Goal: Task Accomplishment & Management: Manage account settings

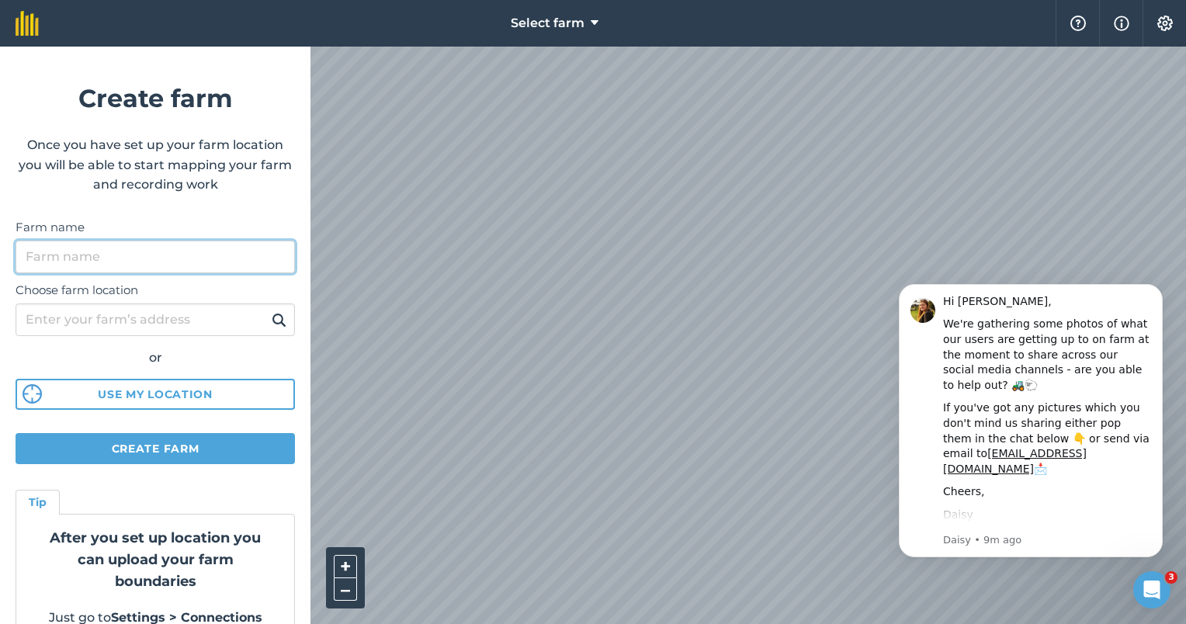
click at [196, 258] on input "Farm name" at bounding box center [155, 257] width 279 height 33
click at [175, 262] on input "Farm name" at bounding box center [155, 257] width 279 height 33
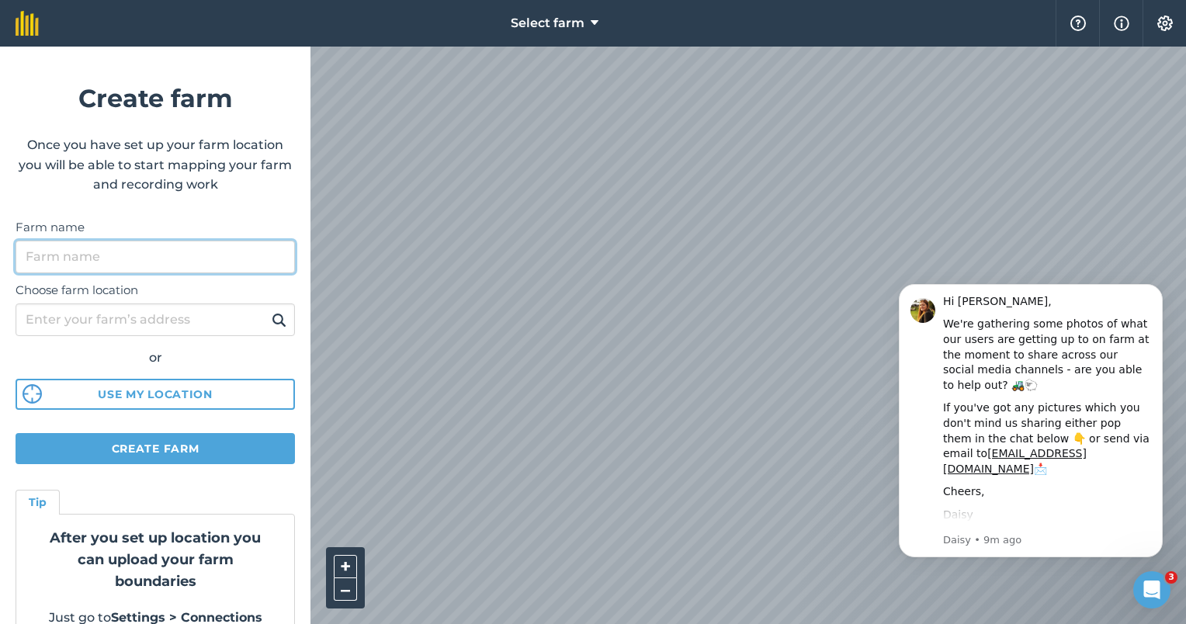
click at [175, 262] on input "Farm name" at bounding box center [155, 257] width 279 height 33
click at [216, 265] on input "Farm name" at bounding box center [155, 257] width 279 height 33
click at [142, 257] on input "bushwa lodge" at bounding box center [155, 257] width 279 height 33
drag, startPoint x: 142, startPoint y: 257, endPoint x: -3, endPoint y: 255, distance: 145.1
click at [0, 255] on html "Select farm Help Info Settings Create farm Once you have set up your farm locat…" at bounding box center [593, 312] width 1186 height 624
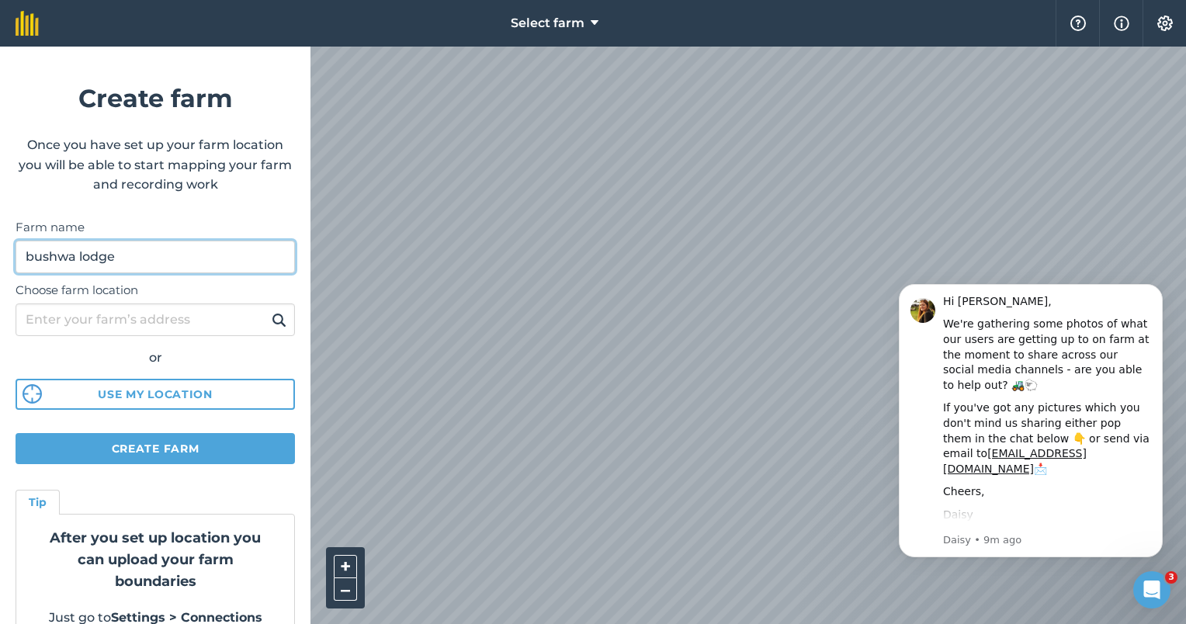
click at [78, 262] on input "bushwa lodge" at bounding box center [155, 257] width 279 height 33
type input "bushwa game lodge"
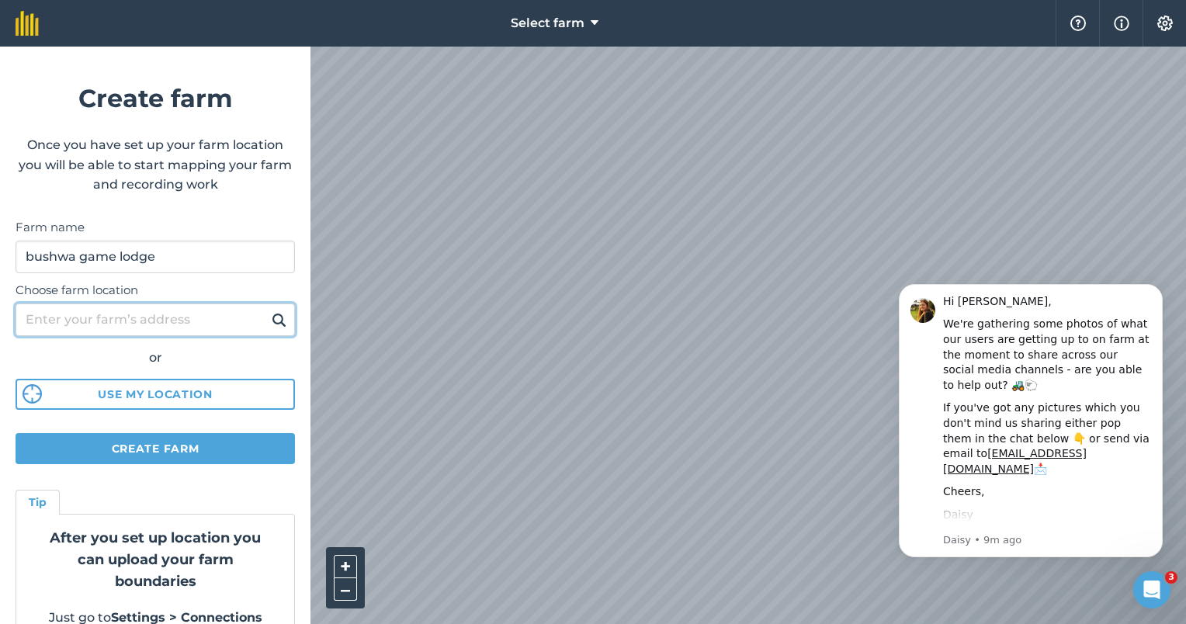
click at [182, 327] on input "Choose farm location" at bounding box center [155, 319] width 279 height 33
type input "vaalwater"
click at [272, 323] on img at bounding box center [279, 319] width 15 height 19
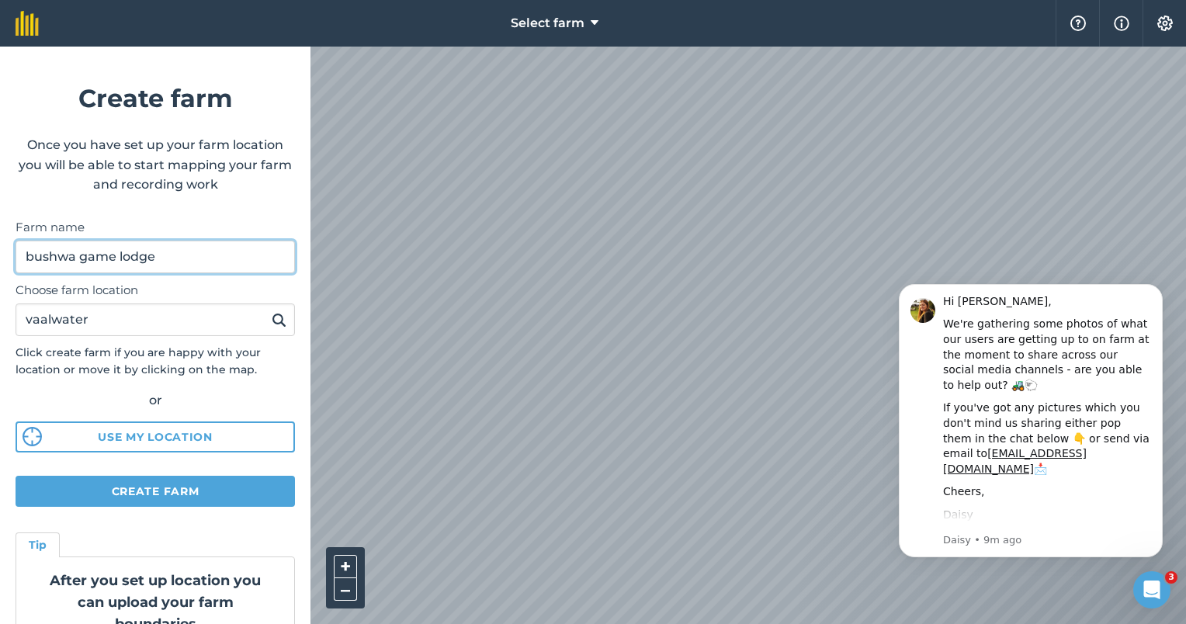
drag, startPoint x: 201, startPoint y: 258, endPoint x: 30, endPoint y: 243, distance: 171.3
click at [30, 243] on input "bushwa game lodge" at bounding box center [155, 257] width 279 height 33
drag, startPoint x: 196, startPoint y: 258, endPoint x: 18, endPoint y: 246, distance: 178.1
click at [18, 246] on input "bushwa game lodge" at bounding box center [155, 257] width 279 height 33
paste input "Bushwa Private Game L"
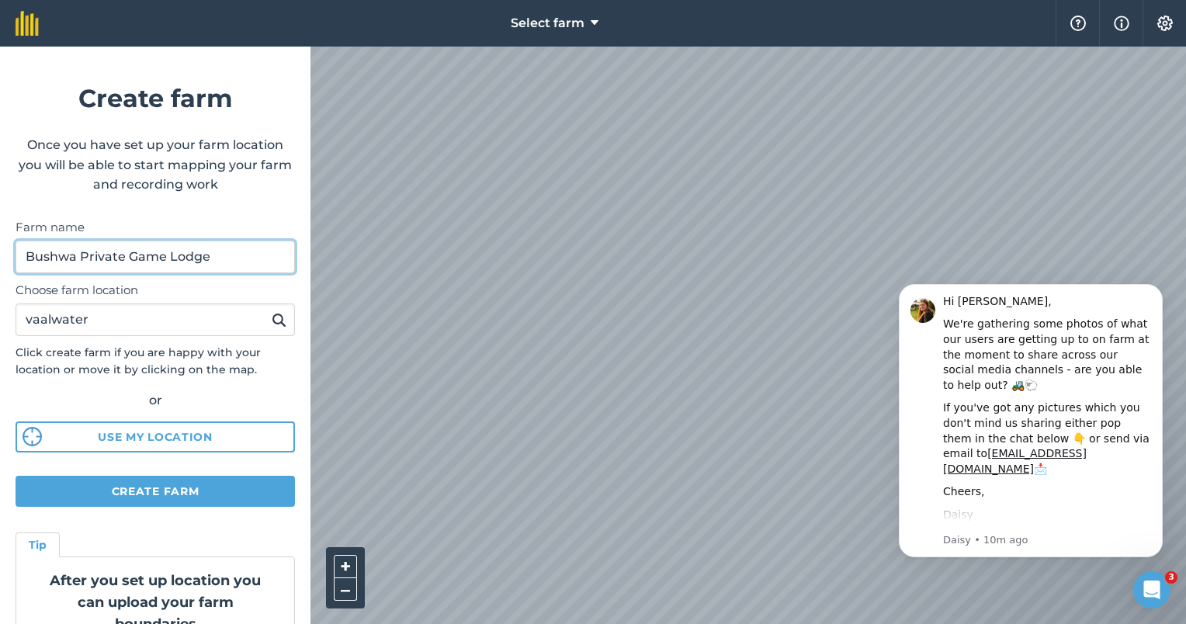
type input "Bushwa Private Game Lodge"
click at [275, 320] on button at bounding box center [279, 320] width 24 height 20
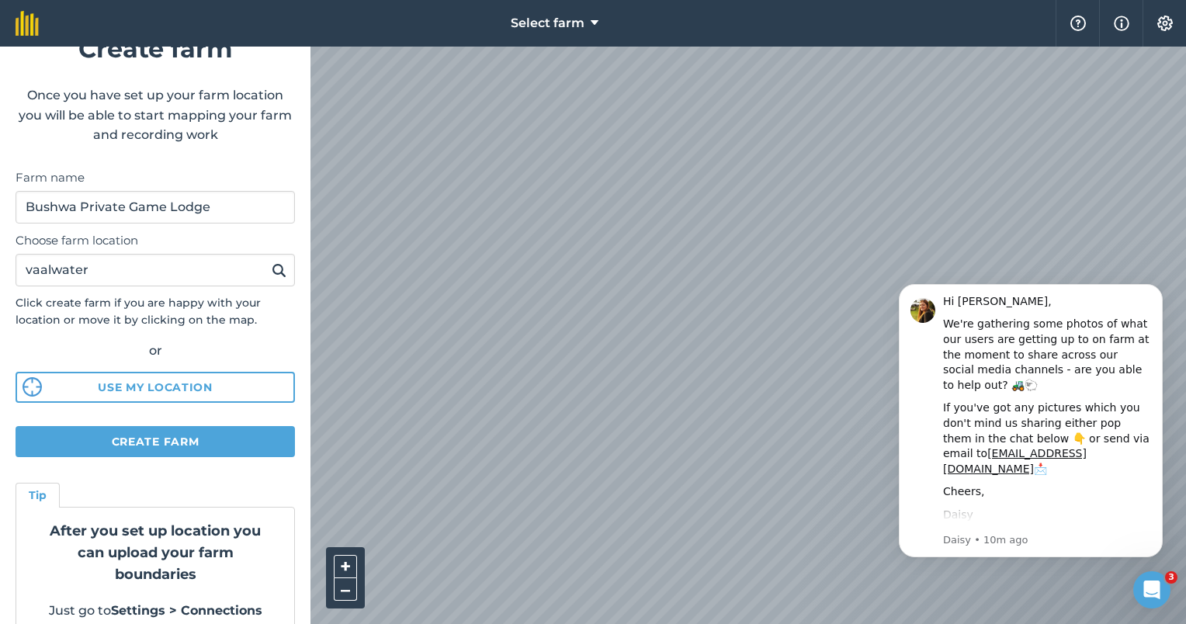
scroll to position [73, 0]
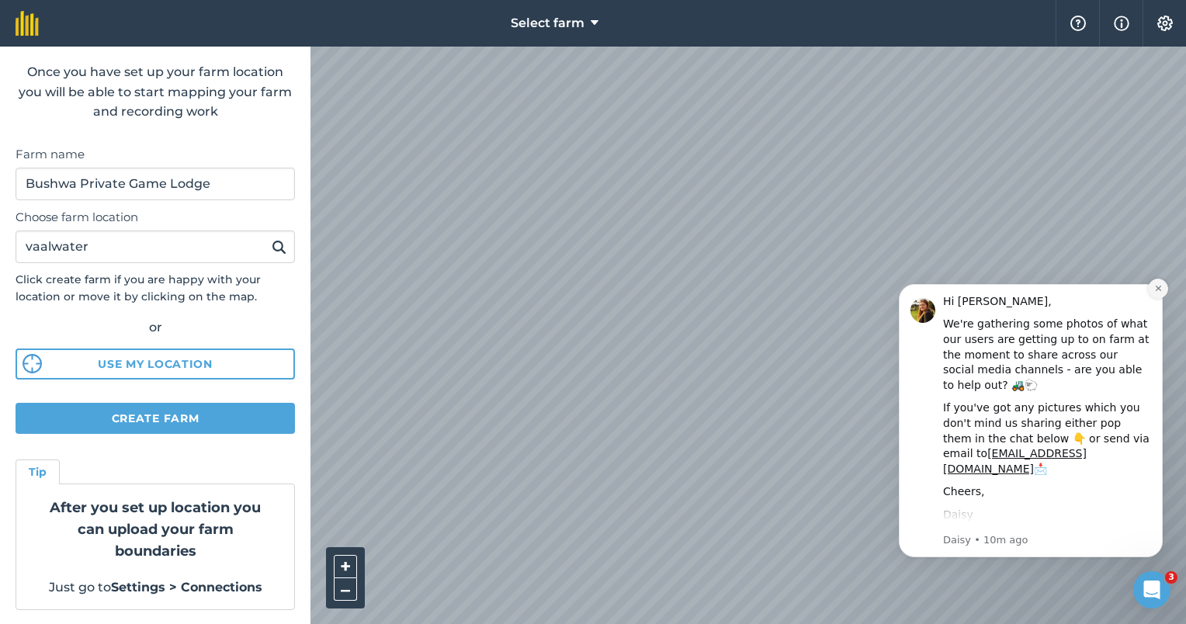
click at [1158, 289] on icon "Dismiss notification" at bounding box center [1157, 288] width 5 height 5
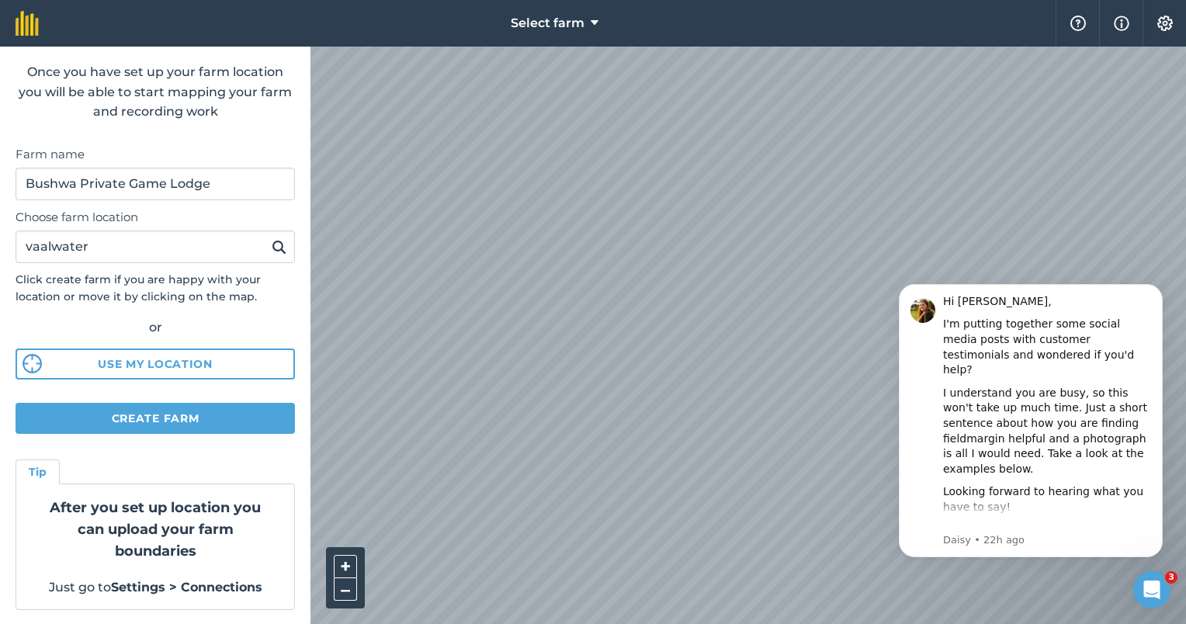
click at [1158, 289] on icon "Dismiss notification" at bounding box center [1157, 288] width 5 height 5
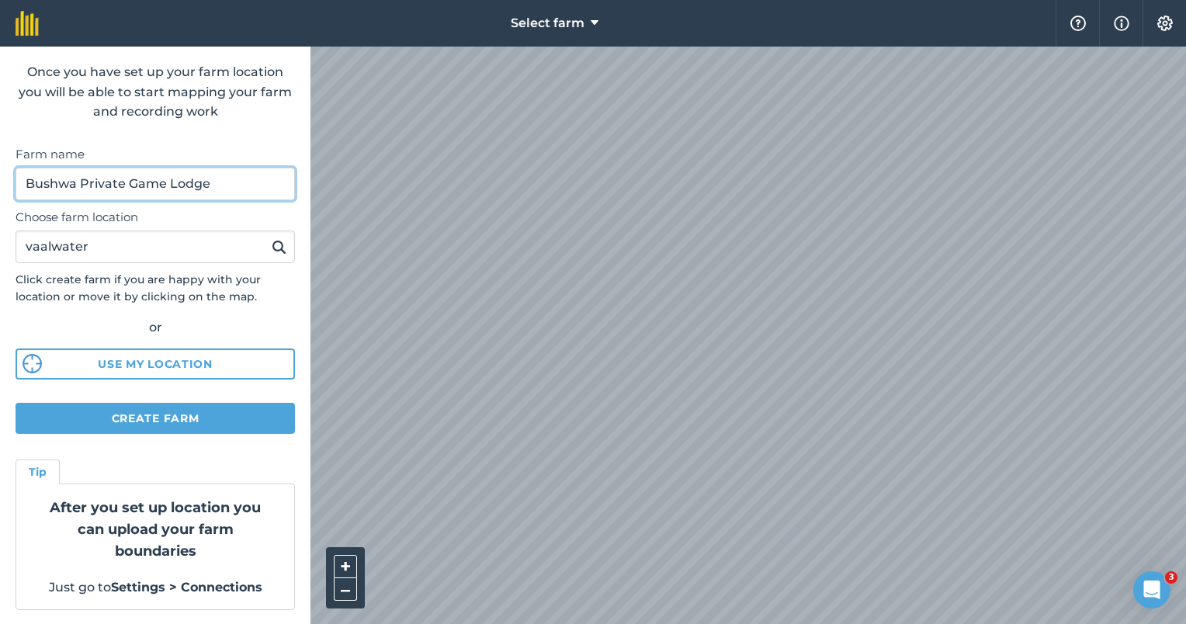
click at [230, 185] on input "Bushwa Private Game Lodge" at bounding box center [155, 184] width 279 height 33
click at [267, 242] on button at bounding box center [279, 247] width 24 height 20
click at [589, 28] on button "Select farm" at bounding box center [554, 23] width 100 height 47
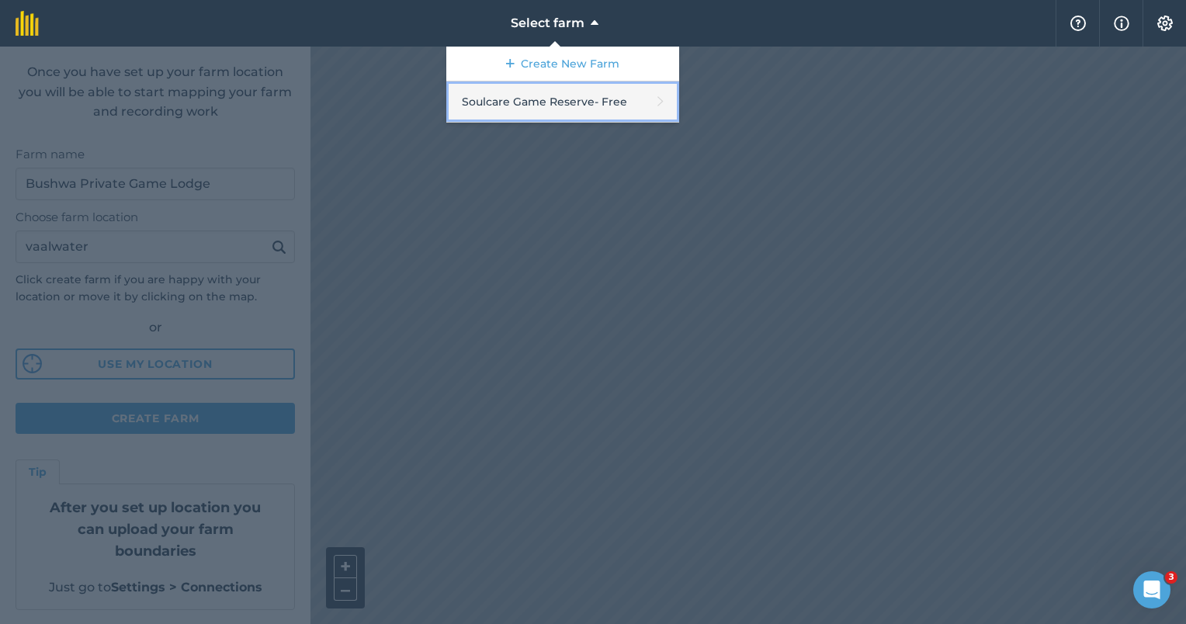
click at [558, 96] on link "Soulcare Game Reserve - Free" at bounding box center [562, 101] width 233 height 41
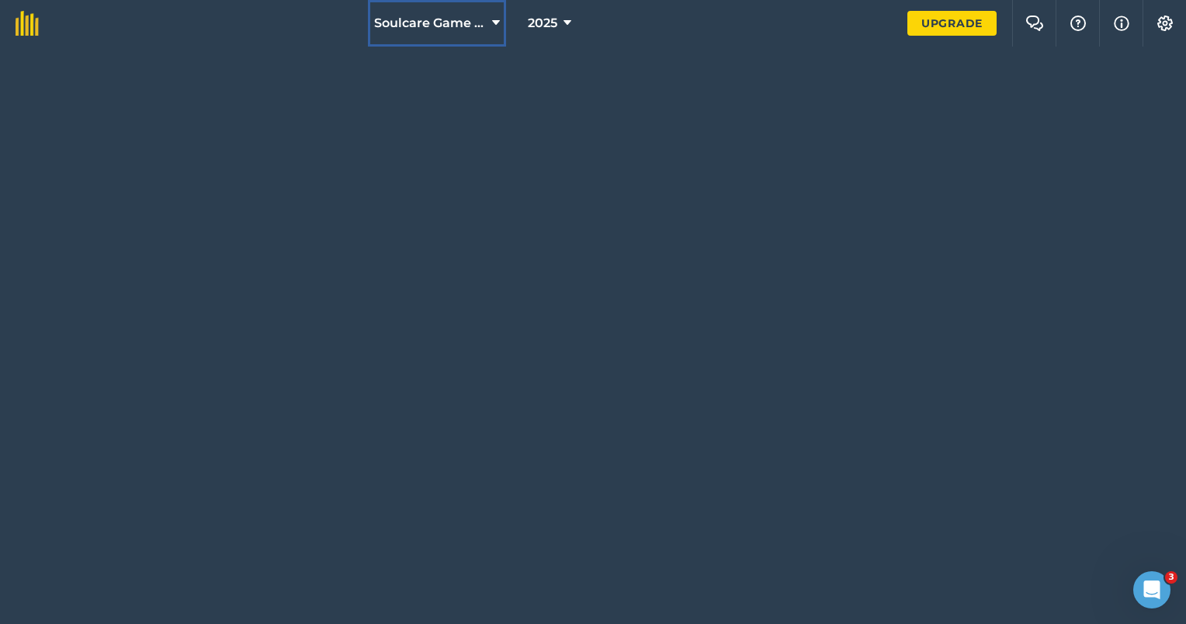
click at [490, 28] on button "Soulcare Game Reserve" at bounding box center [437, 23] width 138 height 47
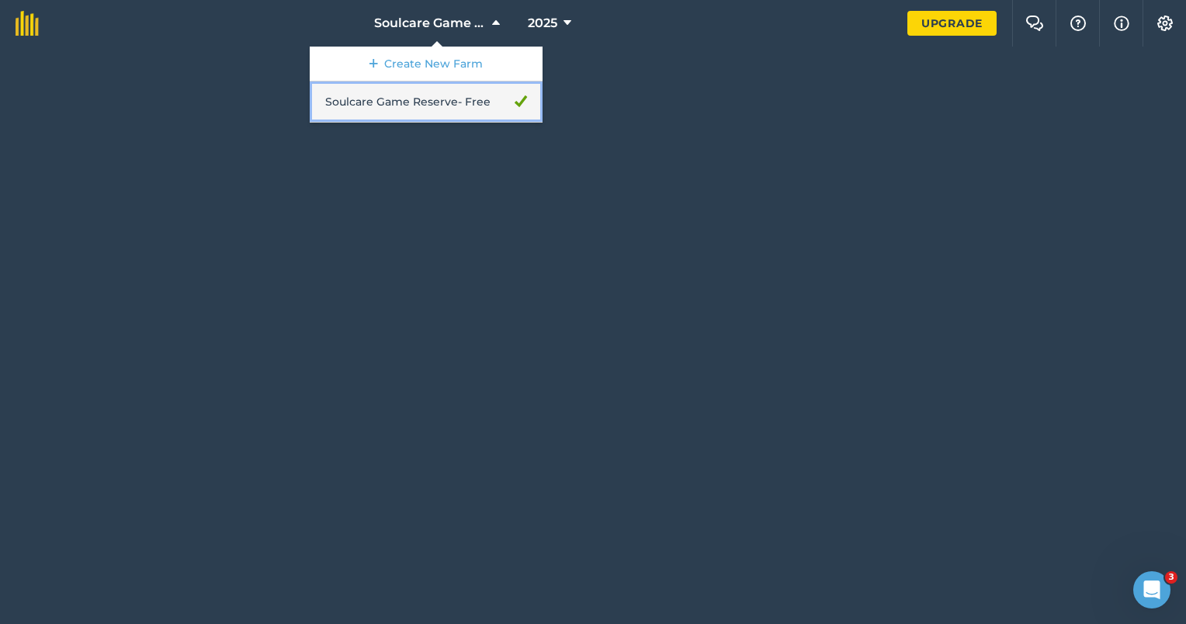
click at [468, 99] on link "Soulcare Game Reserve - Free" at bounding box center [426, 101] width 233 height 41
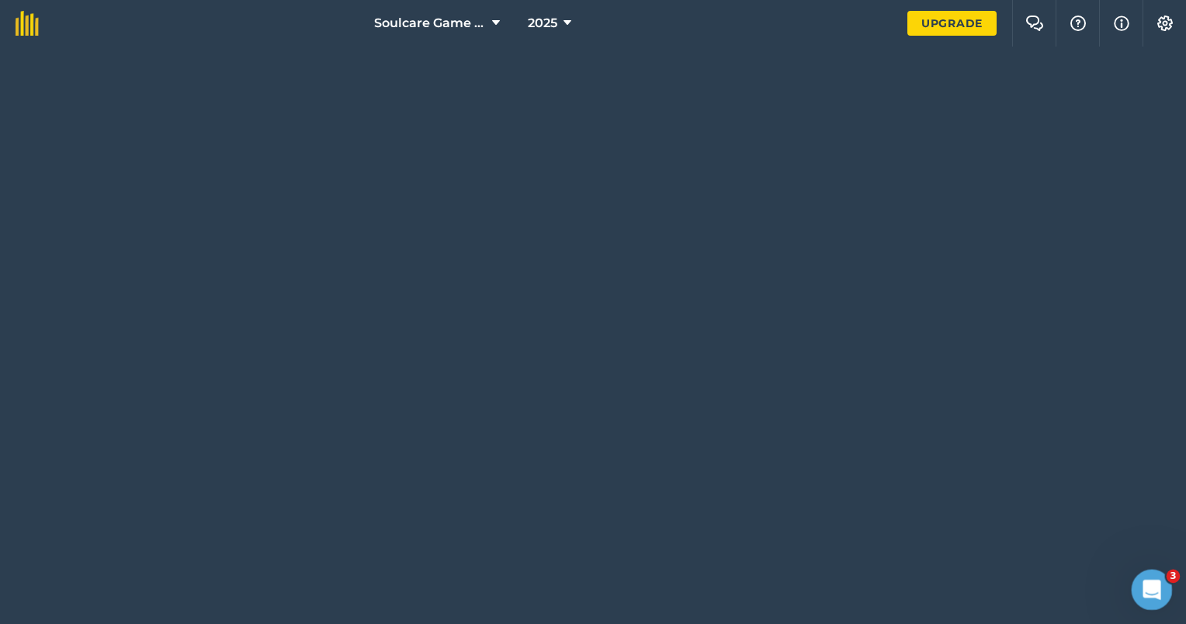
click at [1159, 576] on div "Open Intercom Messenger" at bounding box center [1149, 587] width 51 height 51
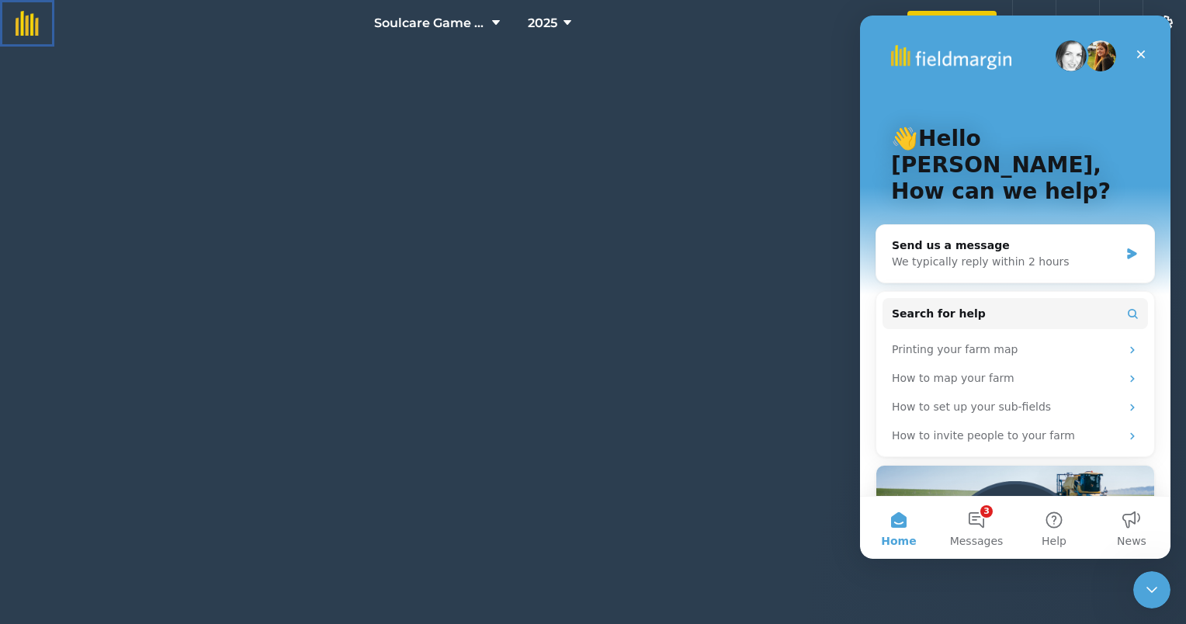
click at [22, 26] on img at bounding box center [27, 23] width 23 height 25
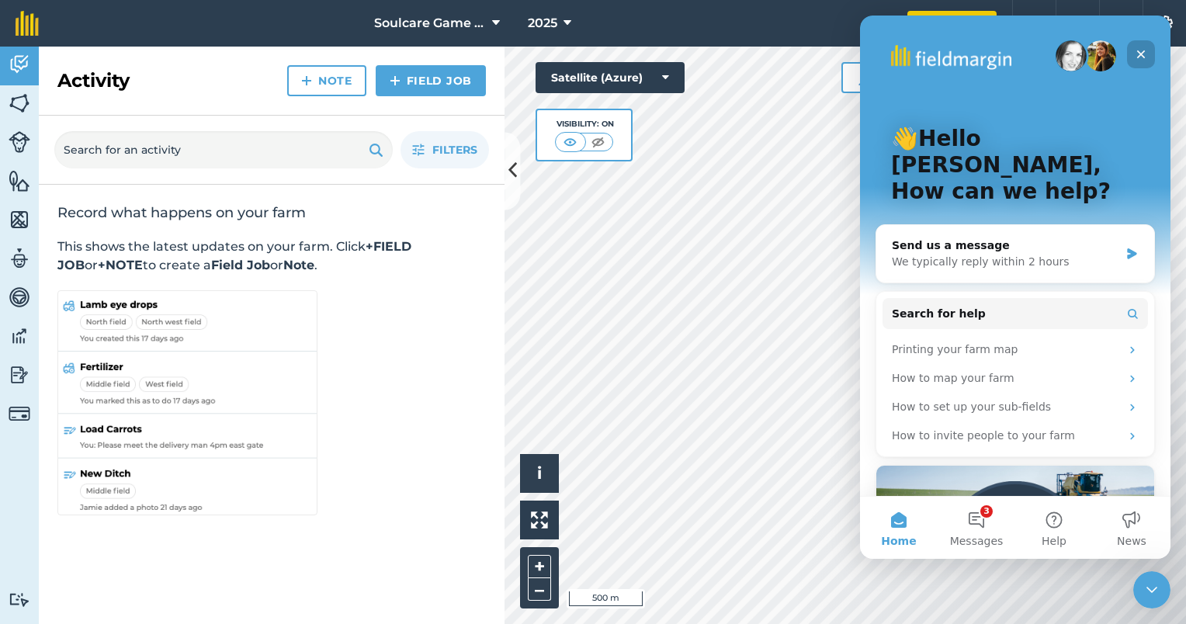
click at [1133, 45] on div "Close" at bounding box center [1141, 54] width 28 height 28
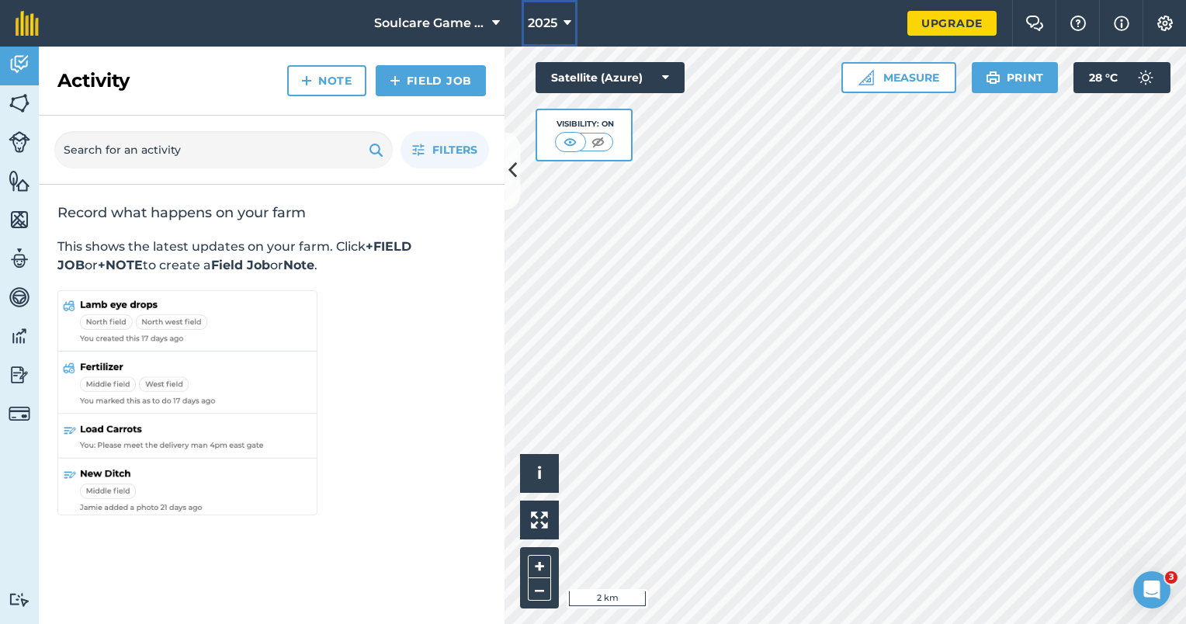
click at [568, 28] on icon at bounding box center [567, 23] width 8 height 19
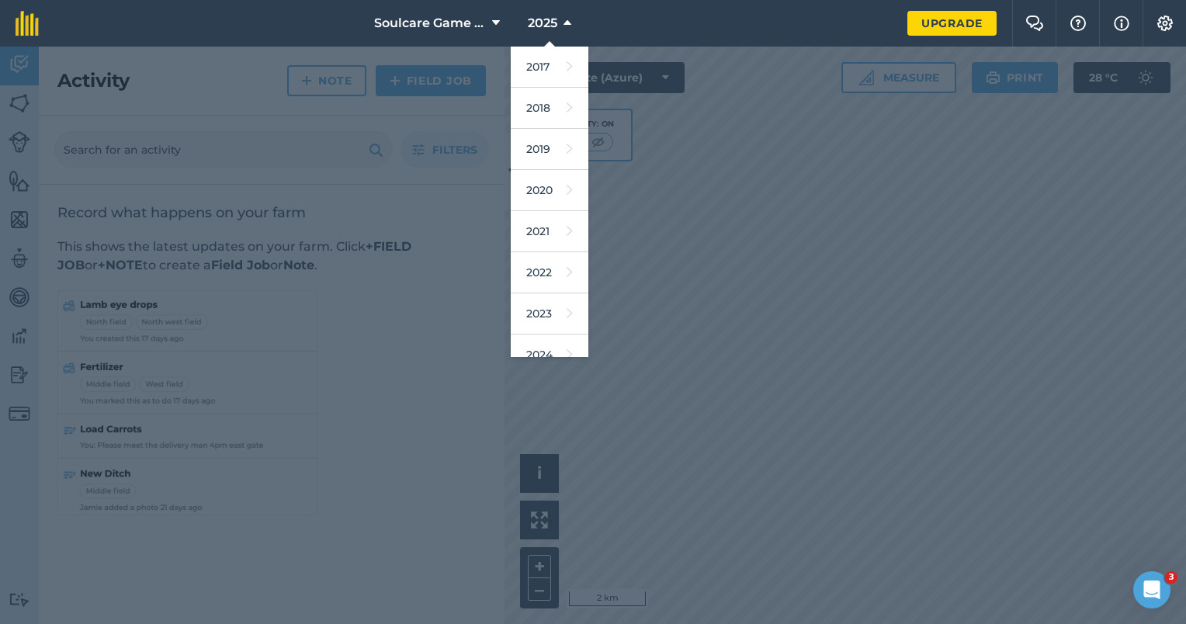
click at [625, 19] on nav "Soulcare Game Reserve 2025 2017 2018 2019 2020 2021 2022 2023 2024 2025 2026 20…" at bounding box center [480, 23] width 853 height 47
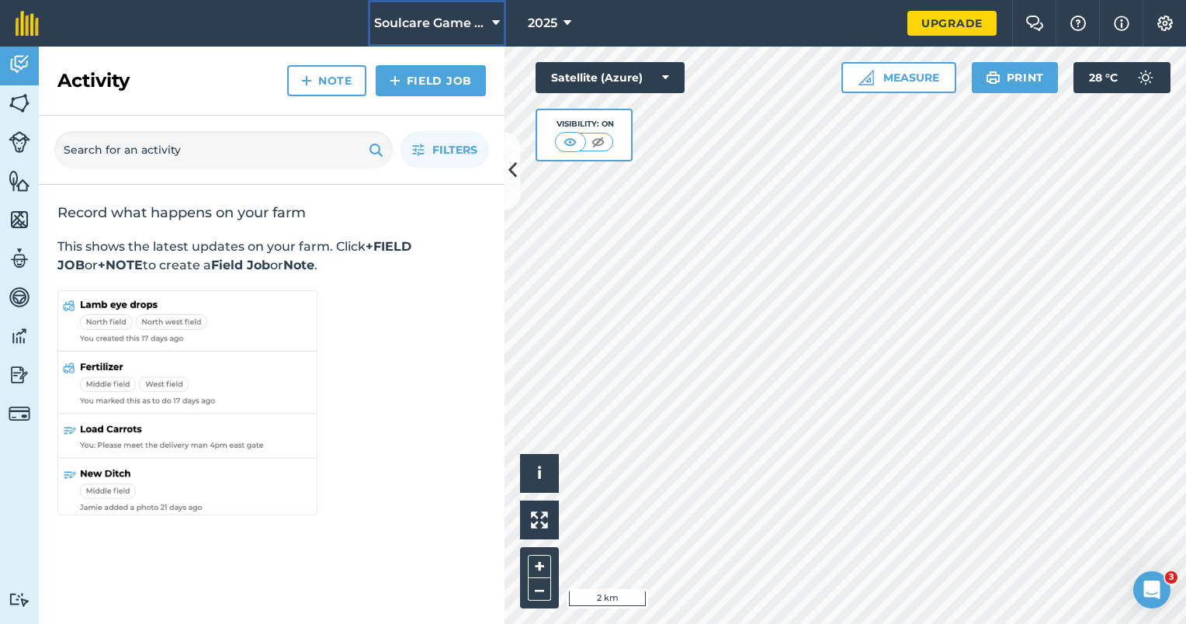
click at [498, 19] on icon at bounding box center [496, 23] width 8 height 19
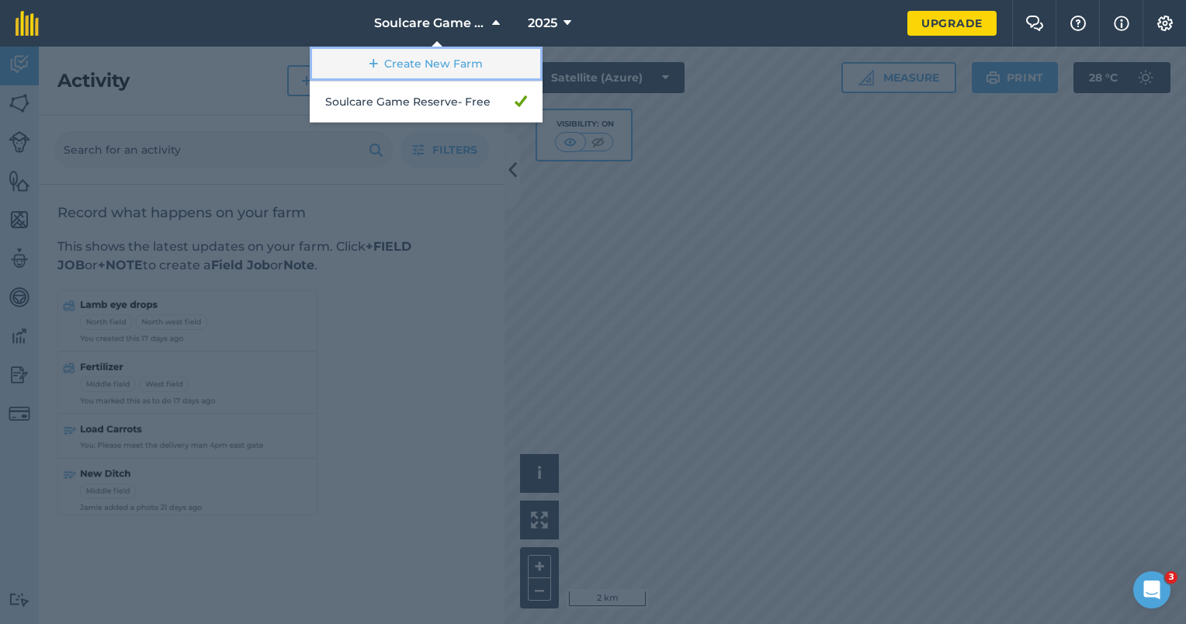
click at [443, 50] on link "Create New Farm" at bounding box center [426, 64] width 233 height 35
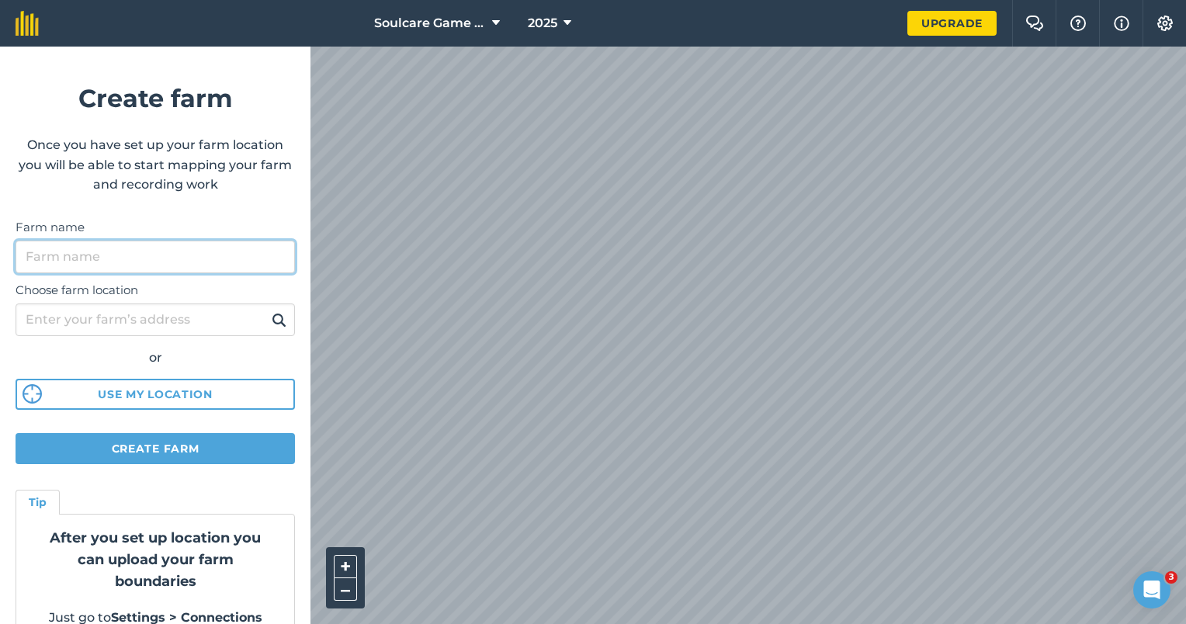
click at [137, 265] on input "Farm name" at bounding box center [155, 257] width 279 height 33
paste input "Bushwa Private Game Lodge"
click at [228, 258] on input "Bushwa Private Game Lodge" at bounding box center [155, 257] width 279 height 33
type input "Bushwa Private Game Lodge"
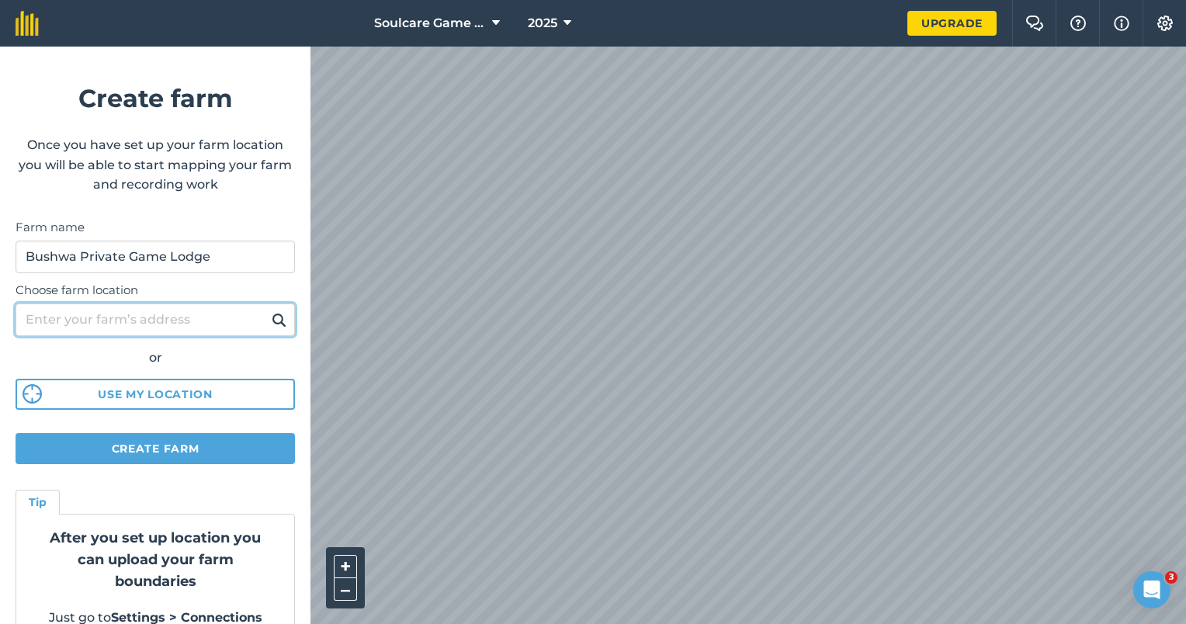
click at [169, 327] on input "Choose farm location" at bounding box center [155, 319] width 279 height 33
type input "vaalwater"
click at [272, 317] on img at bounding box center [279, 319] width 15 height 19
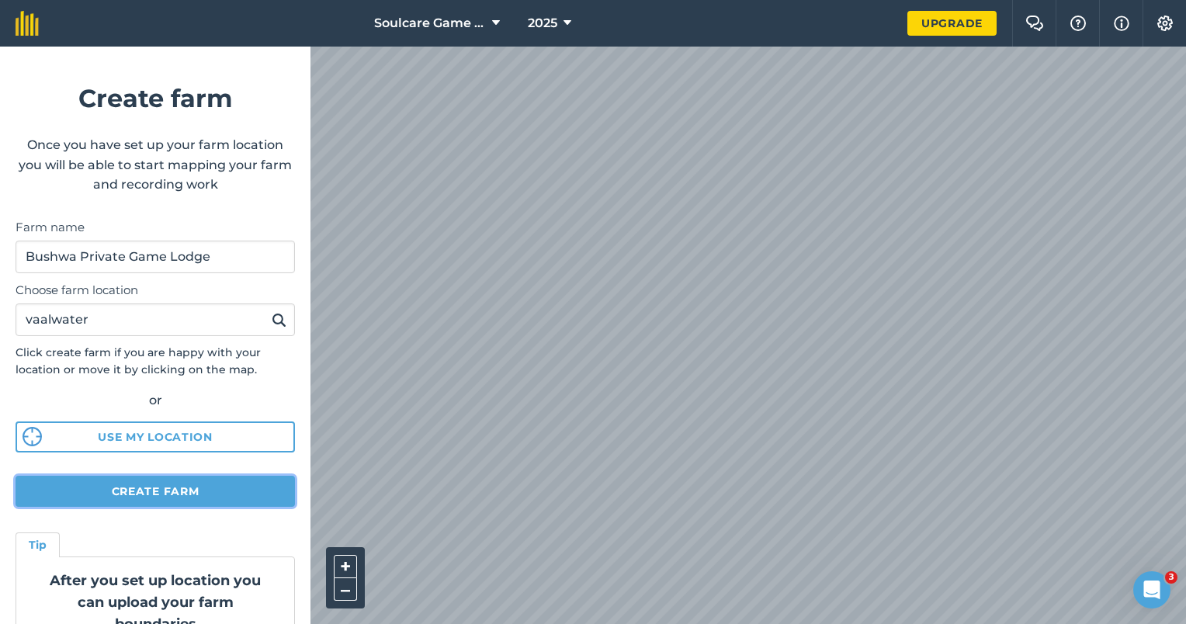
click at [149, 497] on button "Create farm" at bounding box center [155, 491] width 279 height 31
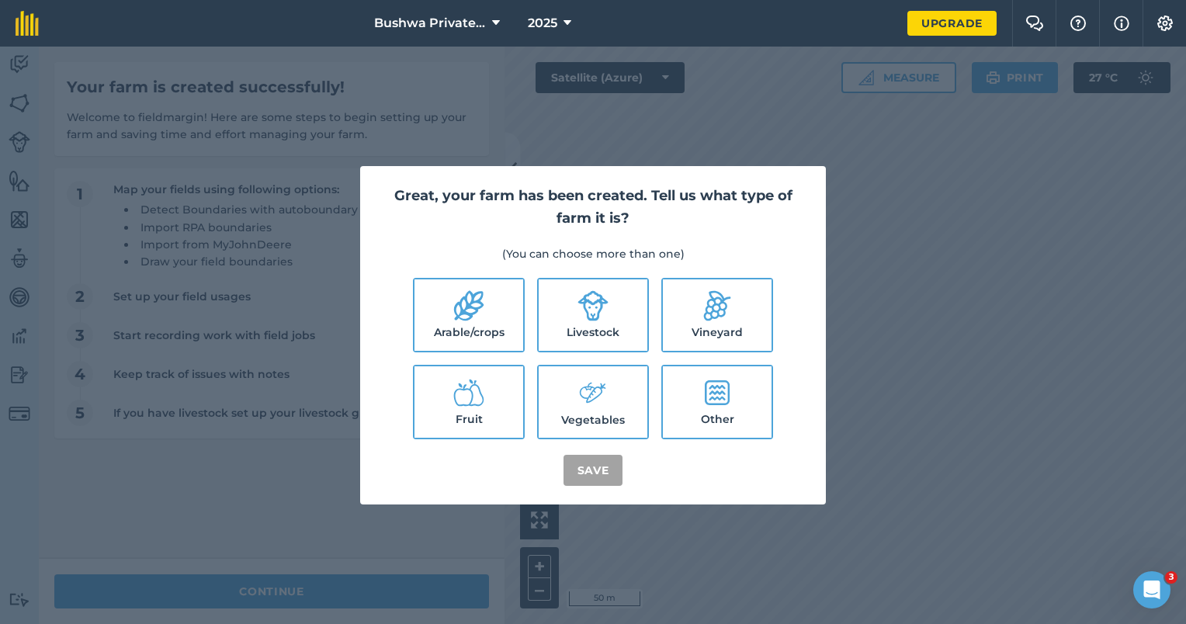
click at [667, 142] on div "Great, your farm has been created. Tell us what type of farm it is? (You can ch…" at bounding box center [593, 335] width 1186 height 577
click at [615, 320] on label "Livestock" at bounding box center [593, 314] width 109 height 71
checkbox input "true"
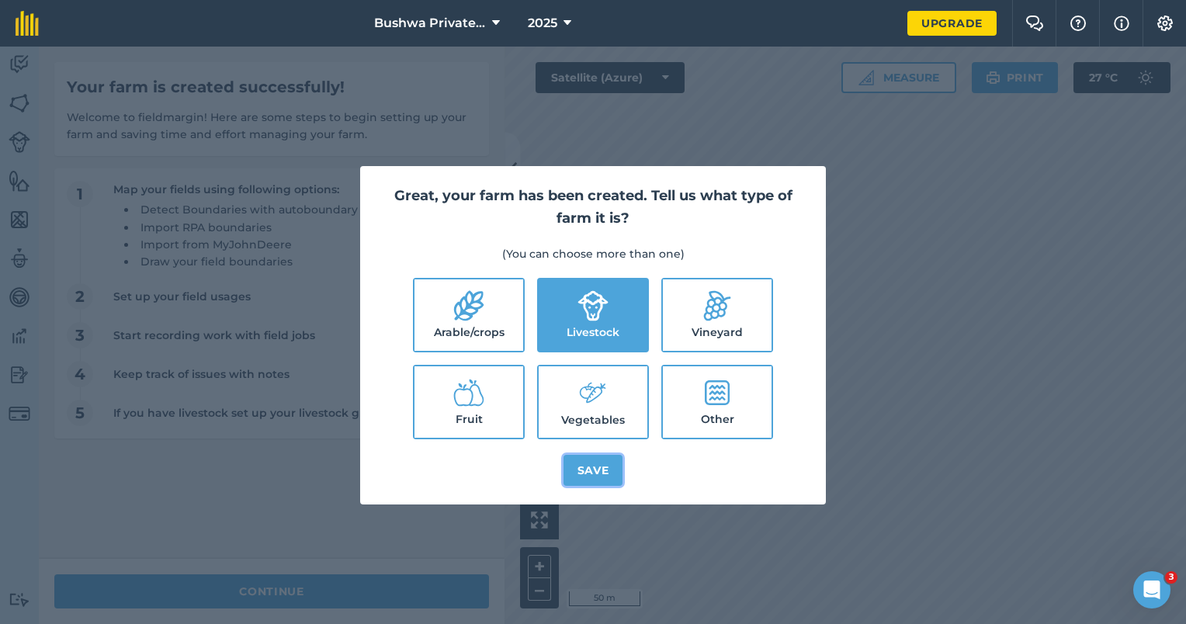
click at [576, 479] on button "Save" at bounding box center [593, 470] width 60 height 31
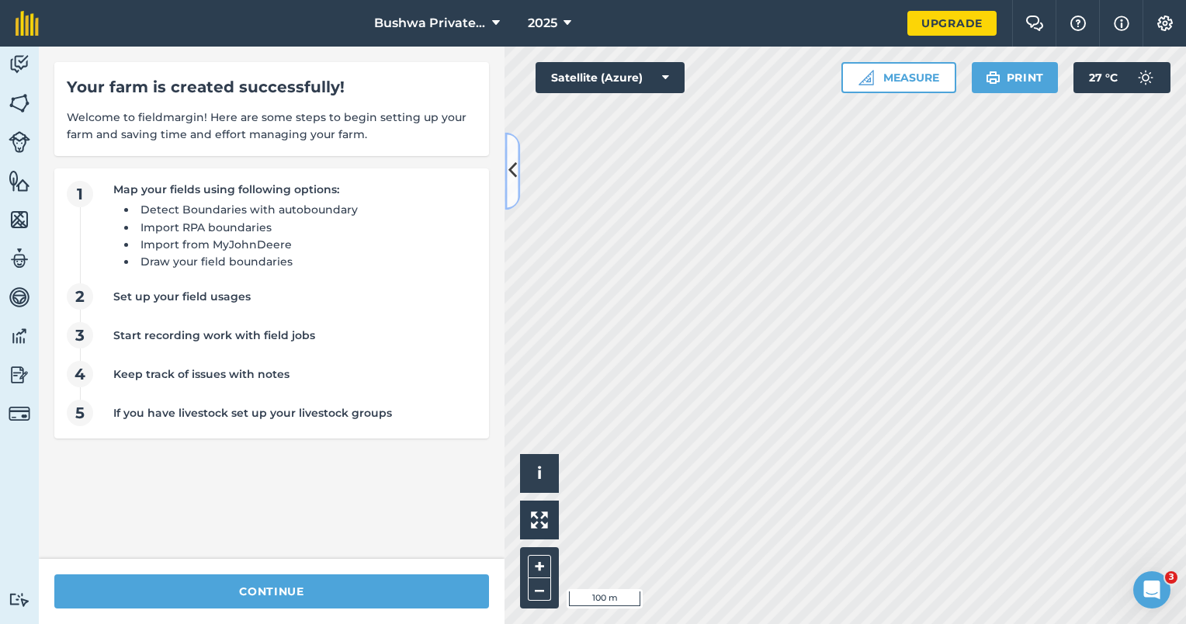
click at [515, 171] on icon at bounding box center [512, 171] width 9 height 27
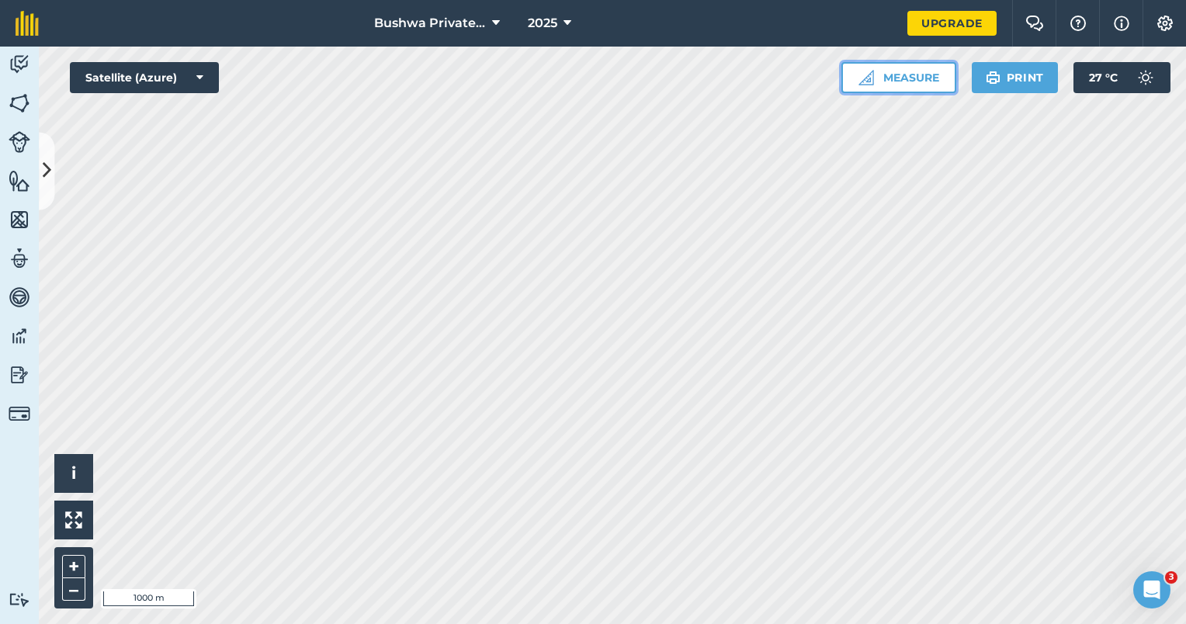
click at [904, 91] on button "Measure" at bounding box center [898, 77] width 115 height 31
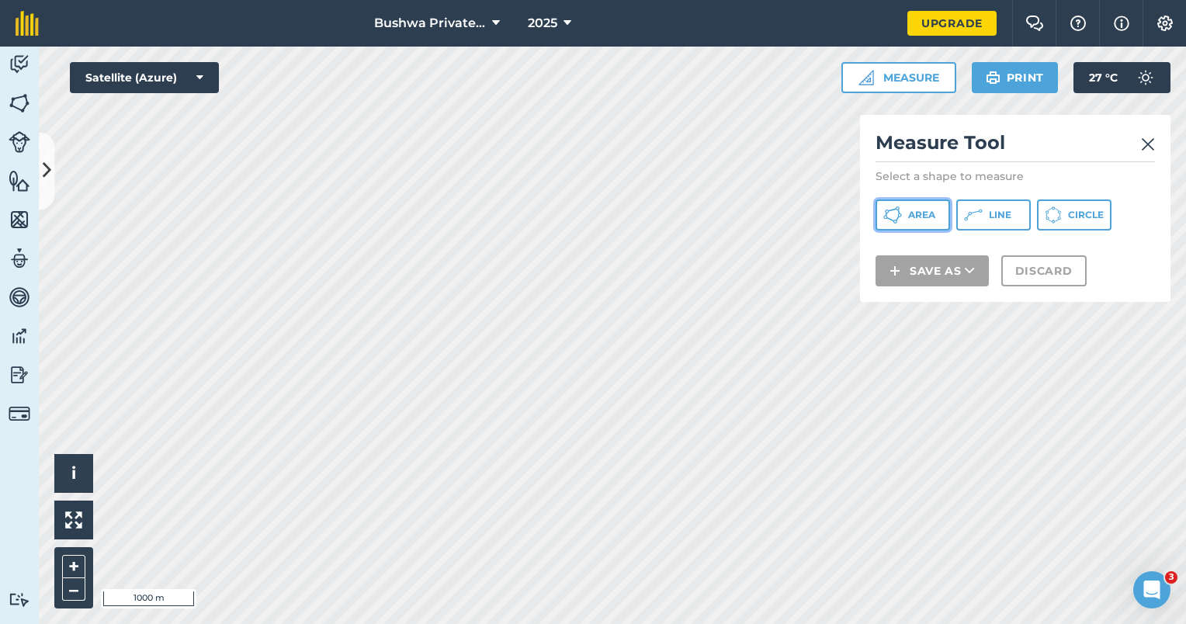
click at [913, 219] on span "Area" at bounding box center [921, 215] width 27 height 12
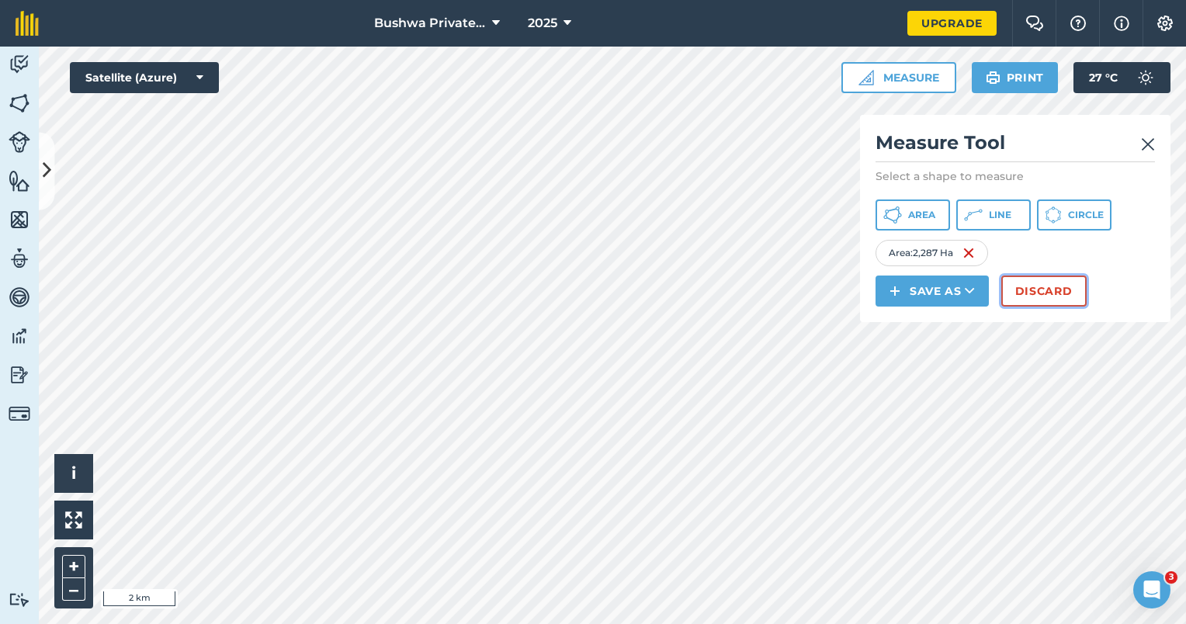
click at [1037, 304] on button "Discard" at bounding box center [1043, 290] width 85 height 31
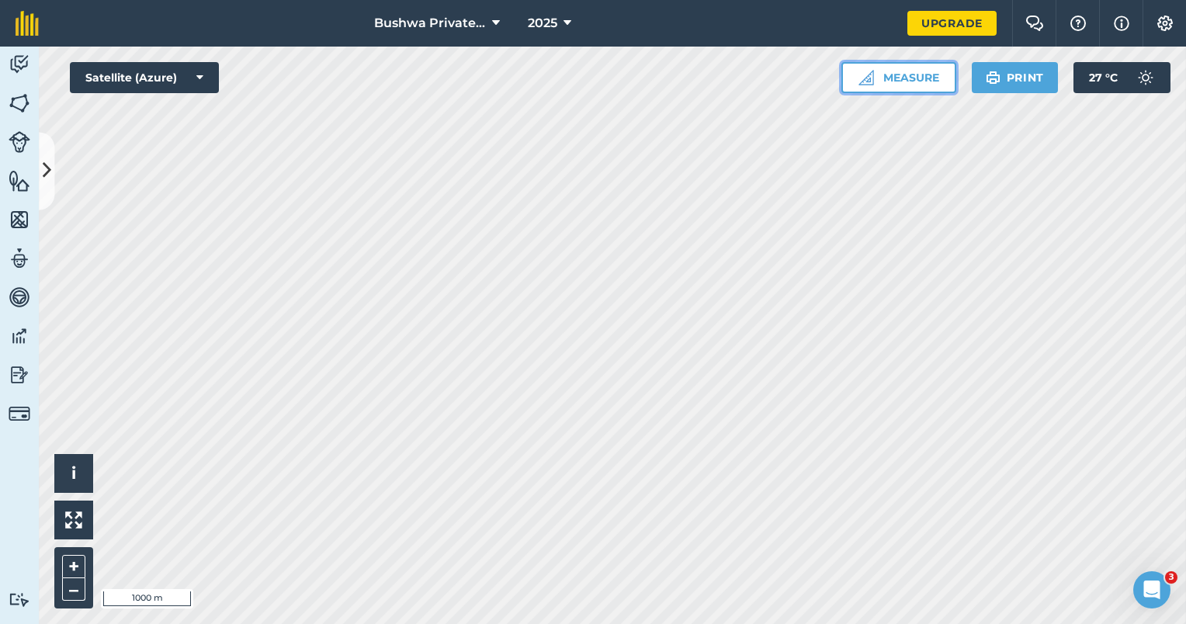
click at [898, 74] on button "Measure" at bounding box center [898, 77] width 115 height 31
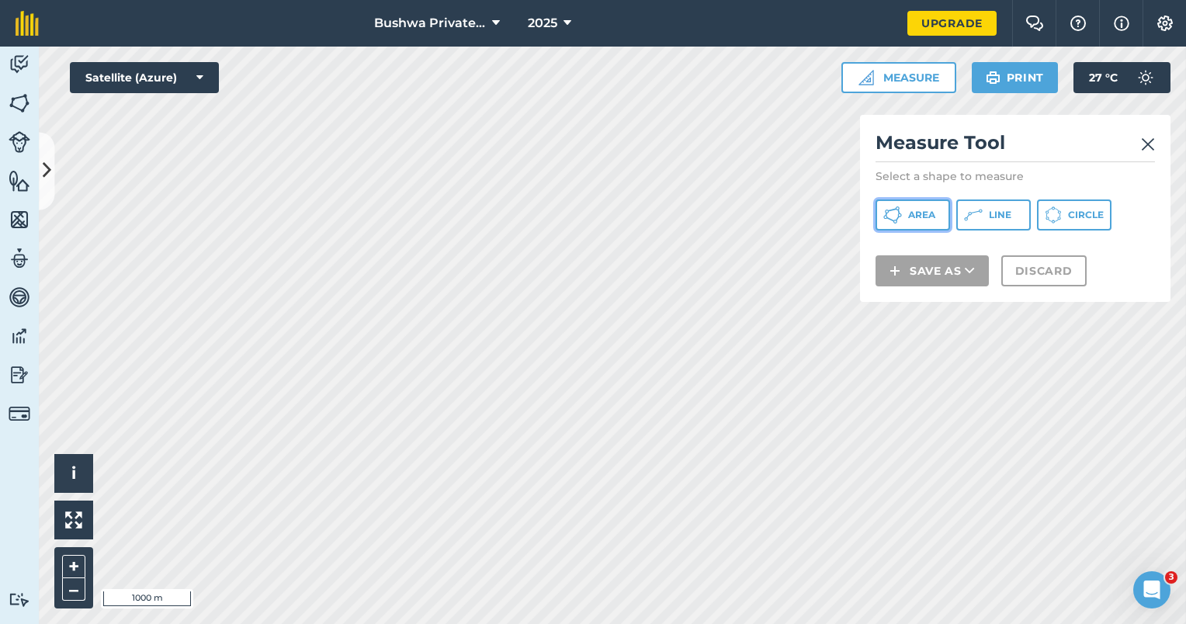
click at [914, 217] on span "Area" at bounding box center [921, 215] width 27 height 12
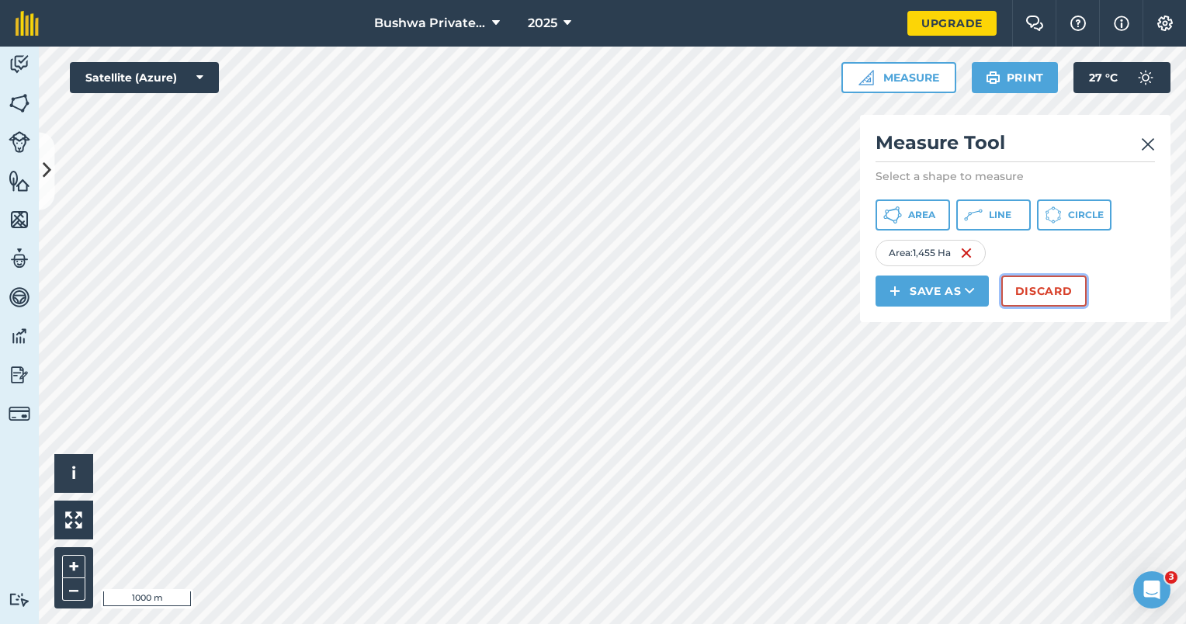
click at [1065, 290] on button "Discard" at bounding box center [1043, 290] width 85 height 31
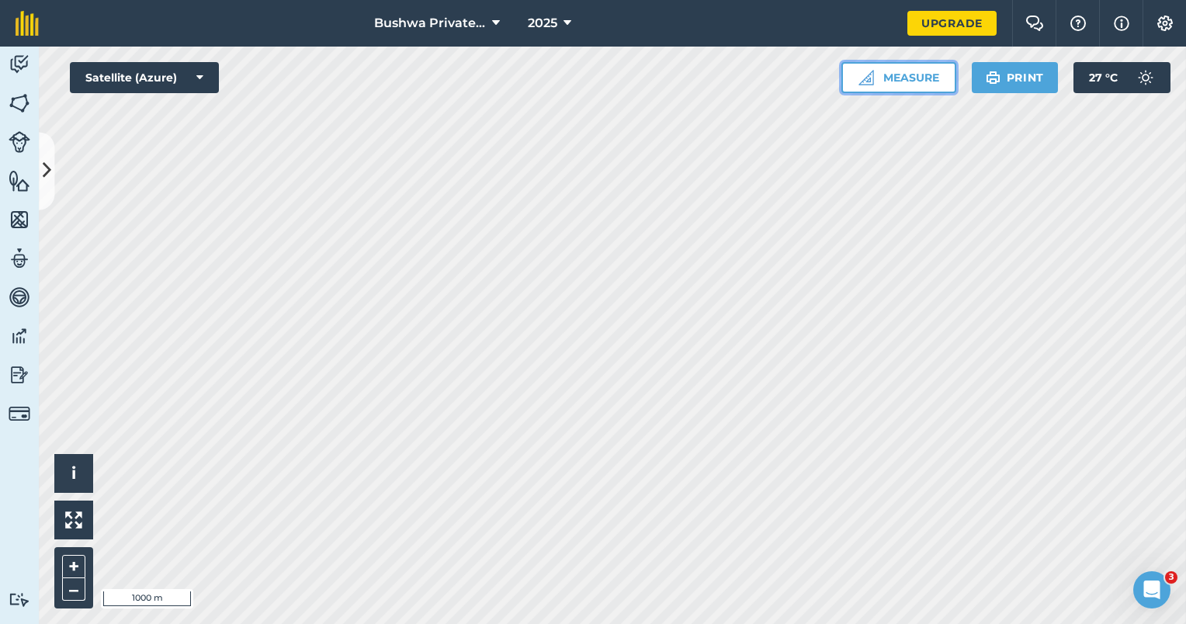
click at [909, 85] on button "Measure" at bounding box center [898, 77] width 115 height 31
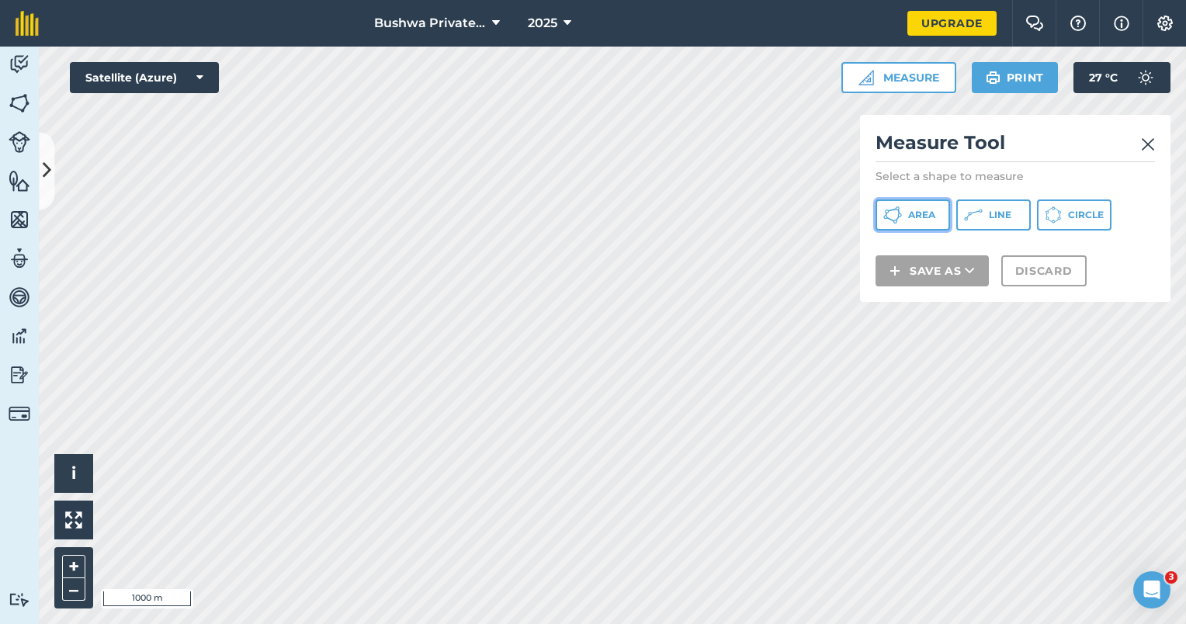
click at [909, 217] on span "Area" at bounding box center [921, 215] width 27 height 12
click at [860, 180] on div "Measure Tool Select a shape to measure Area Line Circle Save as Discard" at bounding box center [1015, 208] width 310 height 187
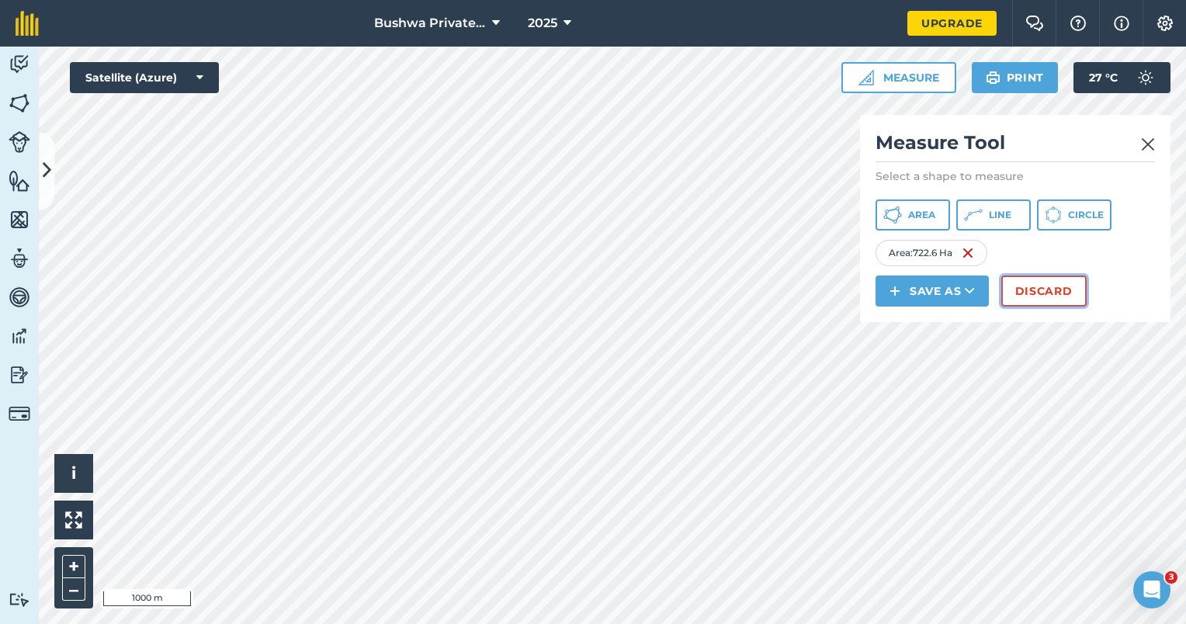
click at [1018, 298] on button "Discard" at bounding box center [1043, 290] width 85 height 31
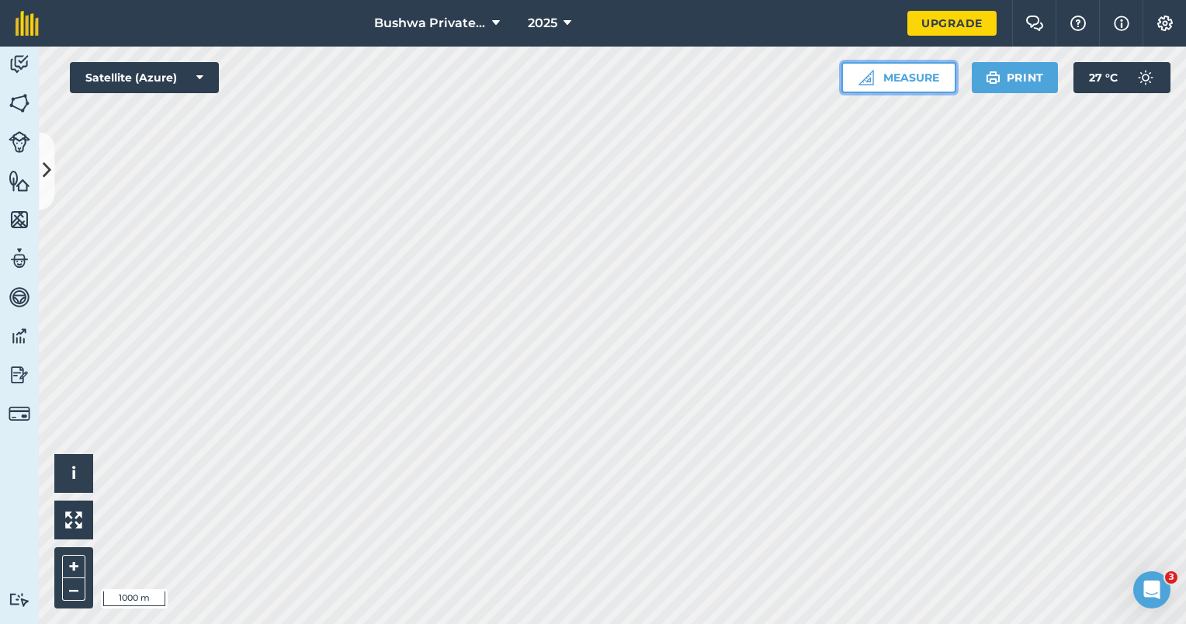
click at [919, 80] on button "Measure" at bounding box center [898, 77] width 115 height 31
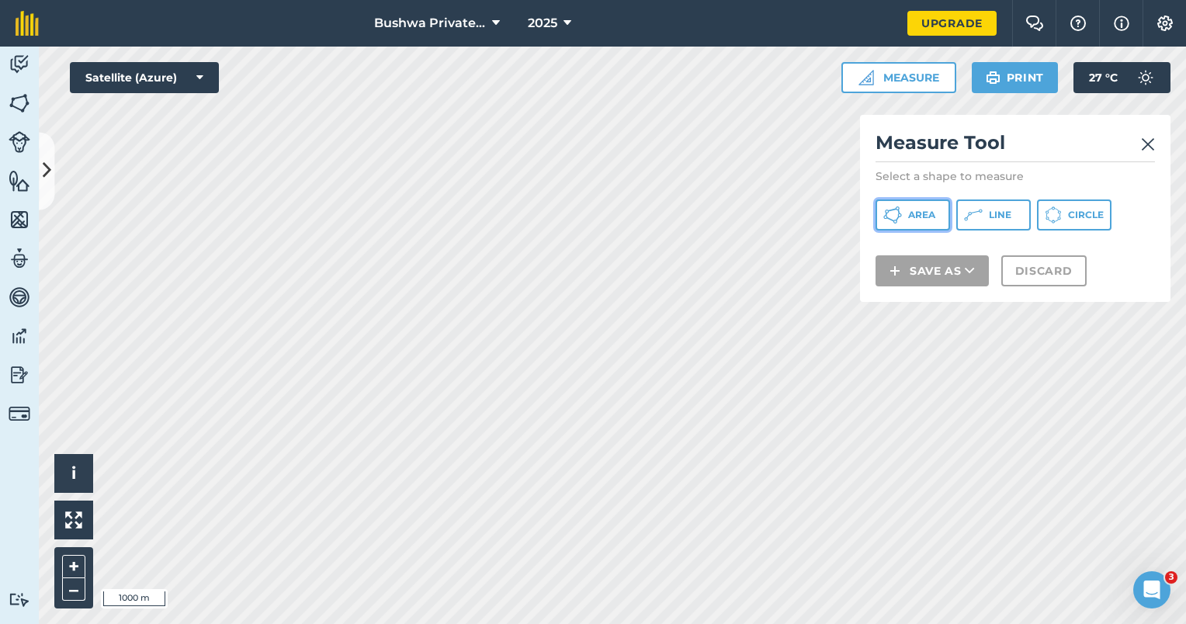
click at [899, 213] on icon at bounding box center [898, 212] width 2 height 5
click at [1145, 138] on img at bounding box center [1148, 144] width 14 height 19
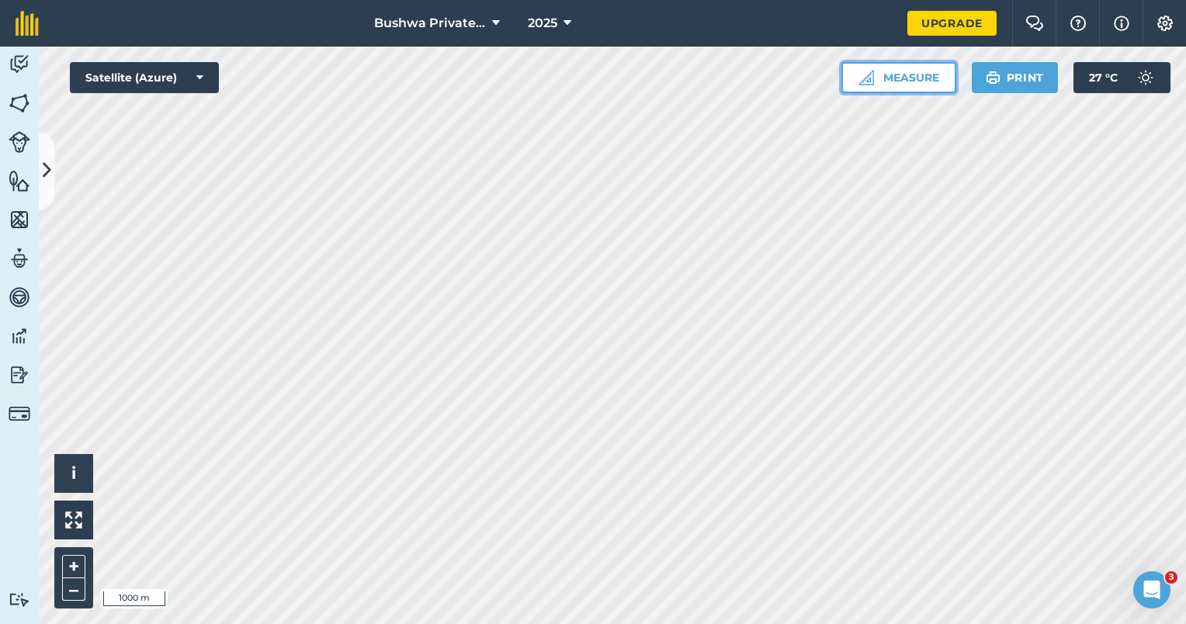
click at [913, 72] on button "Measure" at bounding box center [898, 77] width 115 height 31
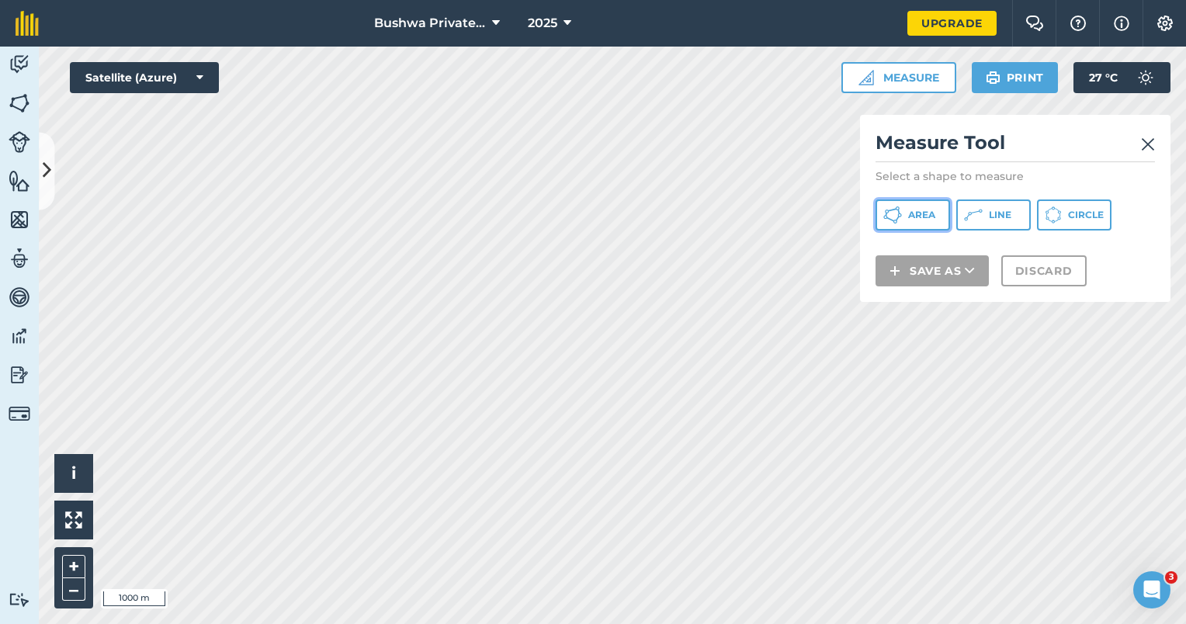
click at [939, 202] on button "Area" at bounding box center [912, 214] width 74 height 31
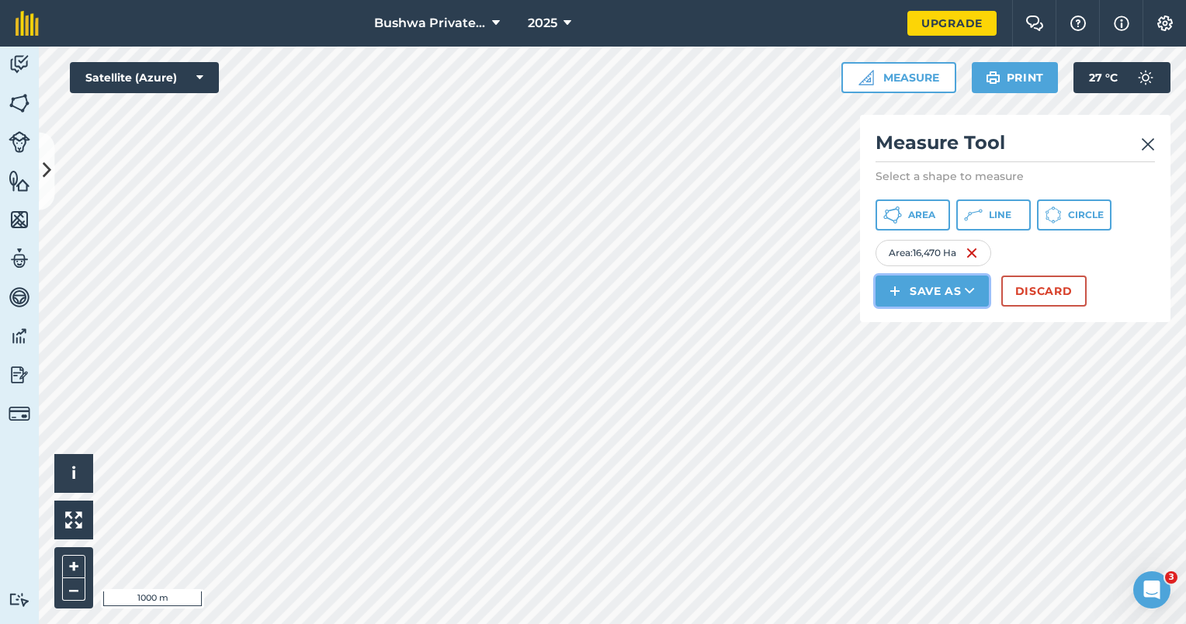
click at [937, 299] on button "Save as" at bounding box center [931, 290] width 113 height 31
click at [946, 323] on link "Field" at bounding box center [932, 326] width 109 height 34
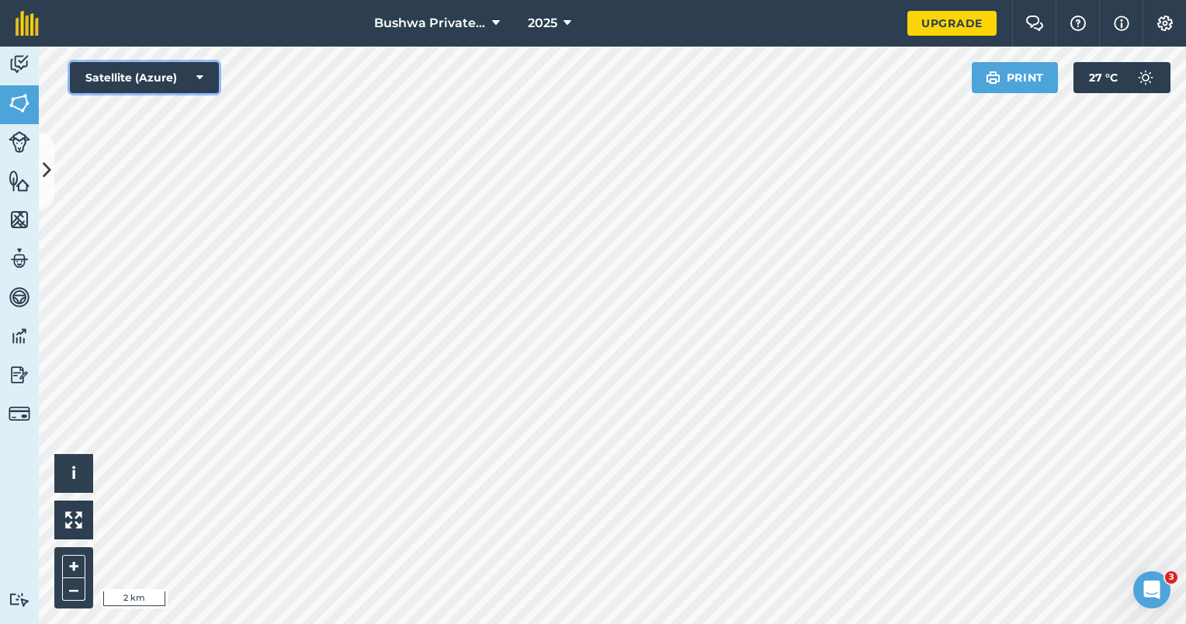
click at [203, 74] on icon at bounding box center [199, 78] width 7 height 16
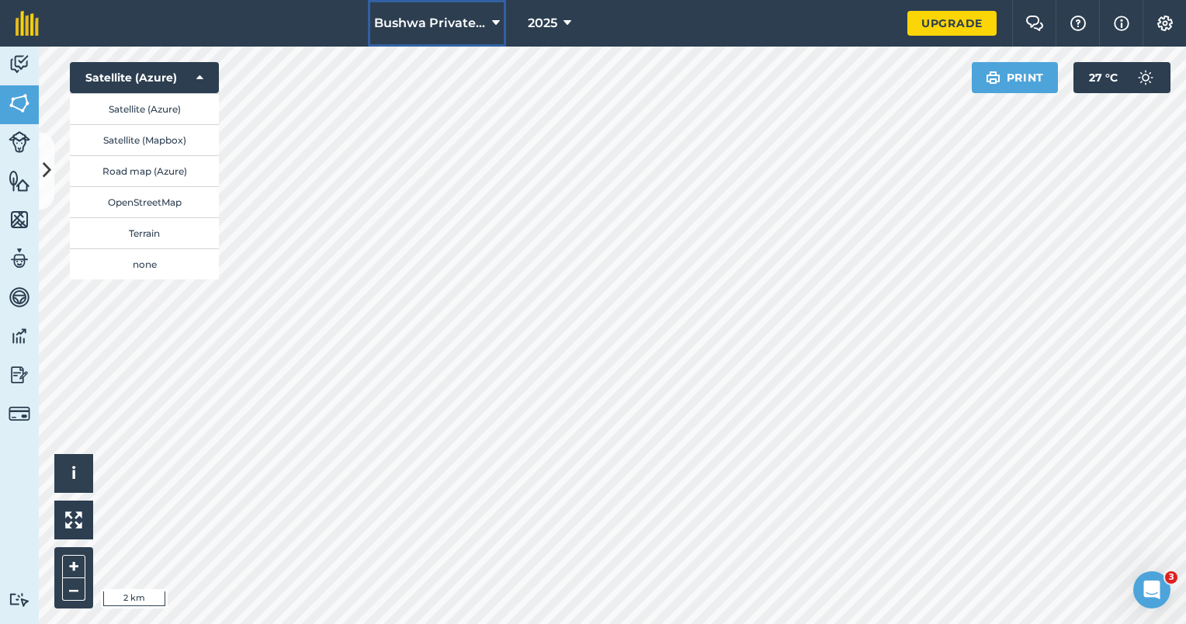
click at [486, 25] on span "Bushwa Private Game Lodge" at bounding box center [430, 23] width 112 height 19
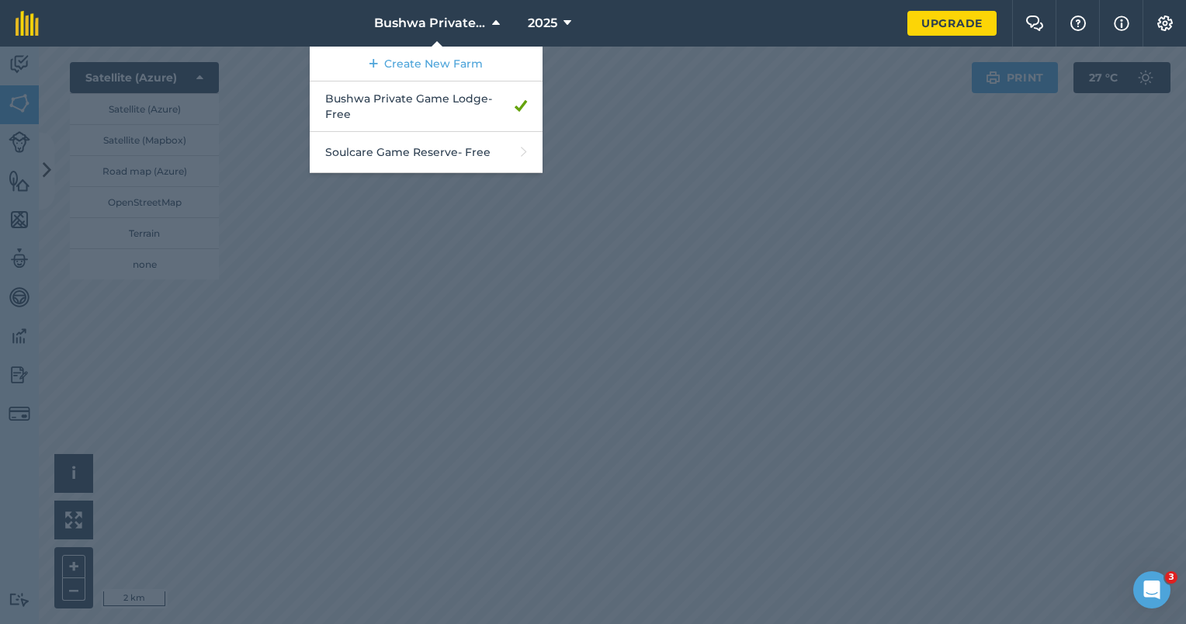
click at [625, 13] on nav "Bushwa Private Game Lodge Create New Farm Bushwa Private Game Lodge - Free Soul…" at bounding box center [480, 23] width 853 height 47
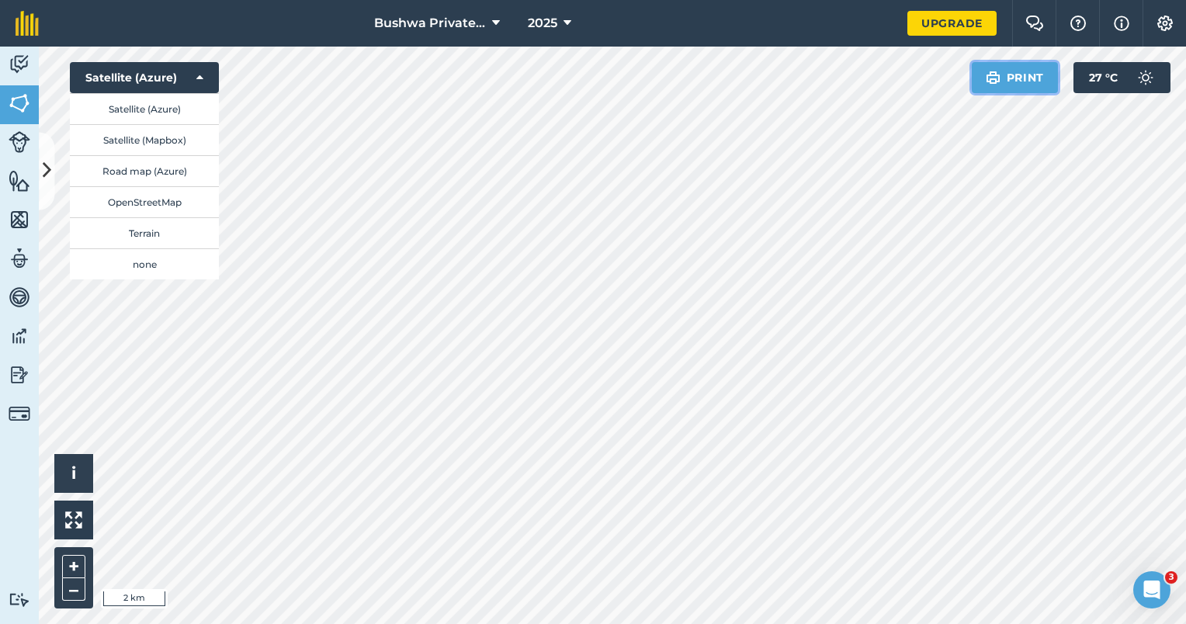
click at [1041, 78] on button "Print" at bounding box center [1014, 77] width 87 height 31
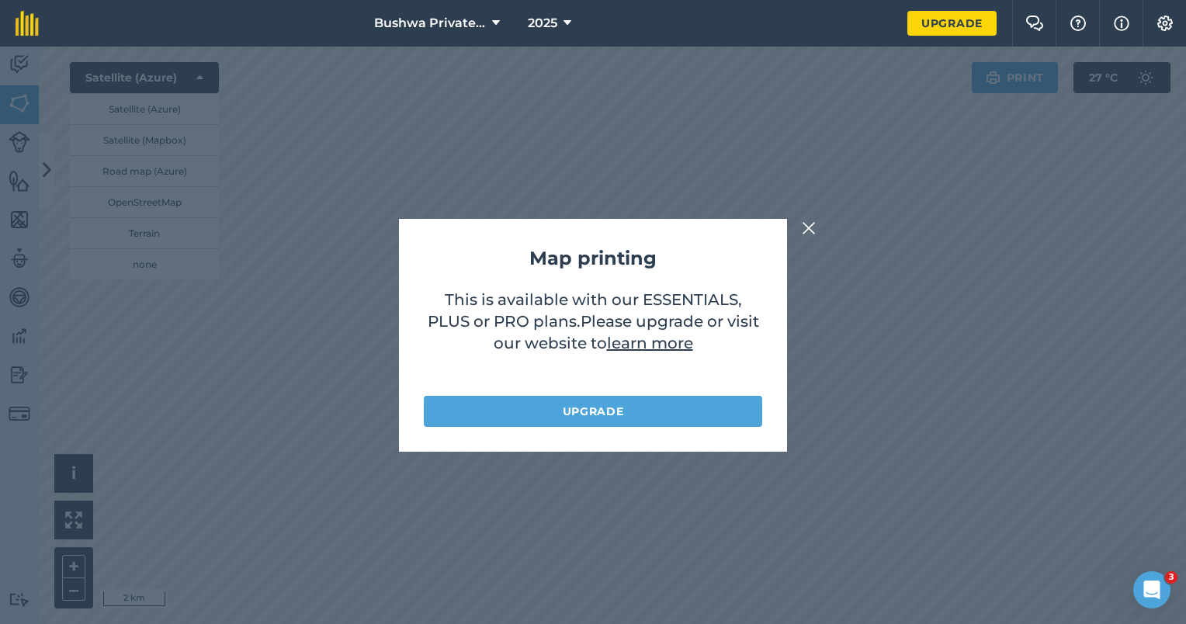
click at [809, 225] on img at bounding box center [809, 228] width 14 height 19
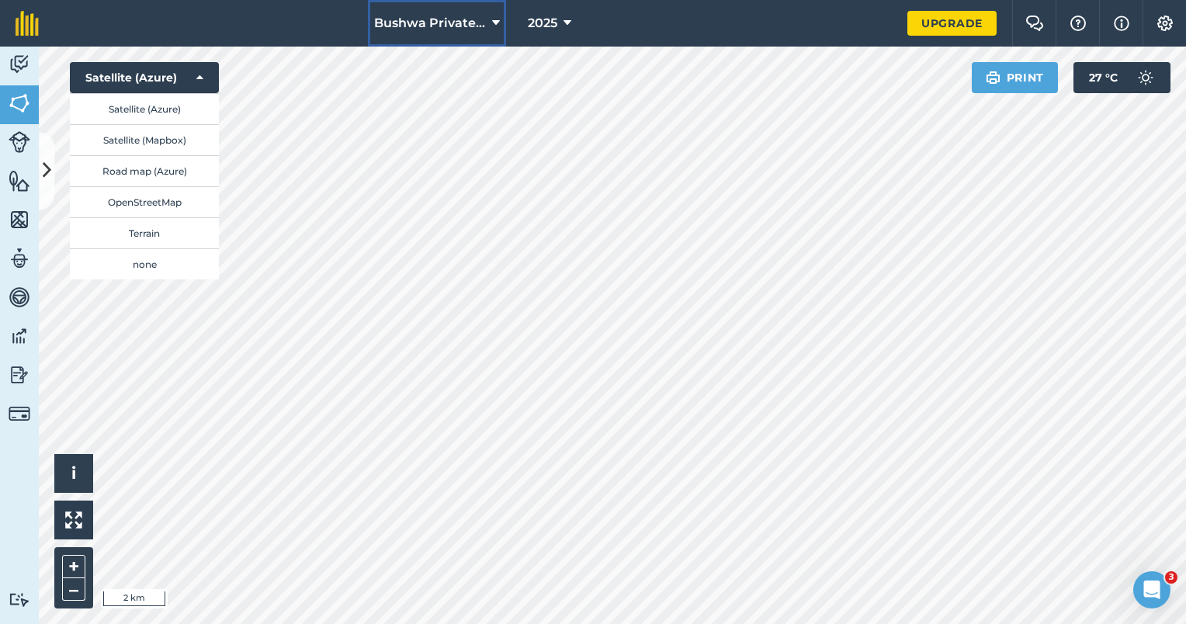
click at [472, 23] on span "Bushwa Private Game Lodge" at bounding box center [430, 23] width 112 height 19
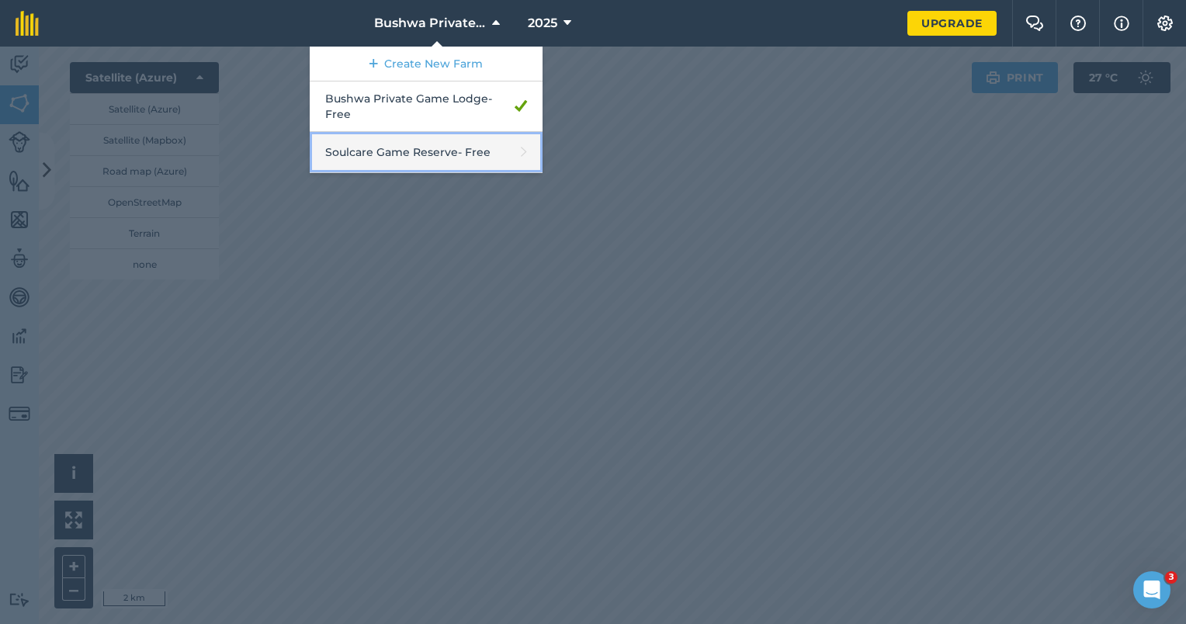
click at [455, 145] on link "Soulcare Game Reserve - Free" at bounding box center [426, 152] width 233 height 41
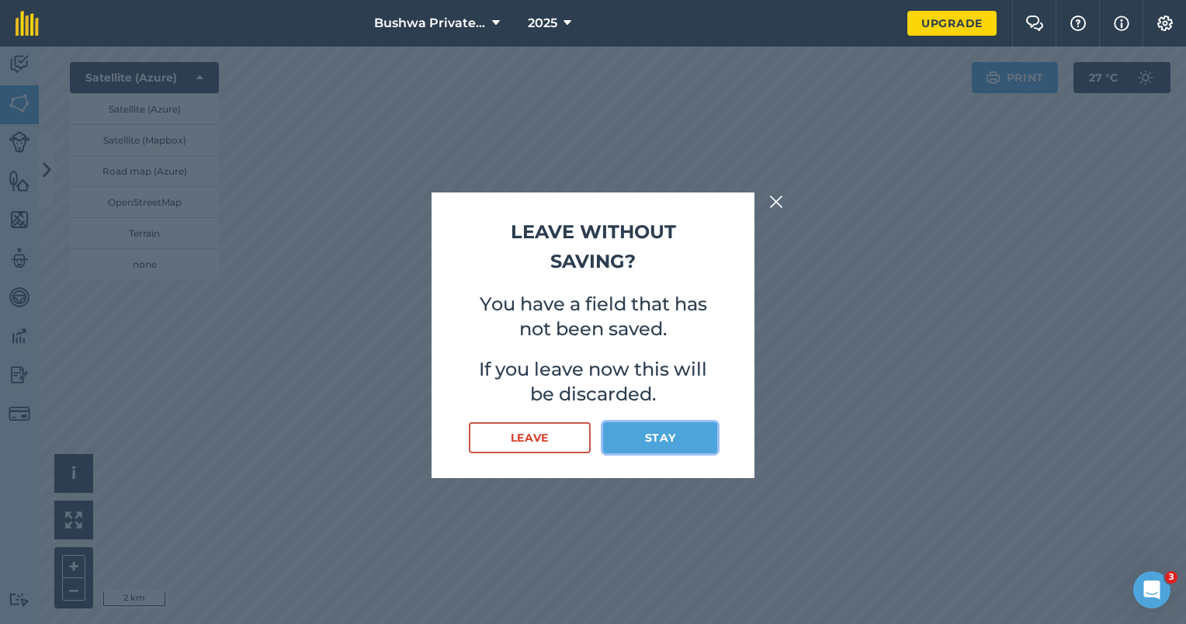
click at [636, 438] on button "Stay" at bounding box center [660, 437] width 114 height 31
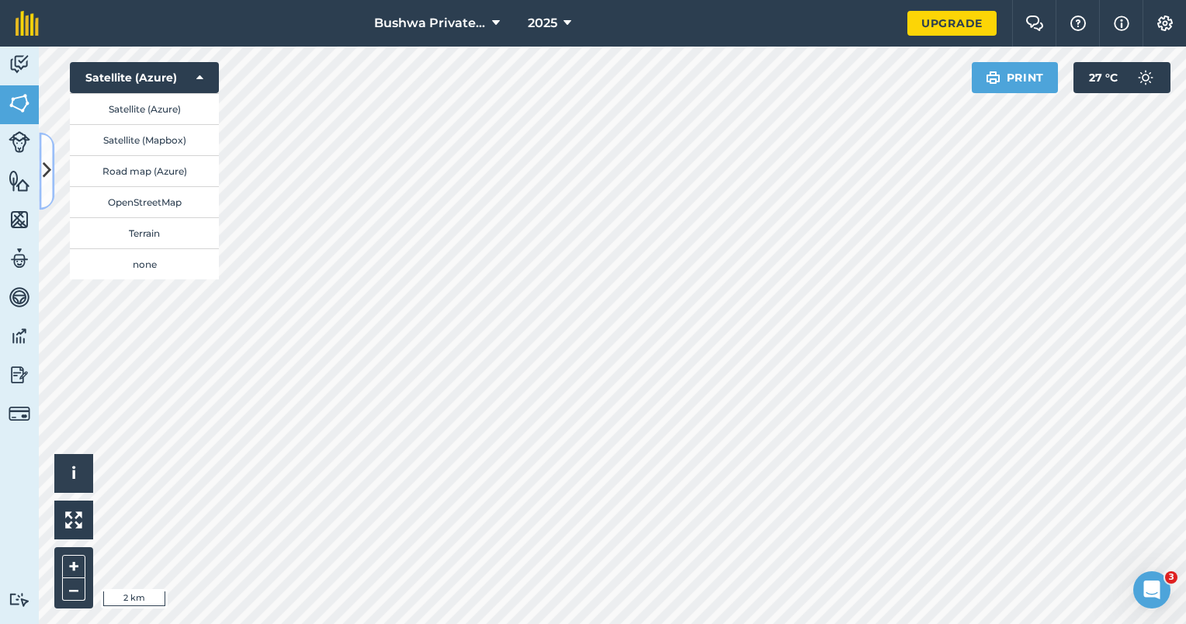
click at [51, 169] on button at bounding box center [47, 171] width 16 height 78
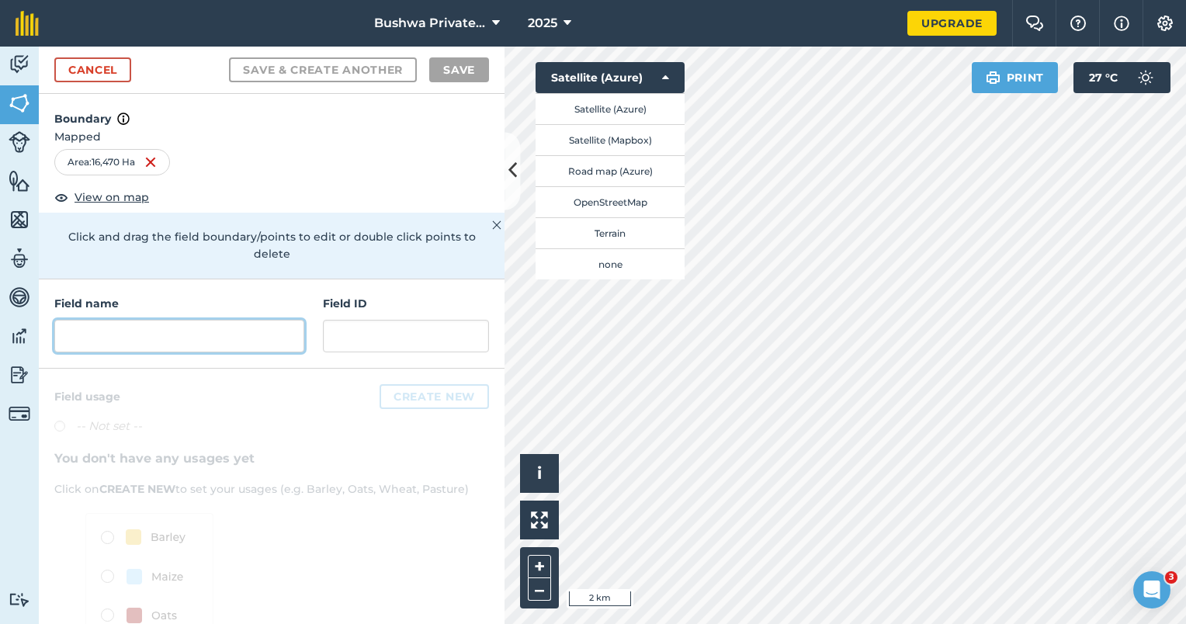
click at [166, 328] on input "text" at bounding box center [179, 336] width 250 height 33
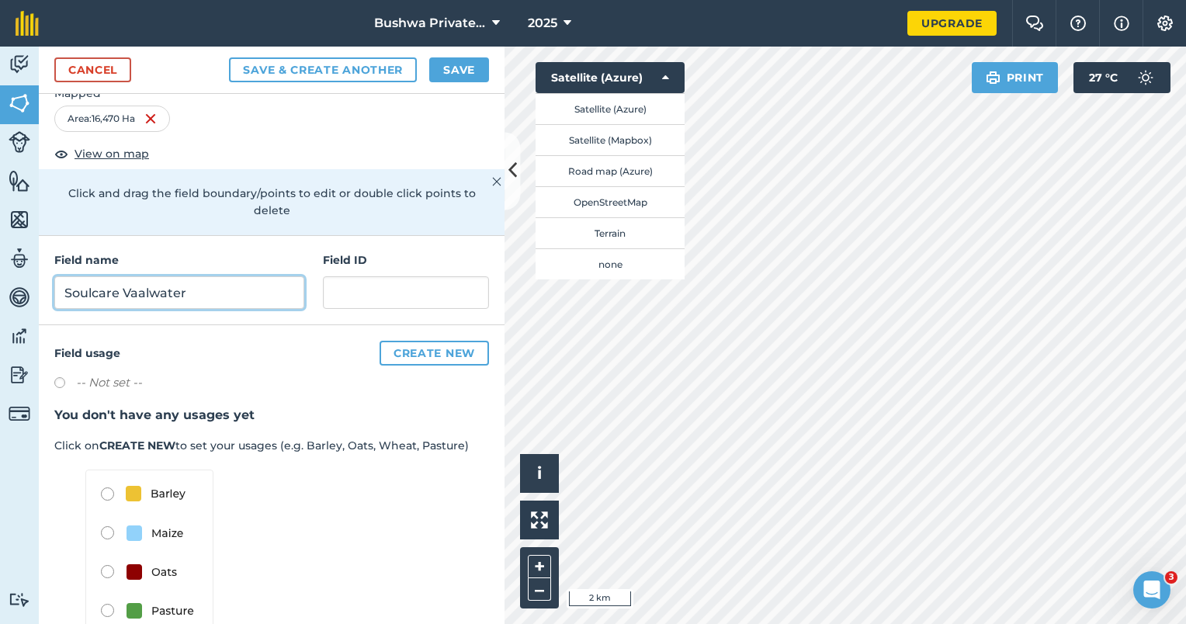
scroll to position [78, 0]
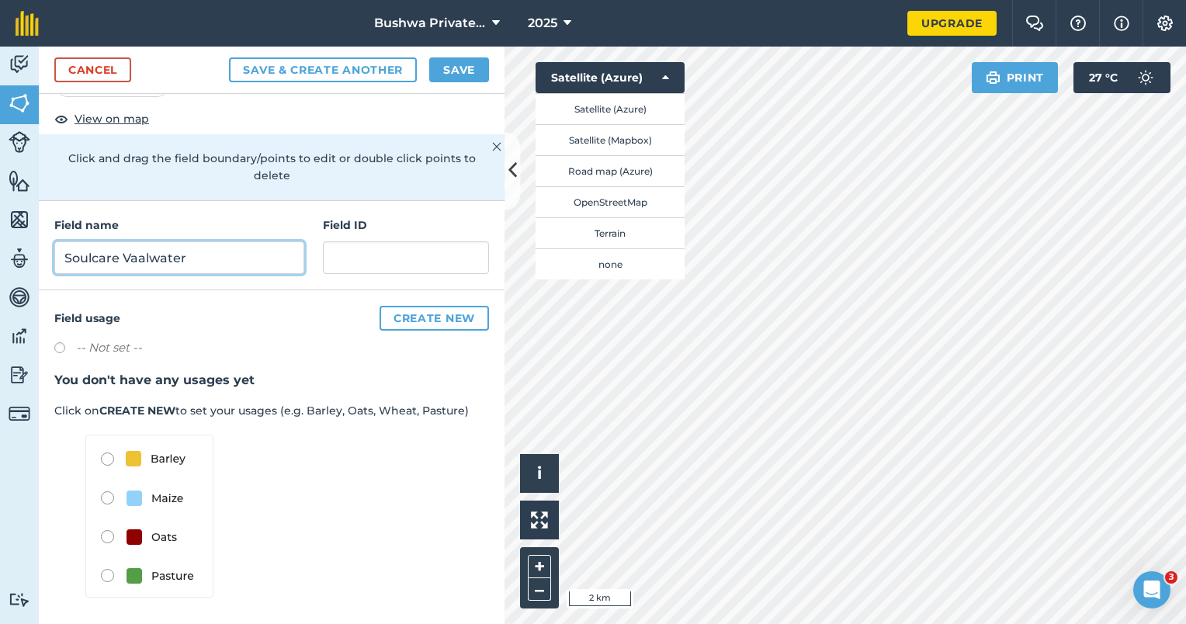
type input "Soulcare Vaalwater"
click at [109, 573] on img at bounding box center [149, 516] width 128 height 163
click at [142, 568] on img at bounding box center [149, 516] width 128 height 163
click at [161, 573] on img at bounding box center [149, 516] width 128 height 163
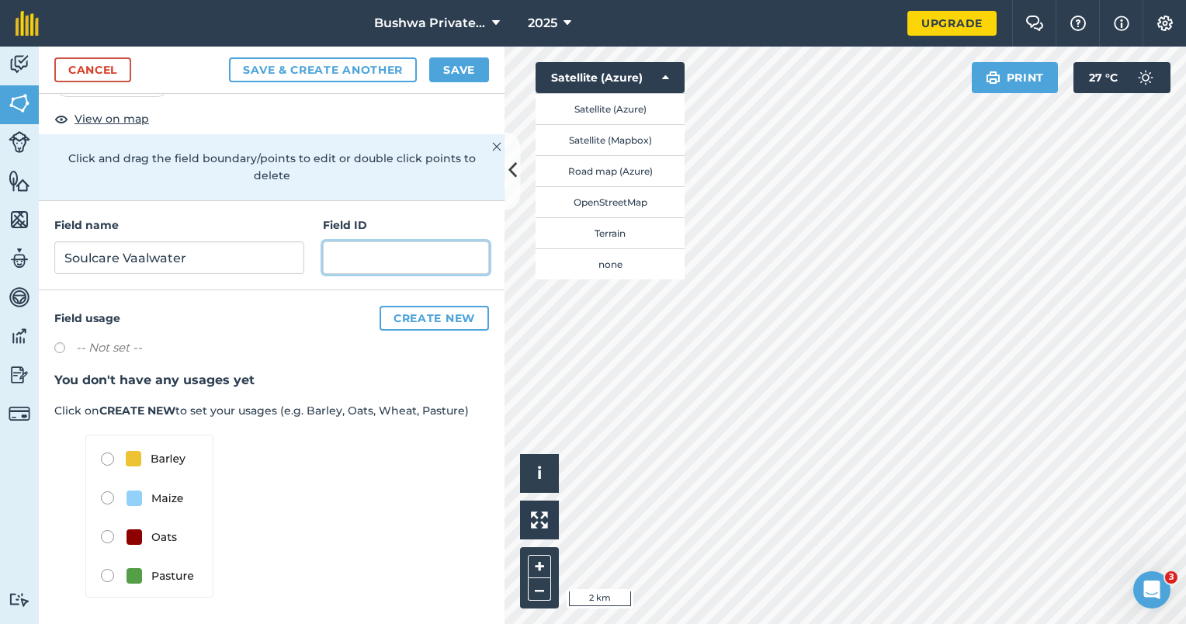
click at [365, 259] on input "text" at bounding box center [406, 257] width 166 height 33
type input "V"
type input "Game Reserve"
click at [54, 351] on label at bounding box center [65, 350] width 22 height 16
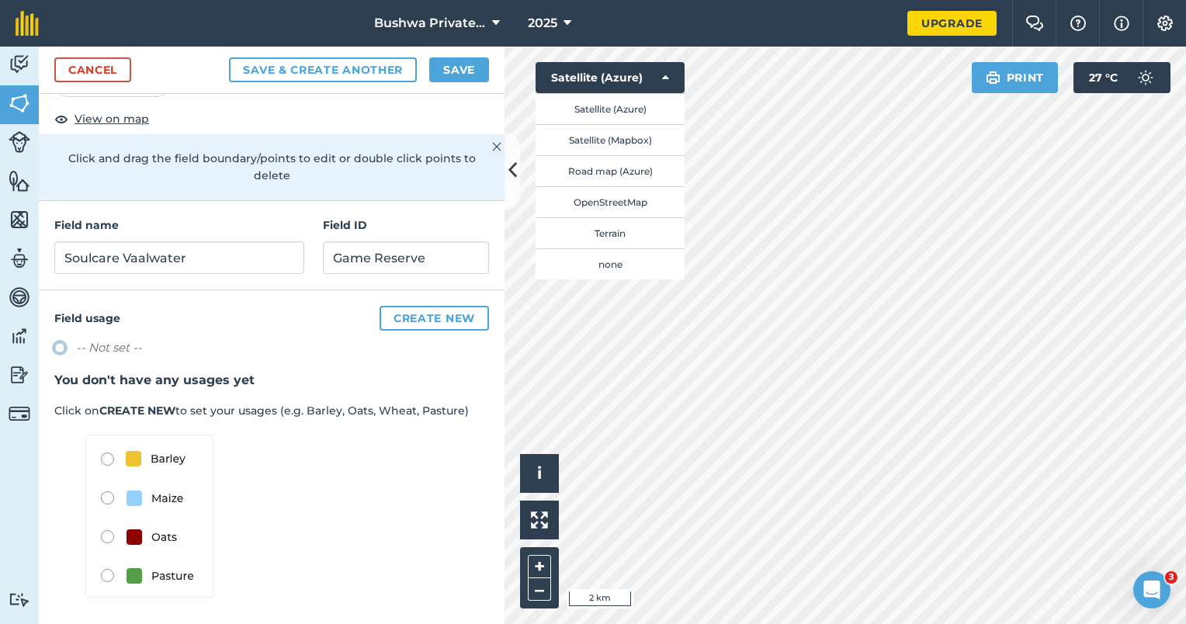
radio input "true"
click at [419, 320] on button "Create new" at bounding box center [433, 318] width 109 height 25
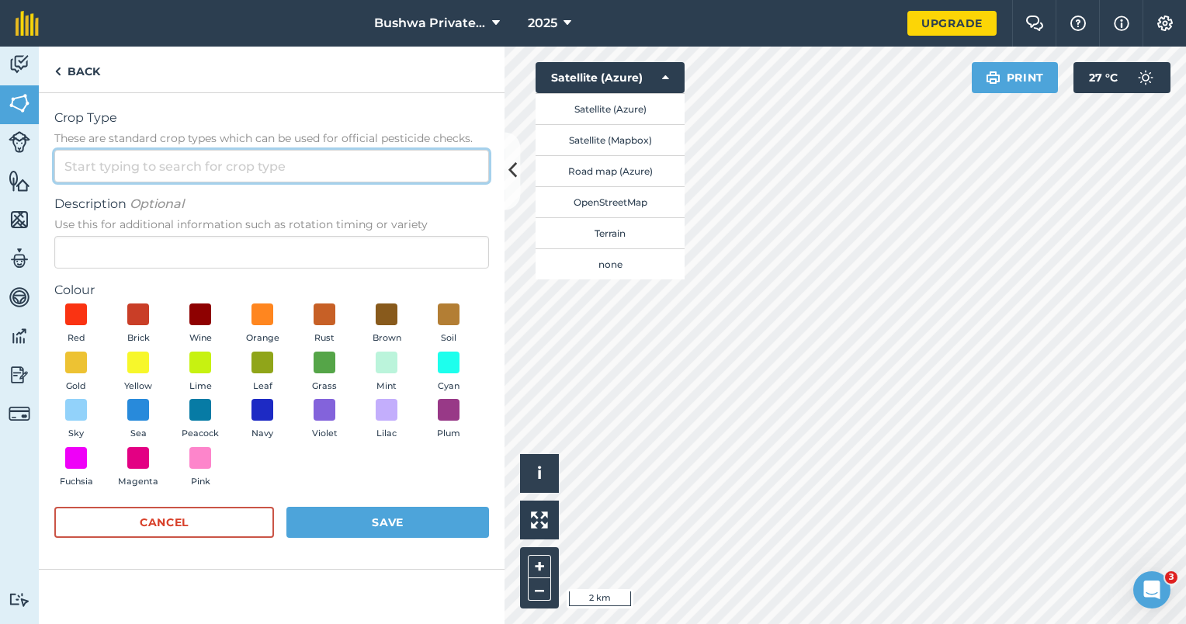
click at [158, 169] on input "Crop Type These are standard crop types which can be used for official pesticid…" at bounding box center [271, 166] width 435 height 33
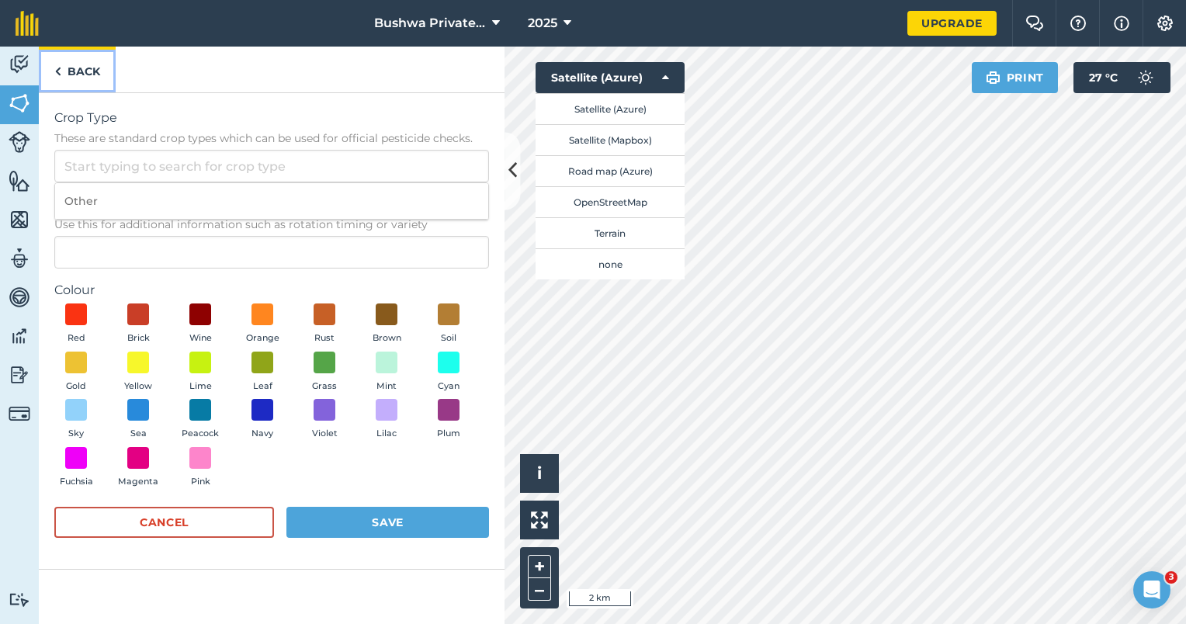
click at [74, 74] on link "Back" at bounding box center [77, 70] width 77 height 46
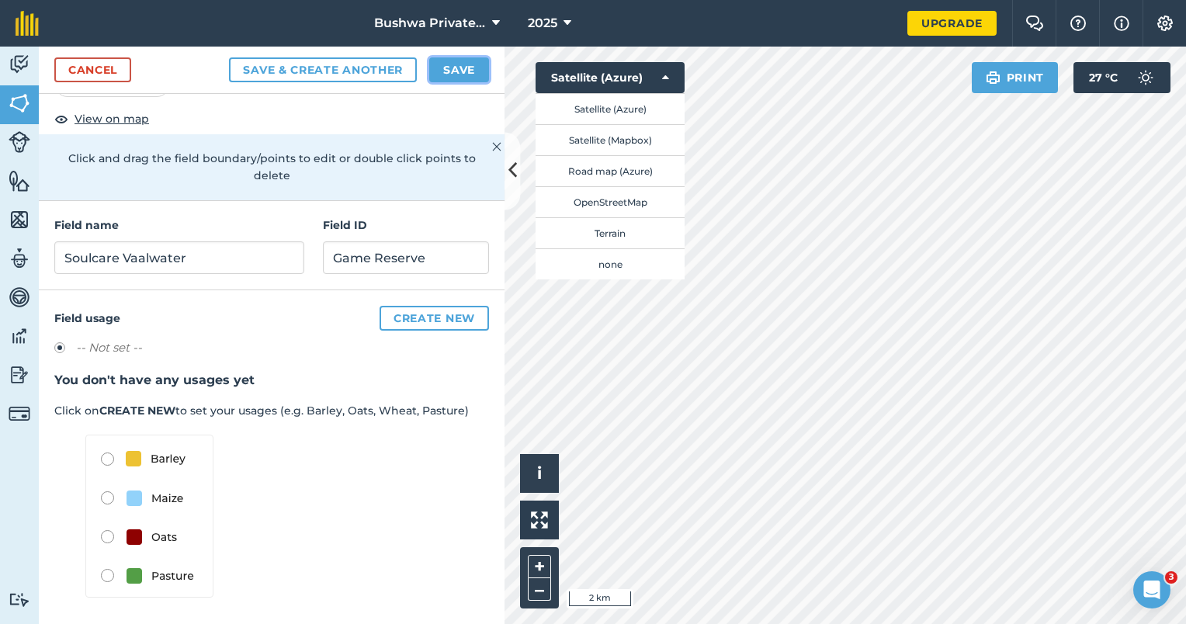
click at [454, 73] on button "Save" at bounding box center [459, 69] width 60 height 25
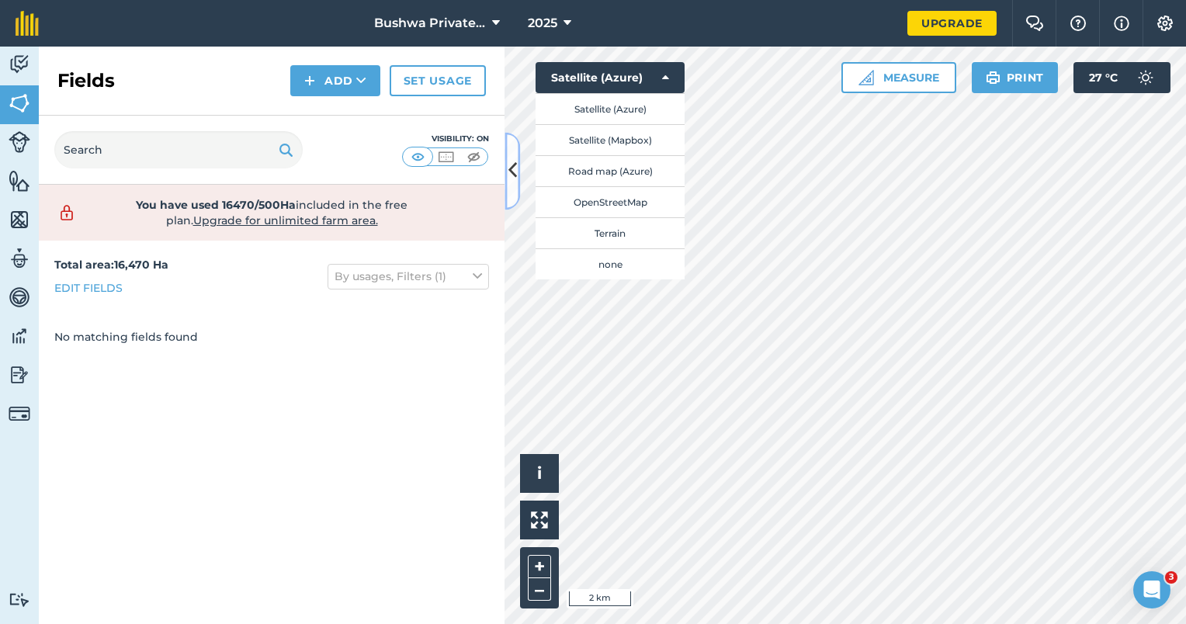
click at [511, 170] on icon at bounding box center [512, 171] width 9 height 27
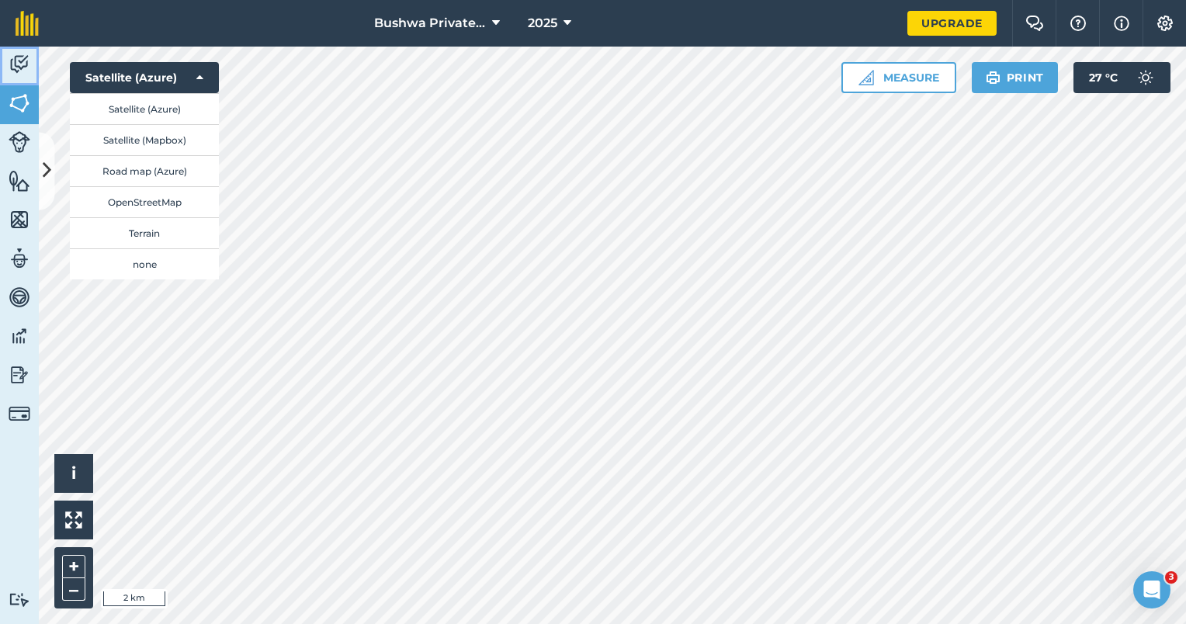
click at [18, 50] on link "Activity" at bounding box center [19, 66] width 39 height 39
click at [168, 118] on button "Satellite (Azure)" at bounding box center [144, 108] width 149 height 31
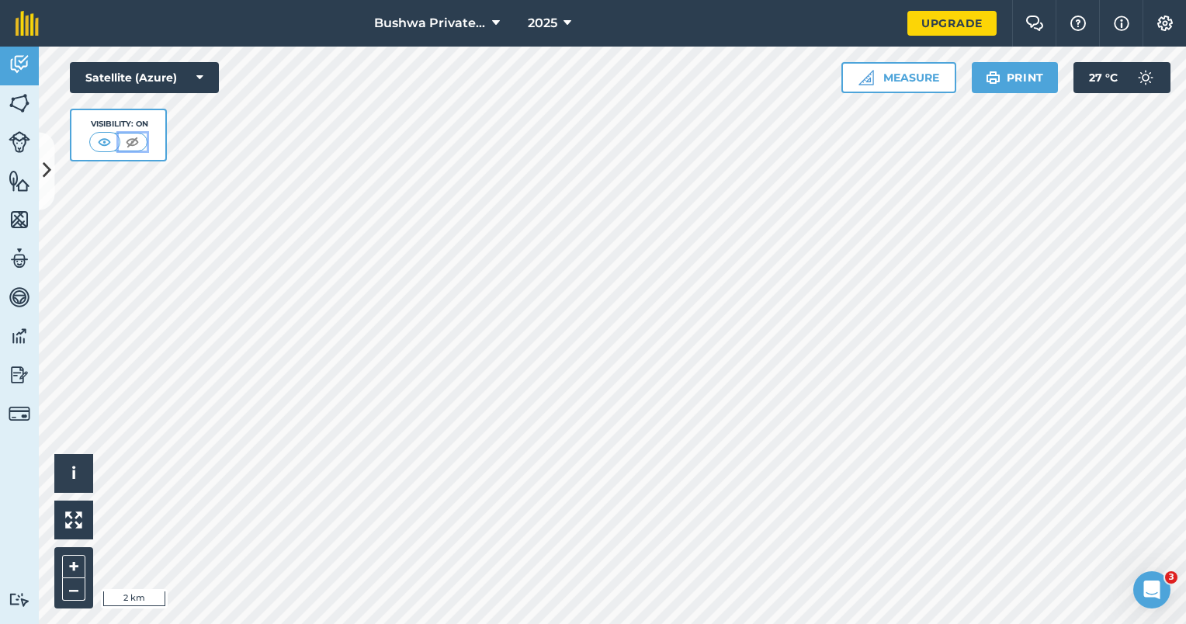
click at [131, 143] on img at bounding box center [132, 142] width 19 height 16
click at [102, 140] on img at bounding box center [104, 142] width 19 height 16
click at [33, 59] on link "Activity" at bounding box center [19, 66] width 39 height 39
click at [153, 87] on button "Satellite (Azure)" at bounding box center [144, 77] width 149 height 31
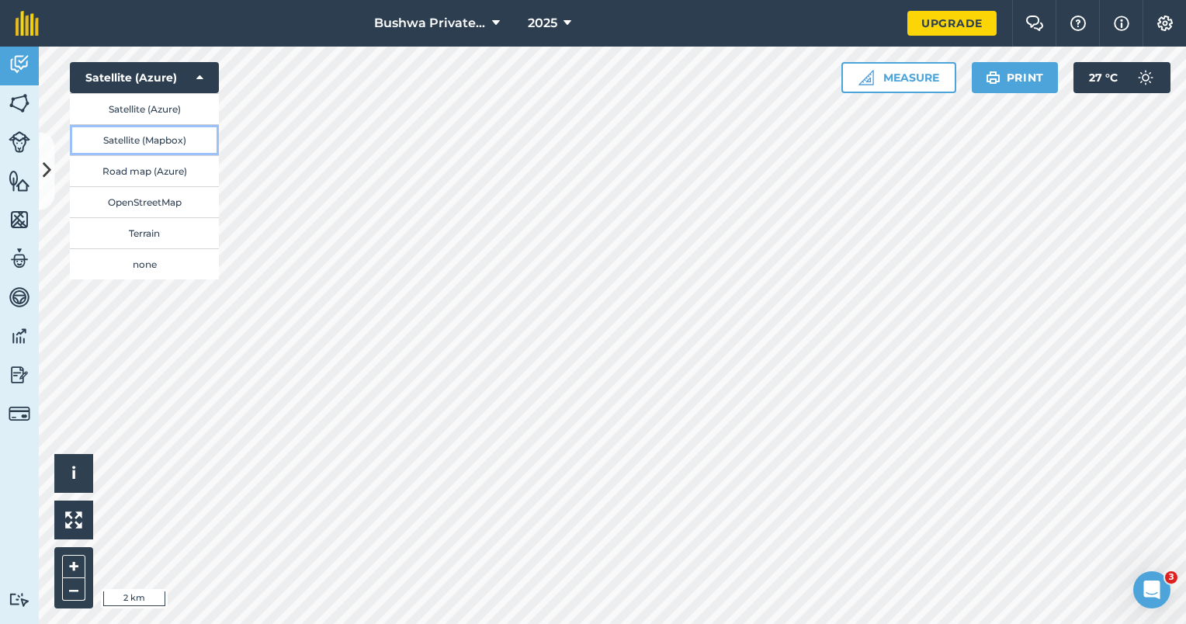
click at [164, 140] on button "Satellite (Mapbox)" at bounding box center [144, 139] width 149 height 31
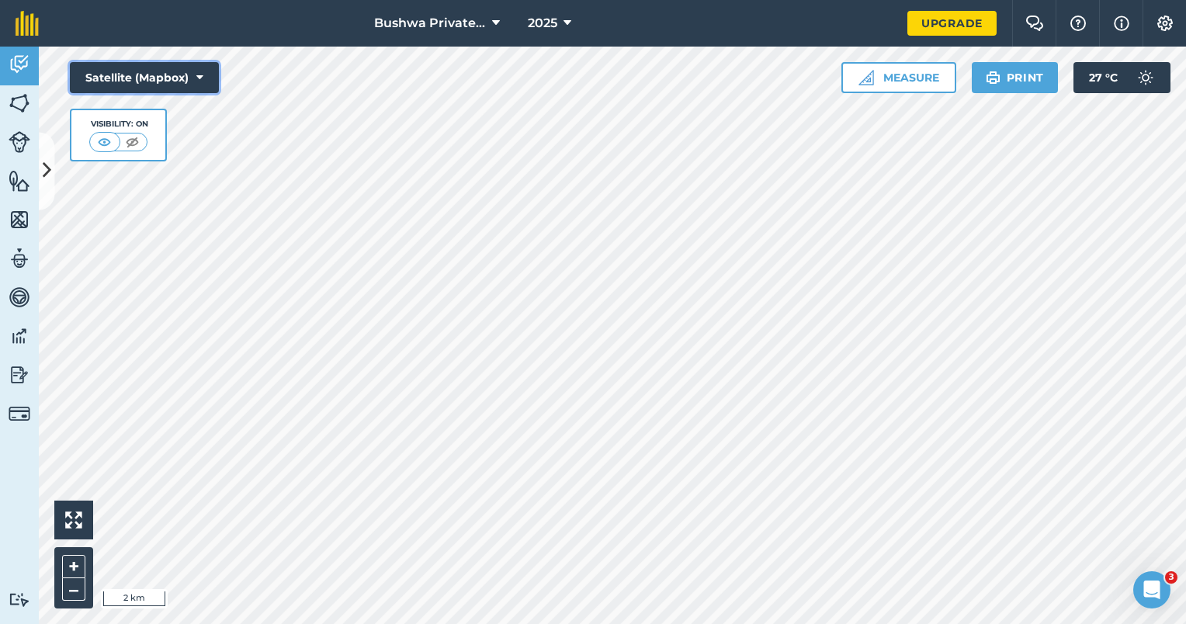
click at [177, 79] on button "Satellite (Mapbox)" at bounding box center [144, 77] width 149 height 31
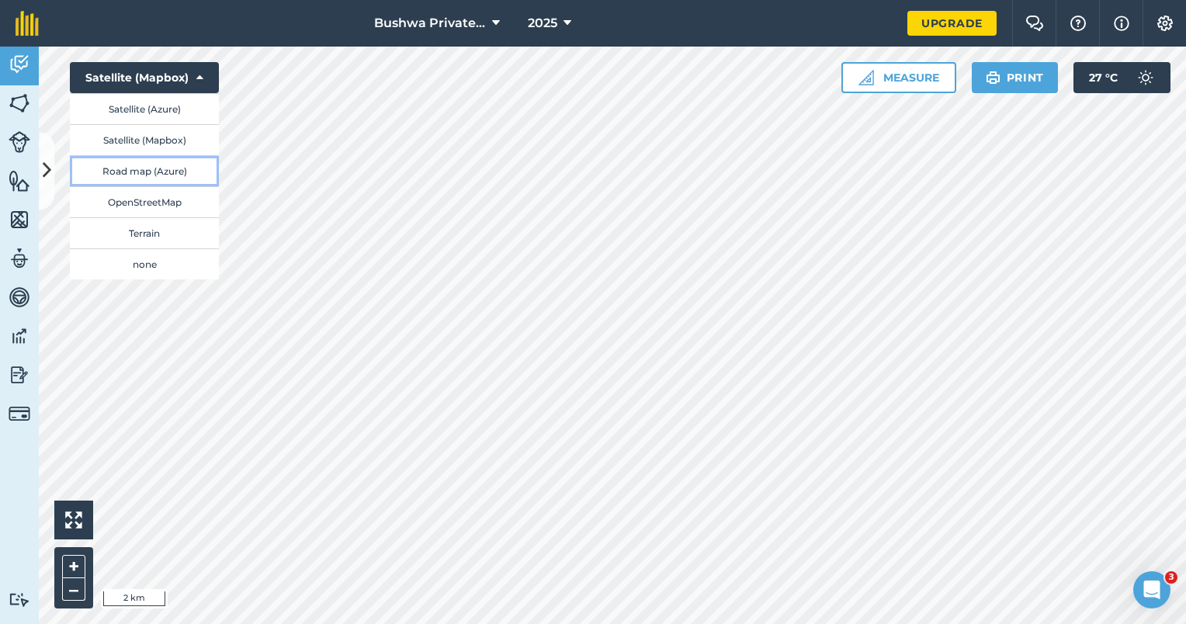
click at [180, 171] on button "Road map (Azure)" at bounding box center [144, 170] width 149 height 31
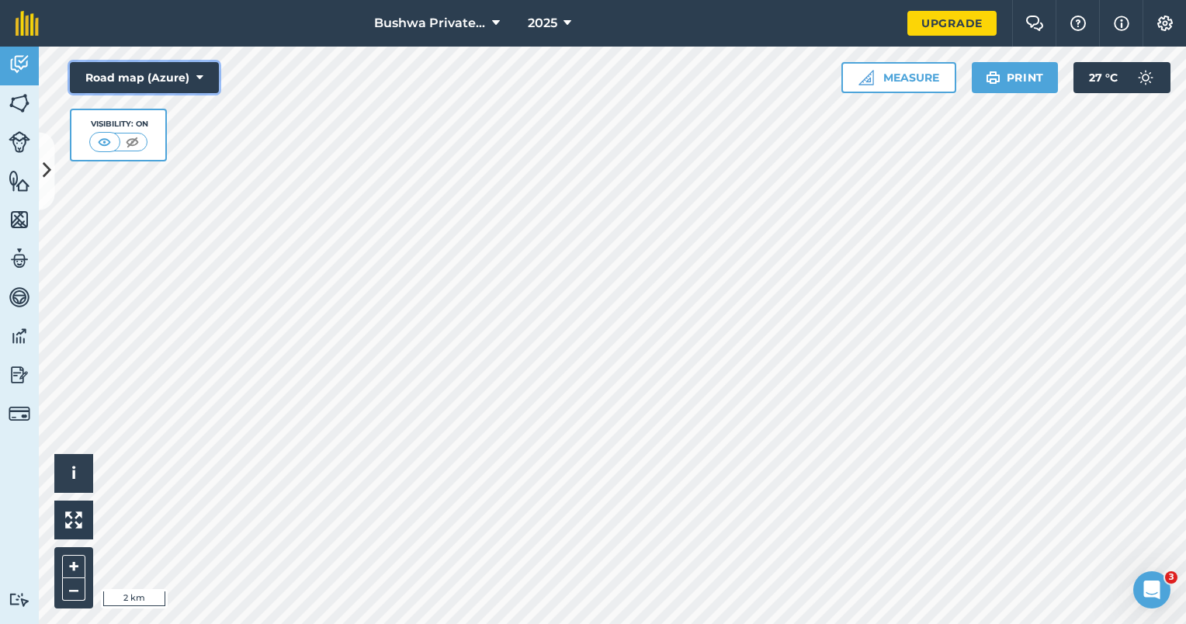
click at [189, 78] on button "Road map (Azure)" at bounding box center [144, 77] width 149 height 31
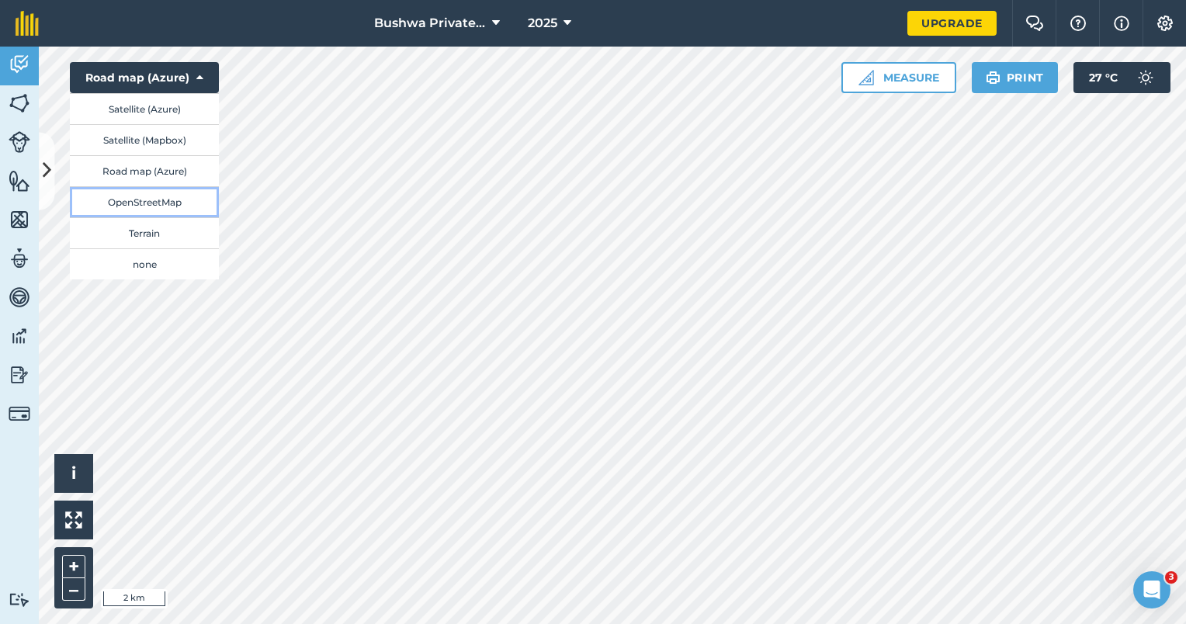
click at [177, 199] on button "OpenStreetMap" at bounding box center [144, 201] width 149 height 31
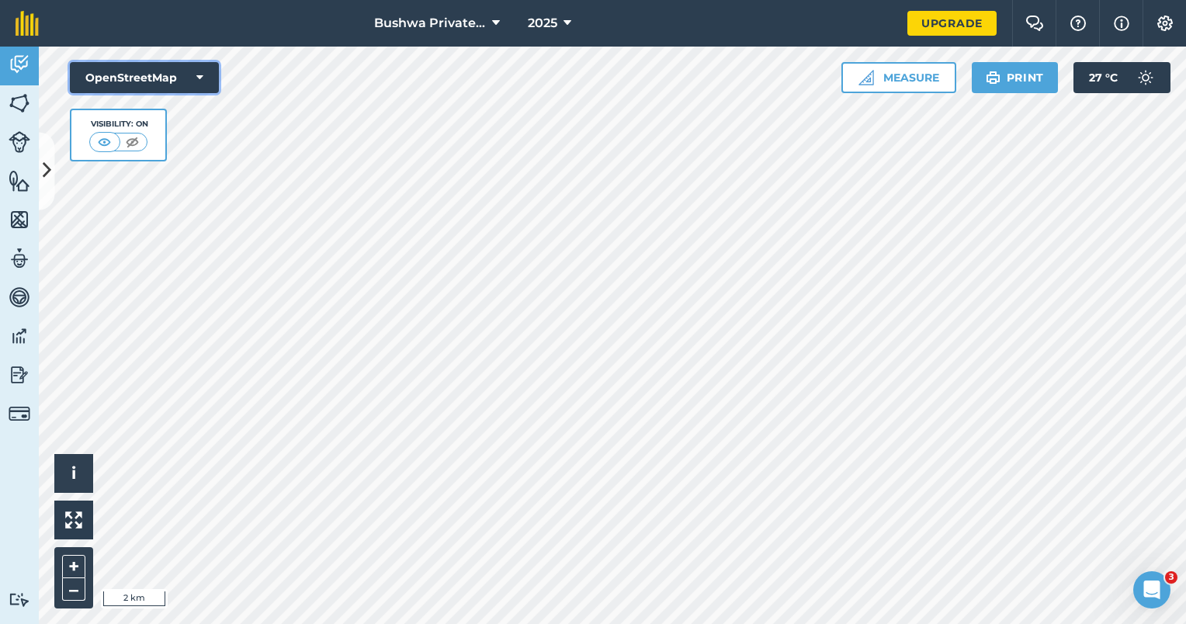
click at [192, 78] on button "OpenStreetMap" at bounding box center [144, 77] width 149 height 31
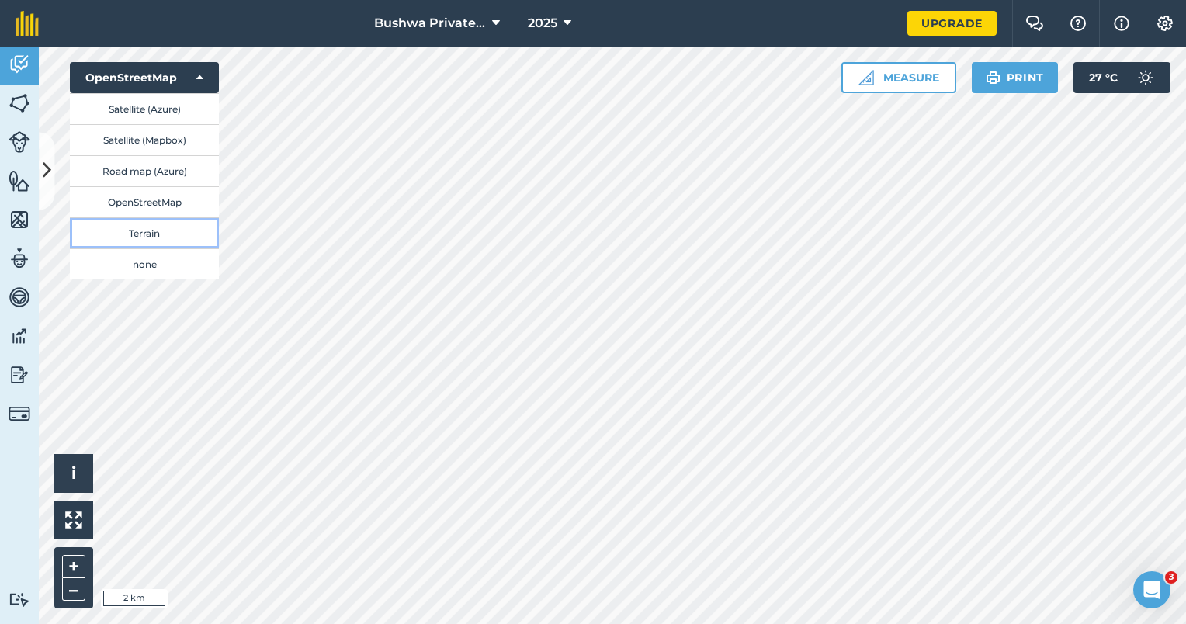
click at [176, 231] on button "Terrain" at bounding box center [144, 232] width 149 height 31
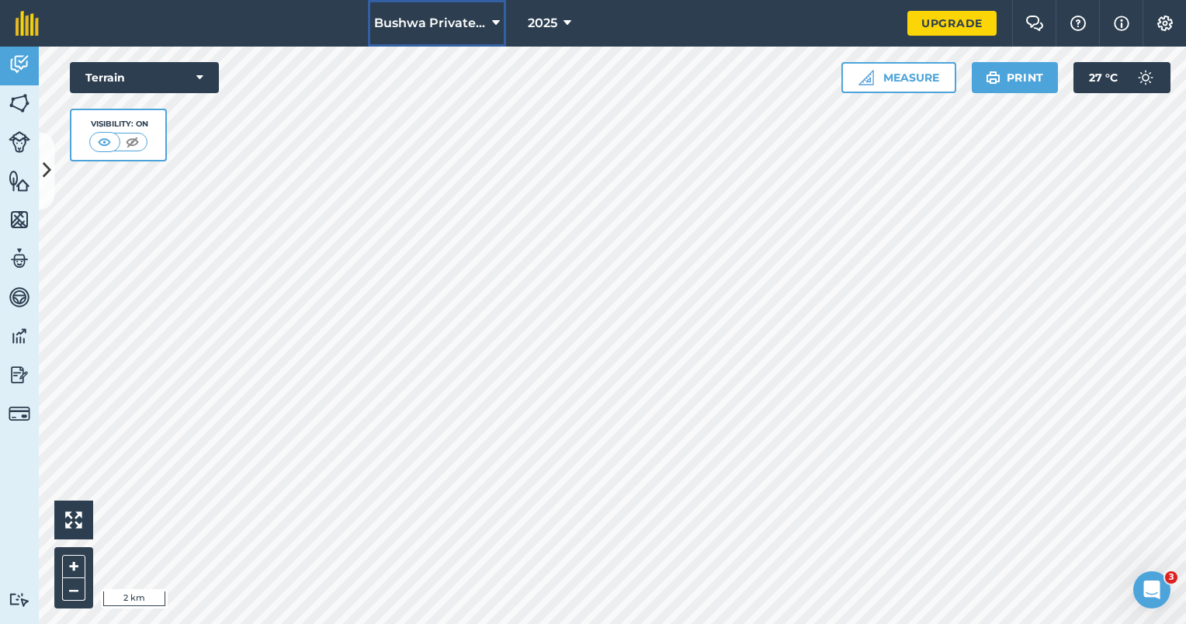
click at [495, 25] on icon at bounding box center [496, 23] width 8 height 19
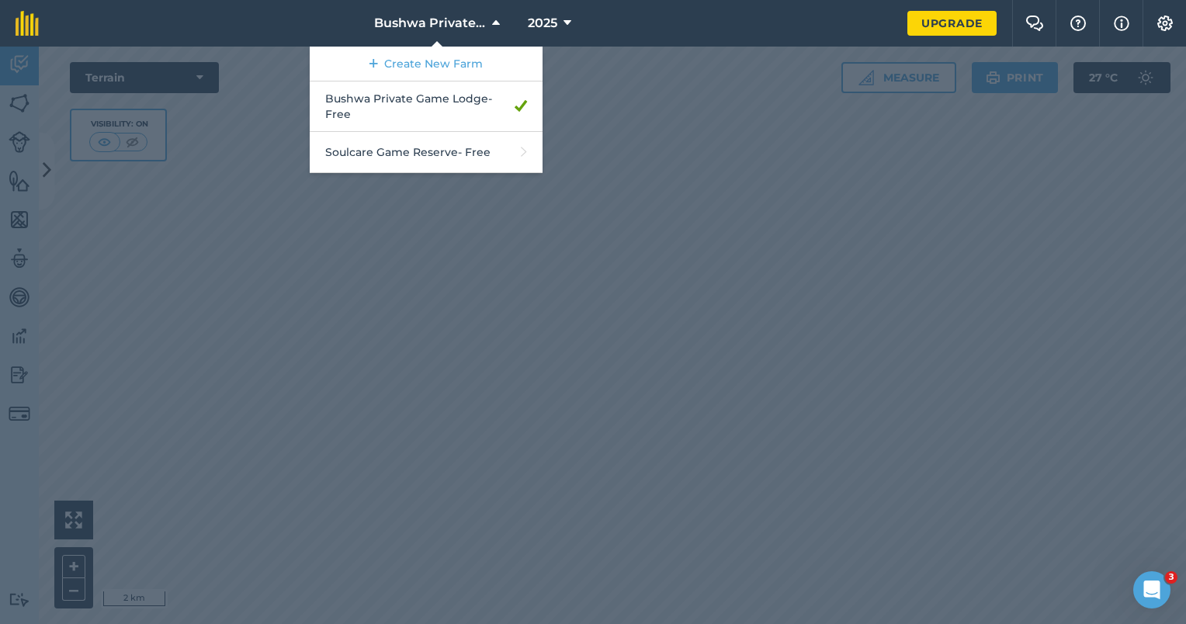
click at [608, 25] on nav "Bushwa Private Game Lodge Create New Farm Bushwa Private Game Lodge - Free Soul…" at bounding box center [480, 23] width 853 height 47
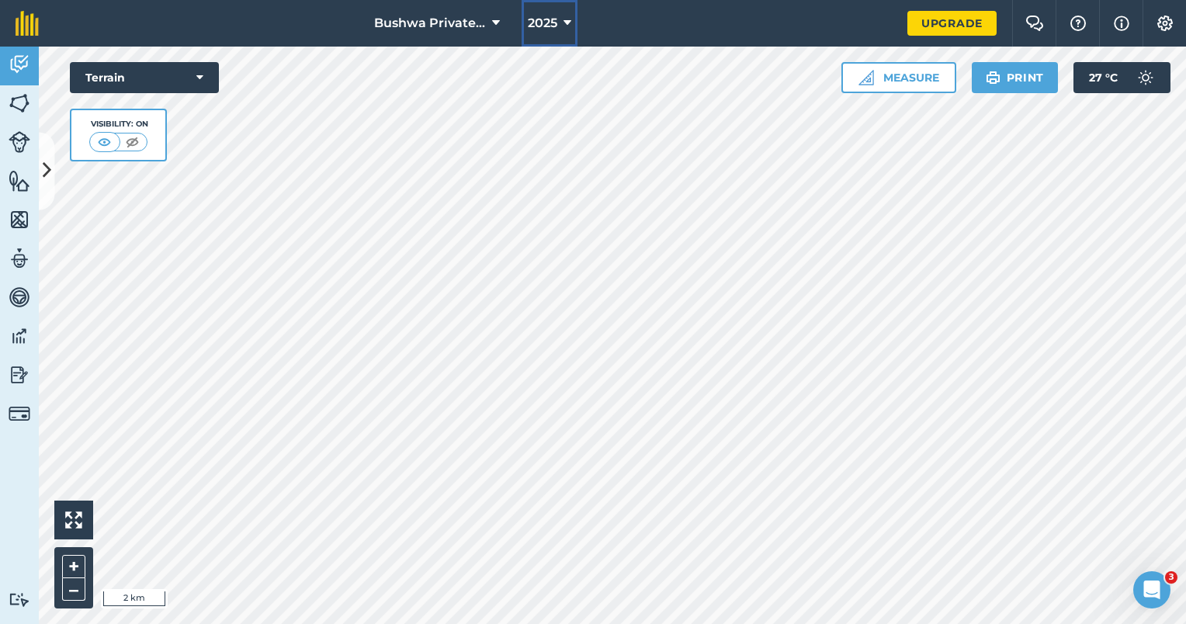
click at [574, 25] on button "2025" at bounding box center [549, 23] width 56 height 47
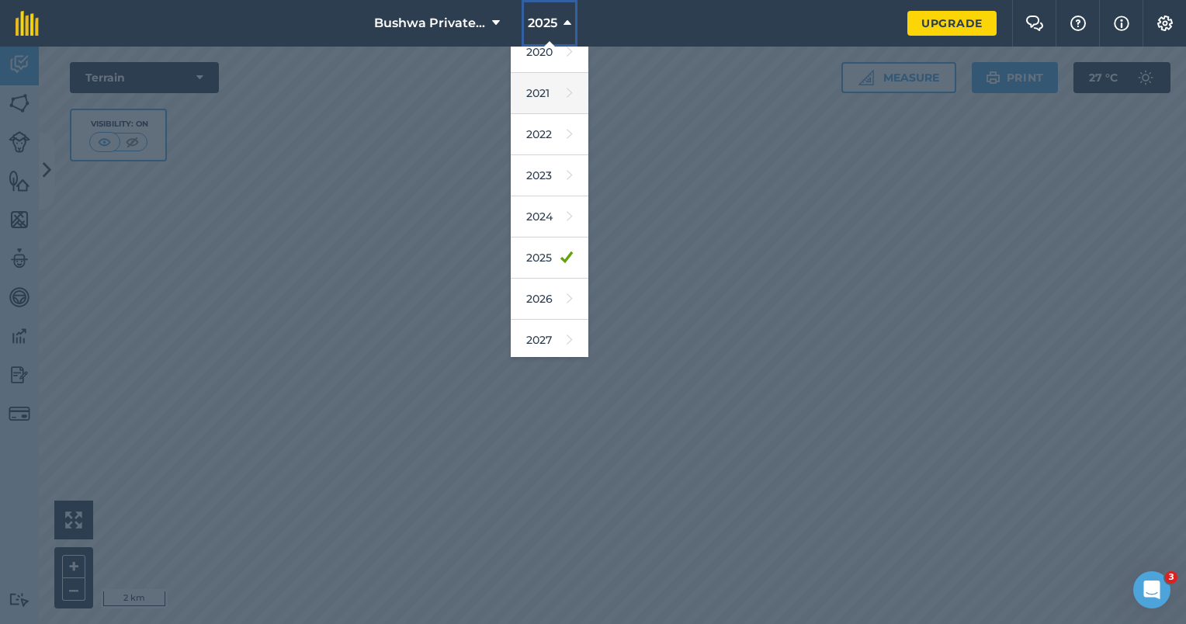
scroll to position [99, 0]
click at [548, 221] on link "2024" at bounding box center [550, 214] width 78 height 41
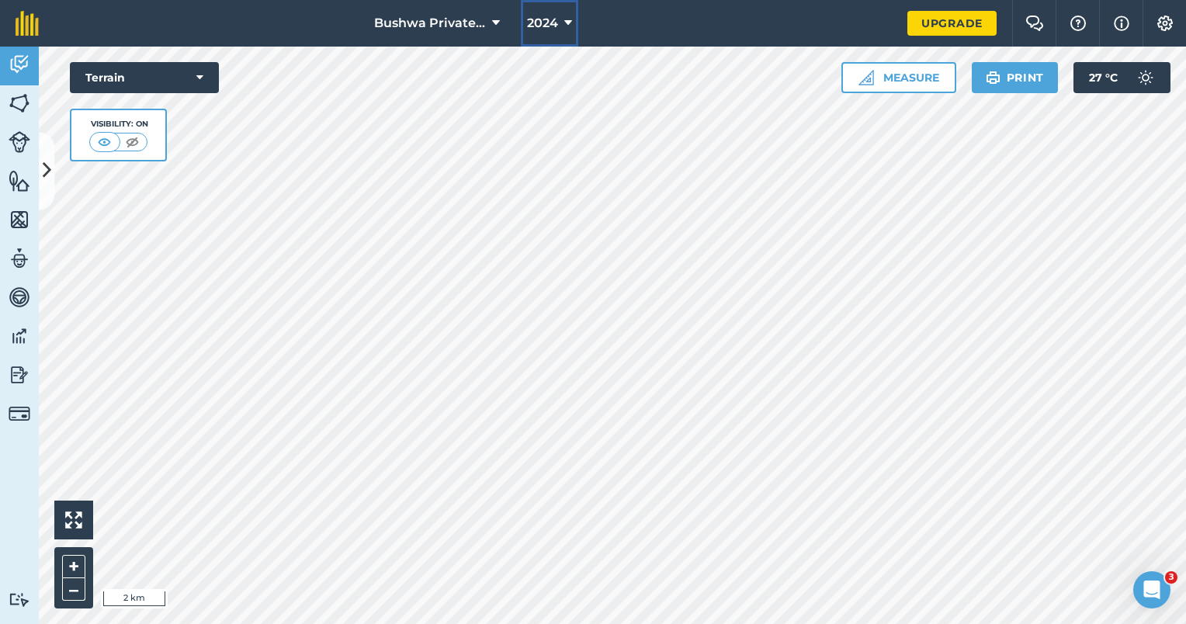
click at [549, 25] on span "2024" at bounding box center [542, 23] width 31 height 19
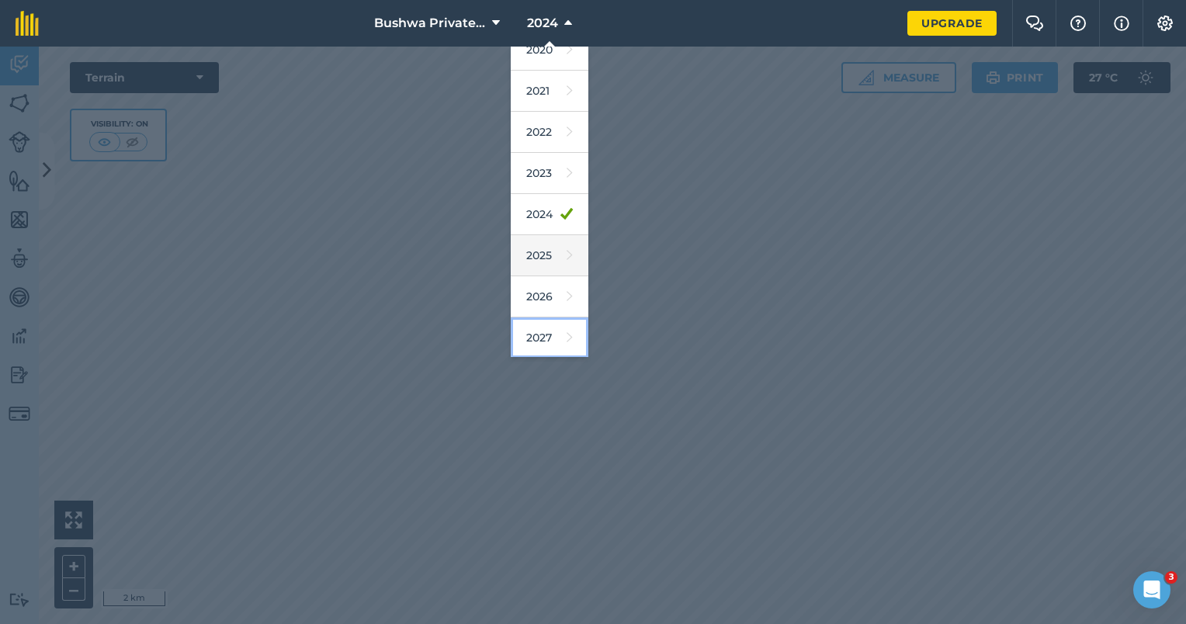
click at [566, 334] on icon at bounding box center [569, 338] width 6 height 22
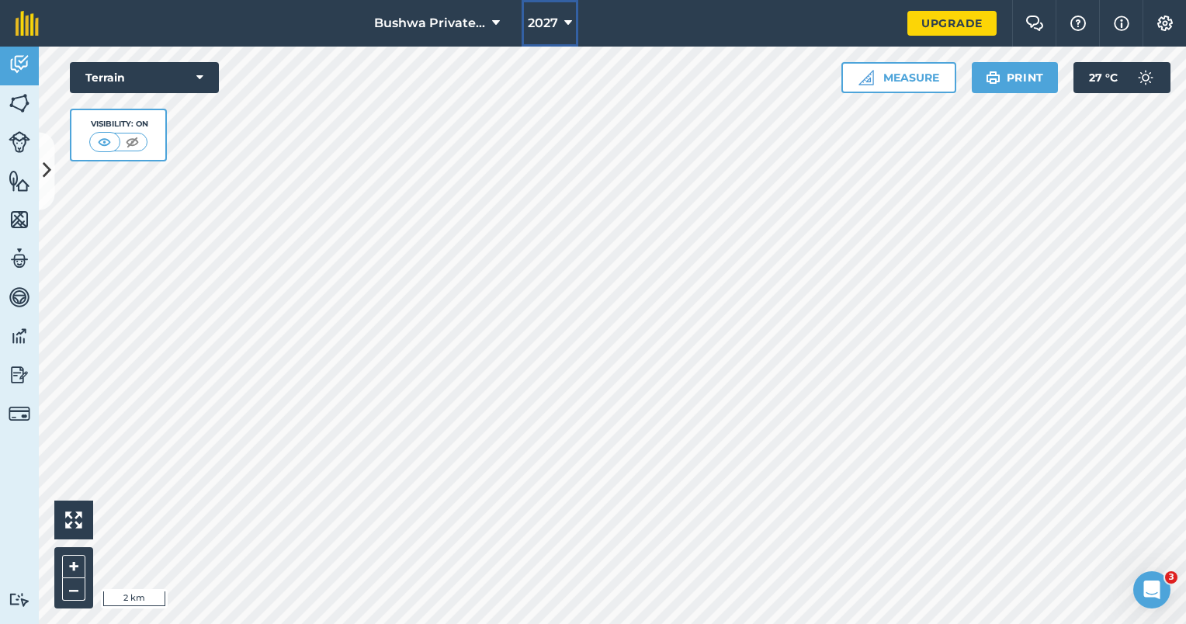
click at [566, 25] on icon at bounding box center [568, 23] width 8 height 19
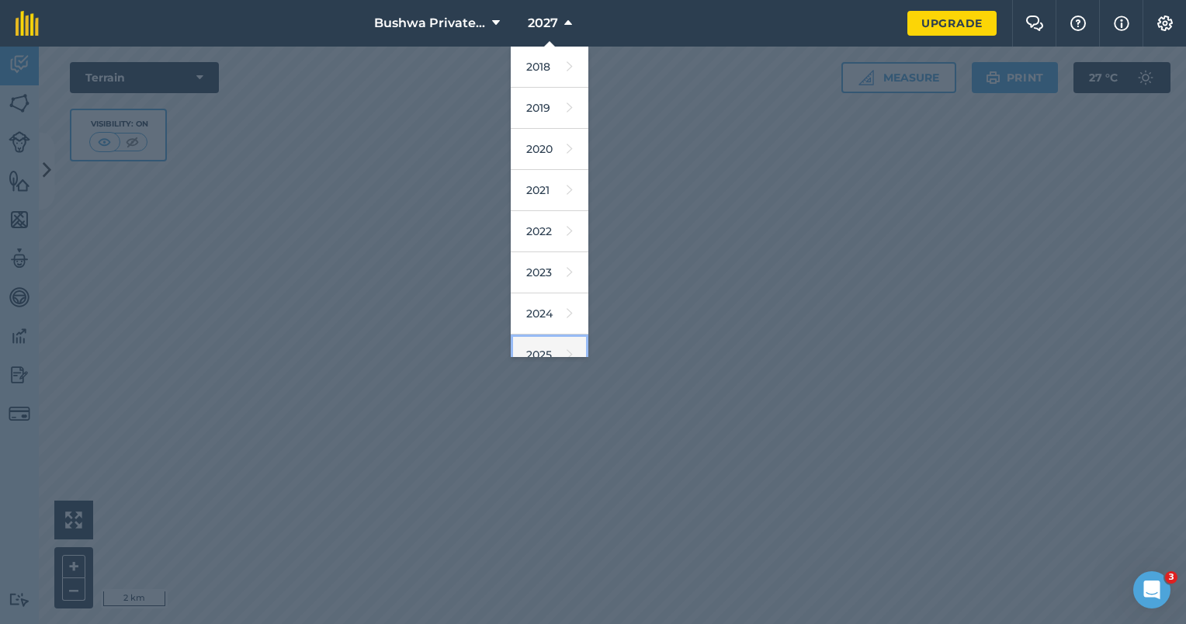
click at [545, 342] on link "2025" at bounding box center [550, 354] width 78 height 41
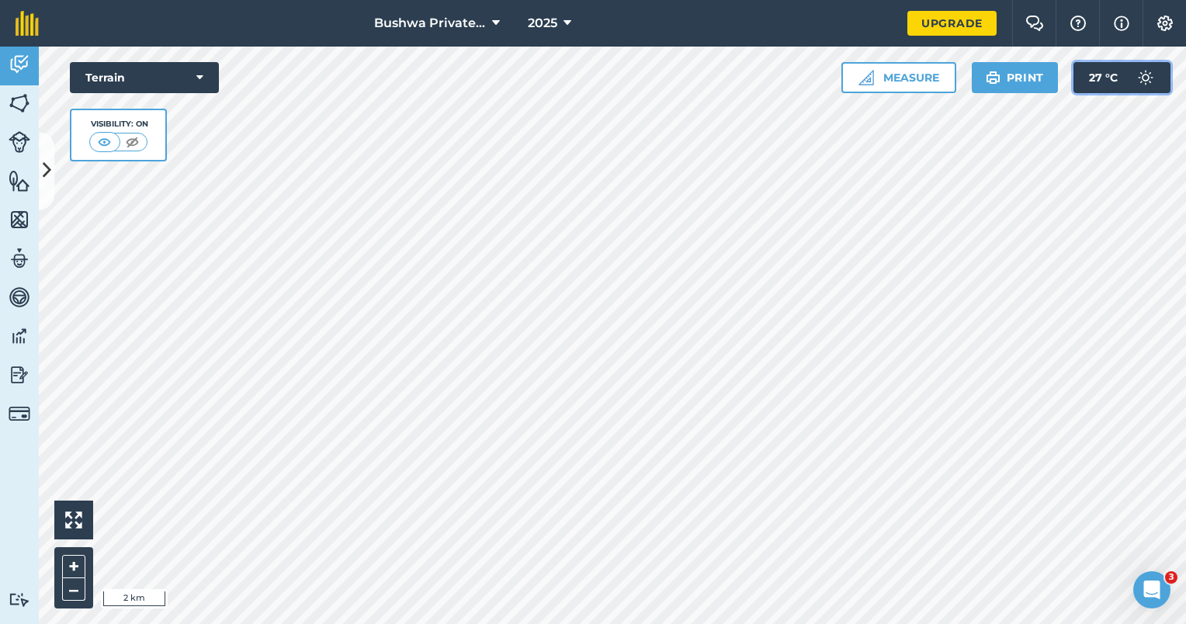
click at [1125, 71] on button "27 ° C" at bounding box center [1121, 77] width 97 height 31
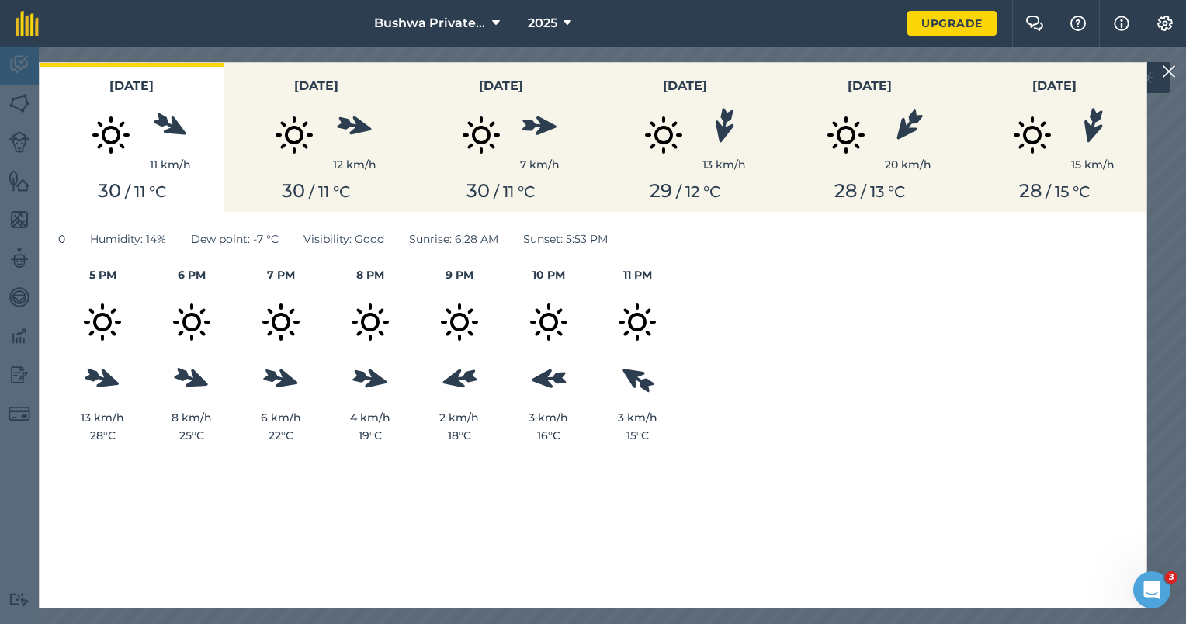
click at [1173, 71] on img at bounding box center [1169, 71] width 14 height 19
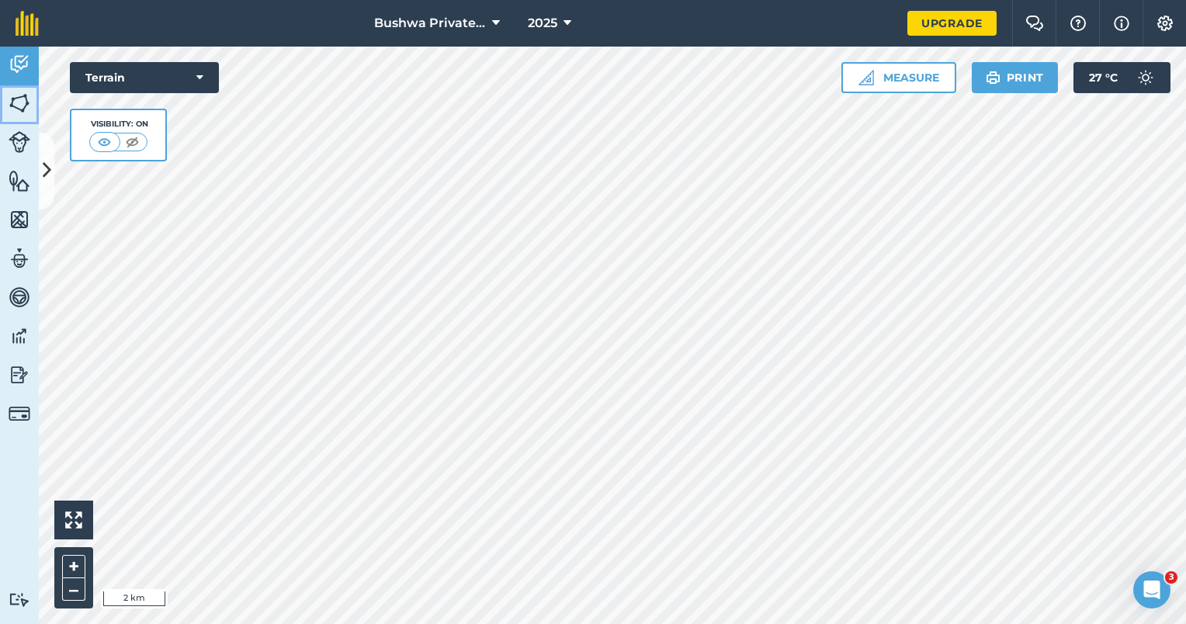
click at [16, 102] on img at bounding box center [20, 103] width 22 height 23
click at [22, 140] on img at bounding box center [20, 142] width 22 height 22
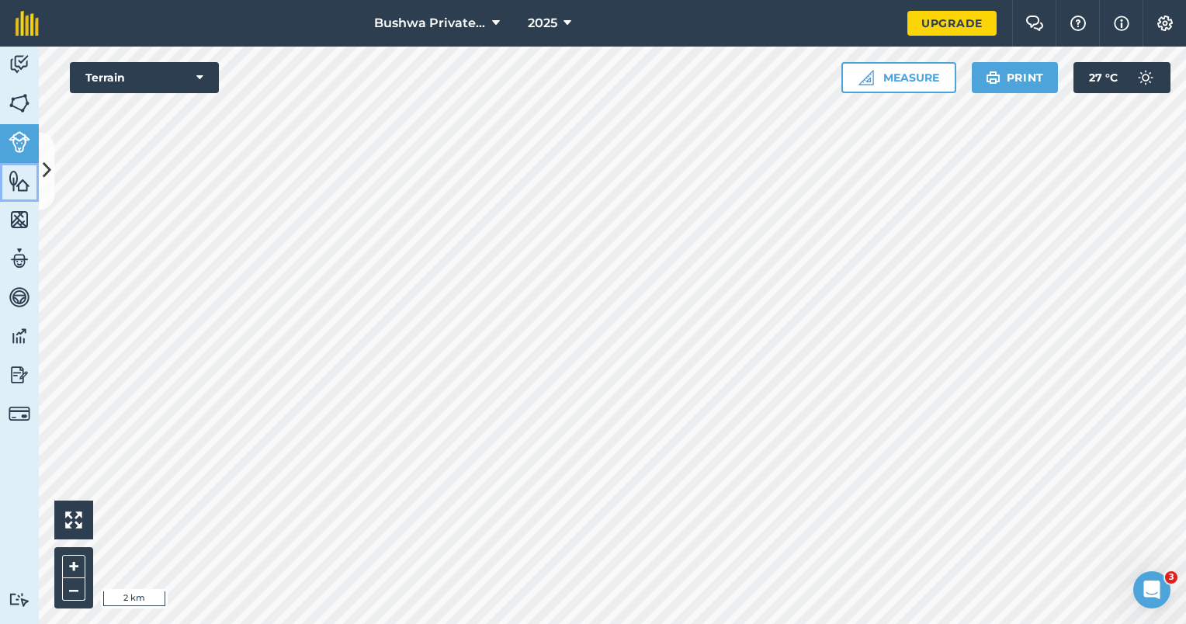
click at [25, 180] on img at bounding box center [20, 180] width 22 height 23
click at [24, 227] on img at bounding box center [20, 219] width 22 height 23
click at [24, 256] on img at bounding box center [20, 258] width 22 height 23
click at [24, 295] on img at bounding box center [20, 297] width 22 height 23
click at [21, 54] on img at bounding box center [20, 64] width 22 height 23
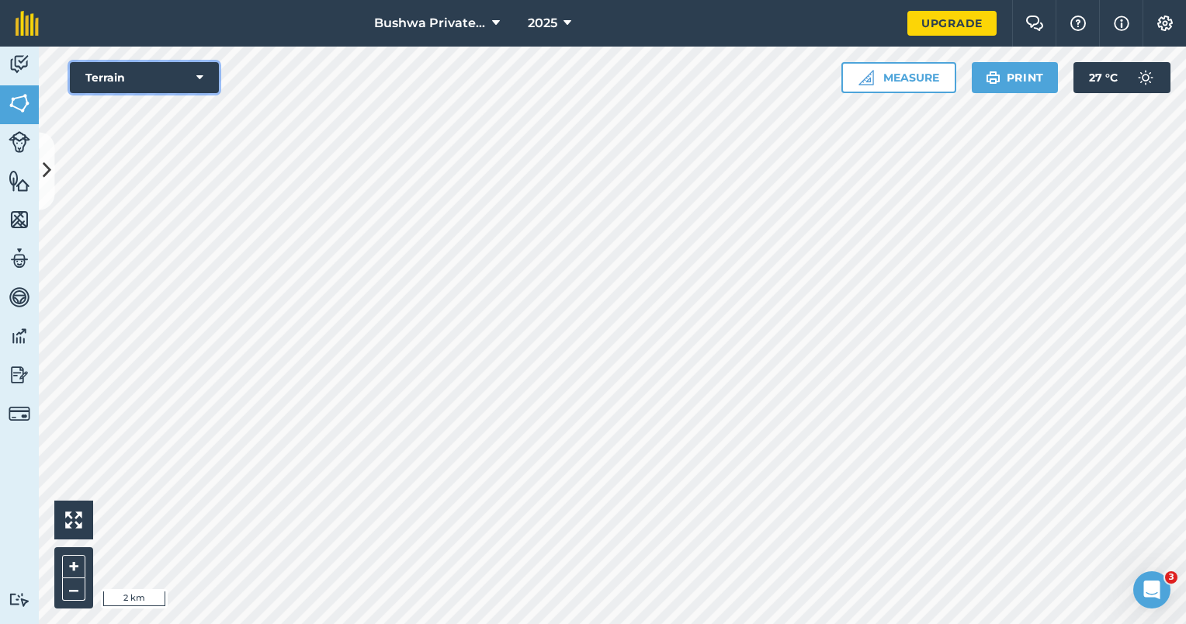
click at [173, 73] on button "Terrain" at bounding box center [144, 77] width 149 height 31
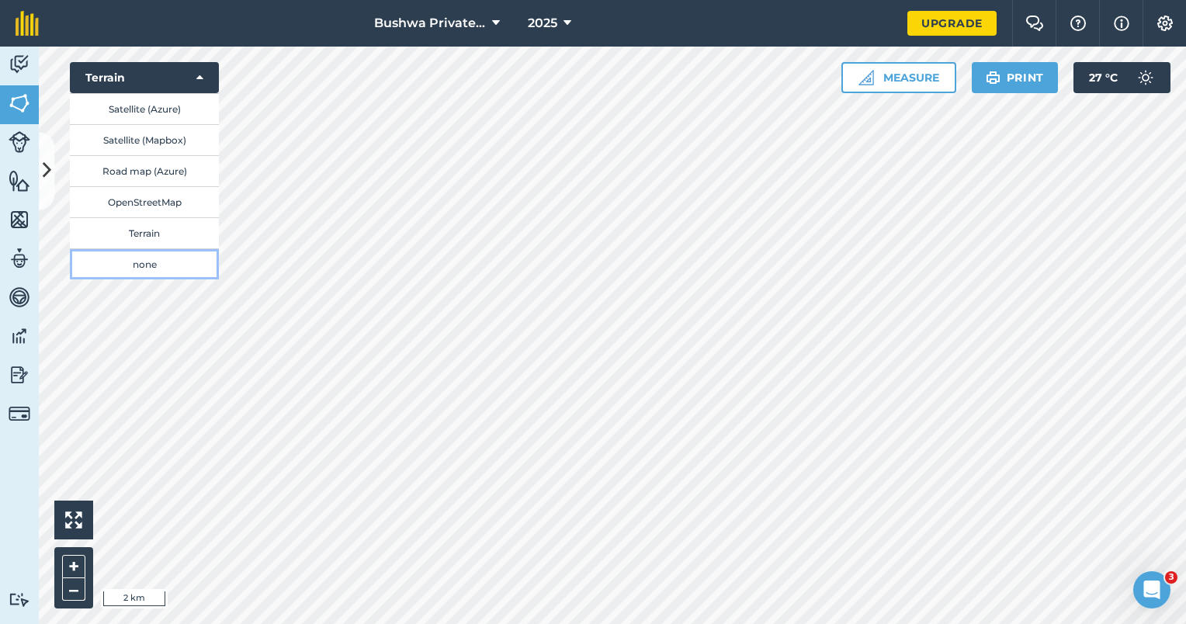
click at [169, 256] on button "none" at bounding box center [144, 263] width 149 height 31
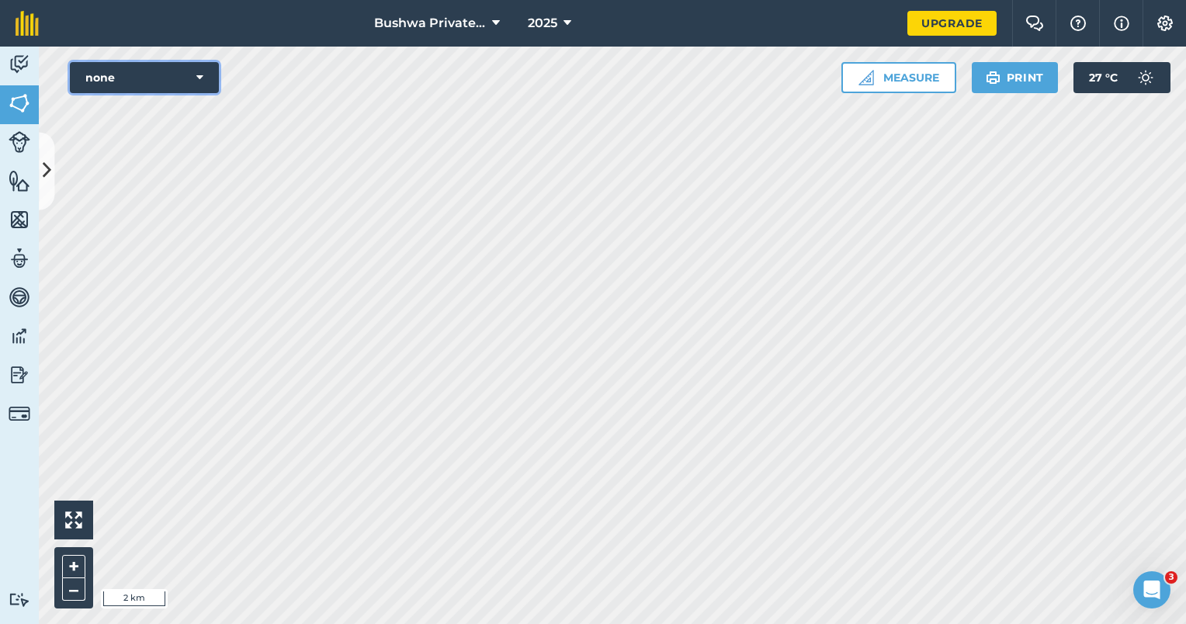
click at [199, 86] on button "none" at bounding box center [144, 77] width 149 height 31
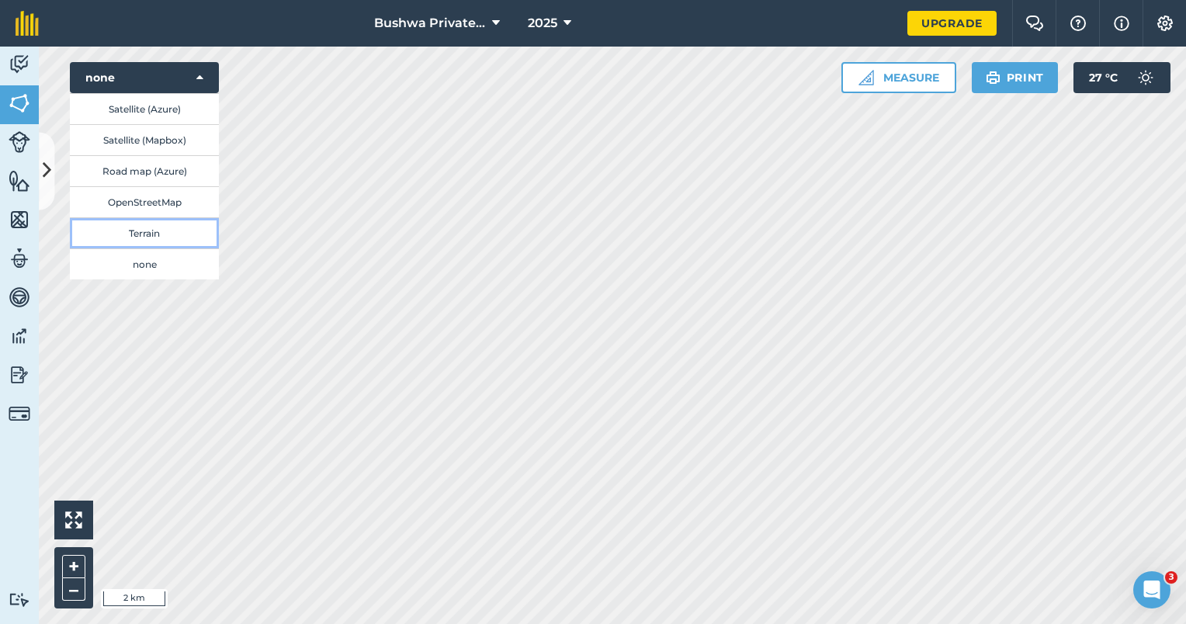
click at [182, 226] on button "Terrain" at bounding box center [144, 232] width 149 height 31
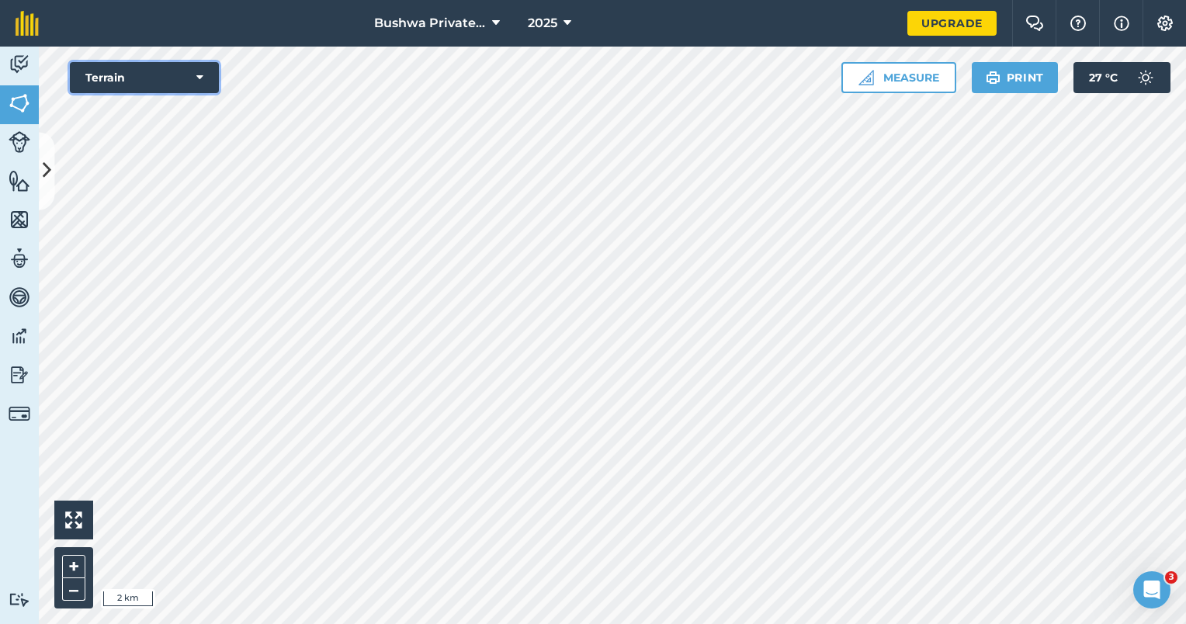
click at [192, 84] on button "Terrain" at bounding box center [144, 77] width 149 height 31
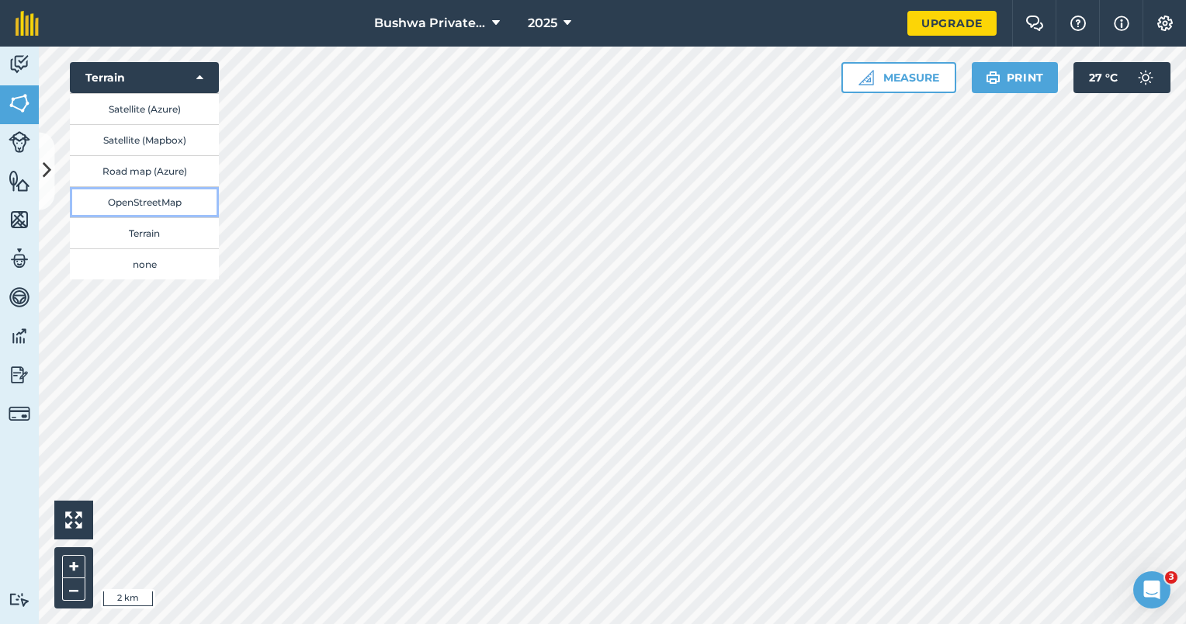
click at [174, 209] on button "OpenStreetMap" at bounding box center [144, 201] width 149 height 31
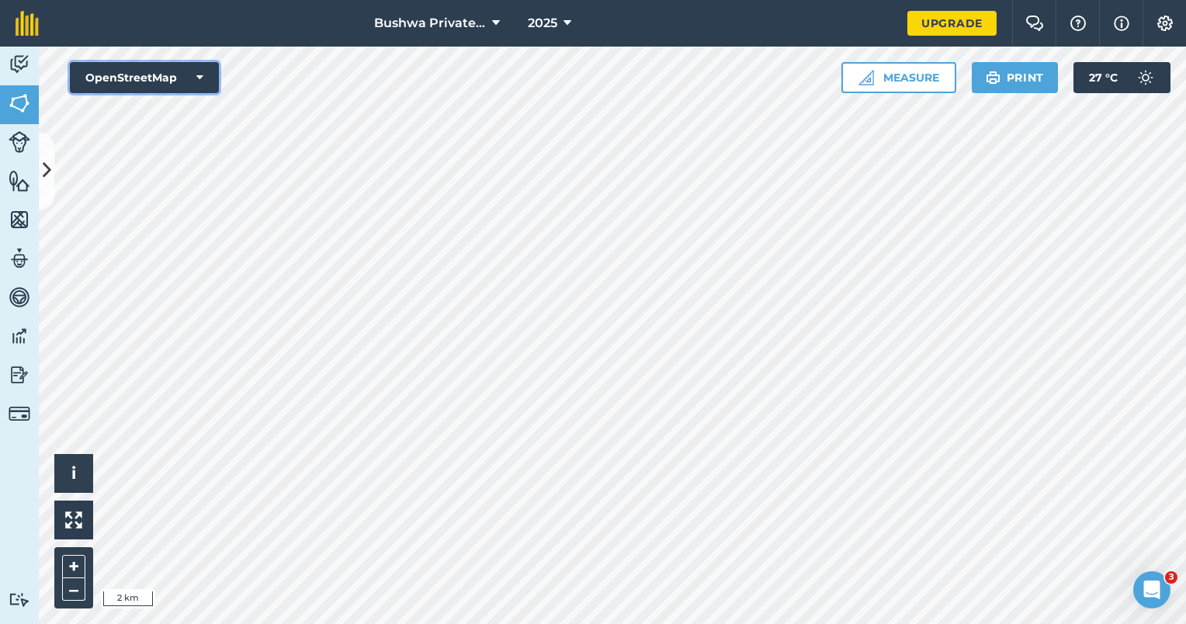
click at [200, 84] on icon at bounding box center [199, 78] width 7 height 16
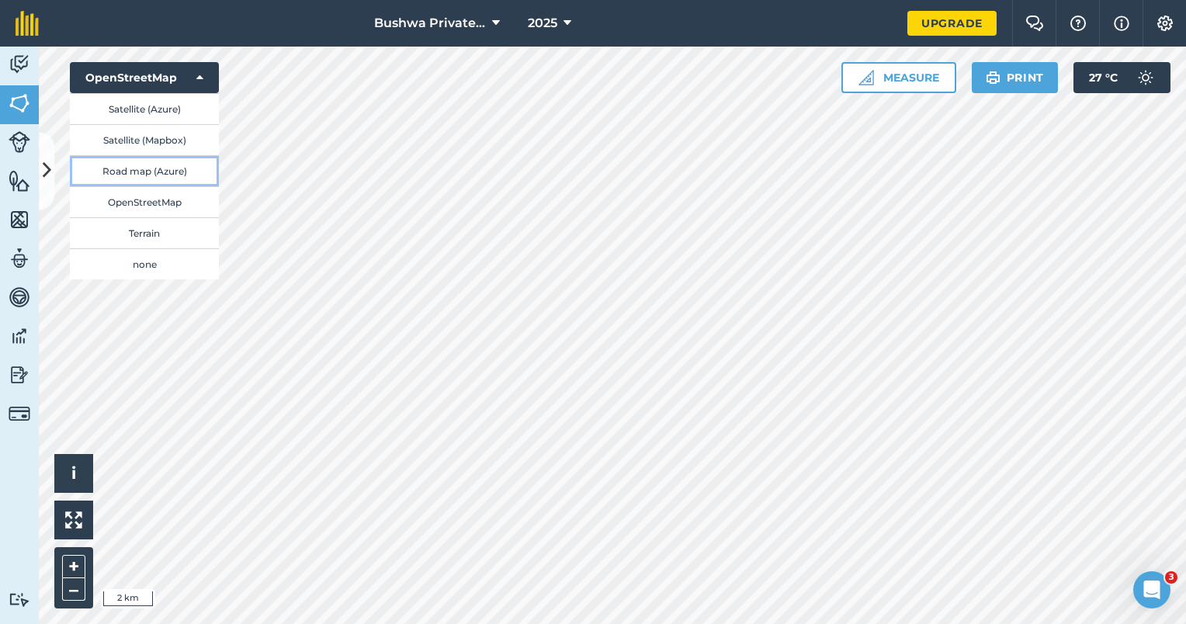
click at [178, 174] on button "Road map (Azure)" at bounding box center [144, 170] width 149 height 31
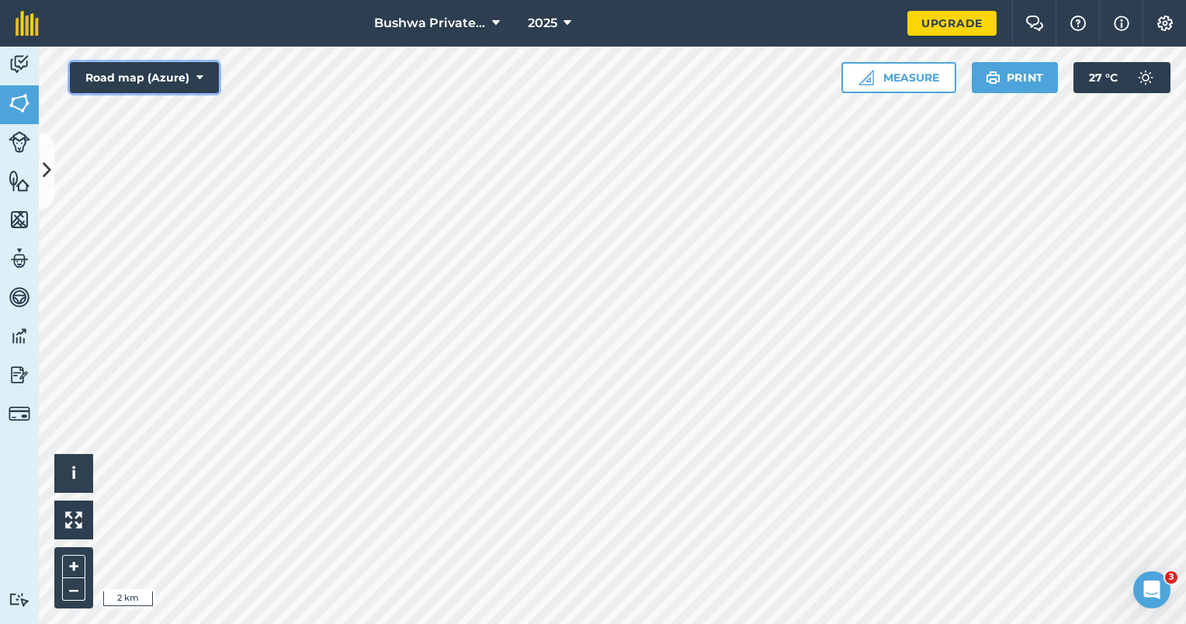
click at [208, 76] on button "Road map (Azure)" at bounding box center [144, 77] width 149 height 31
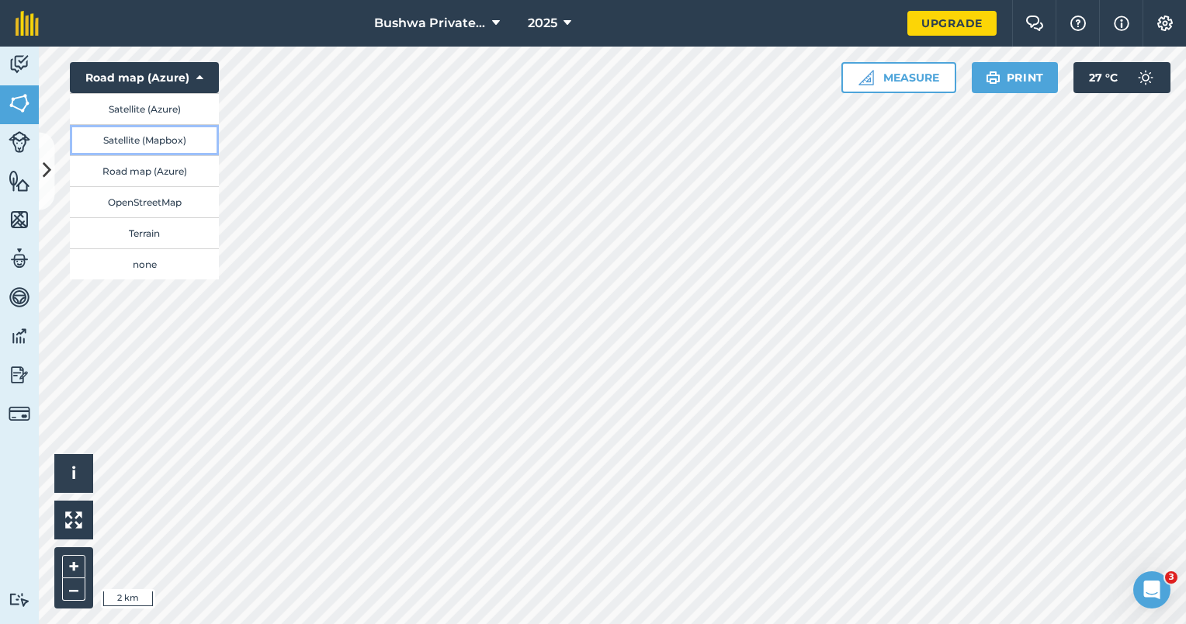
click at [192, 144] on button "Satellite (Mapbox)" at bounding box center [144, 139] width 149 height 31
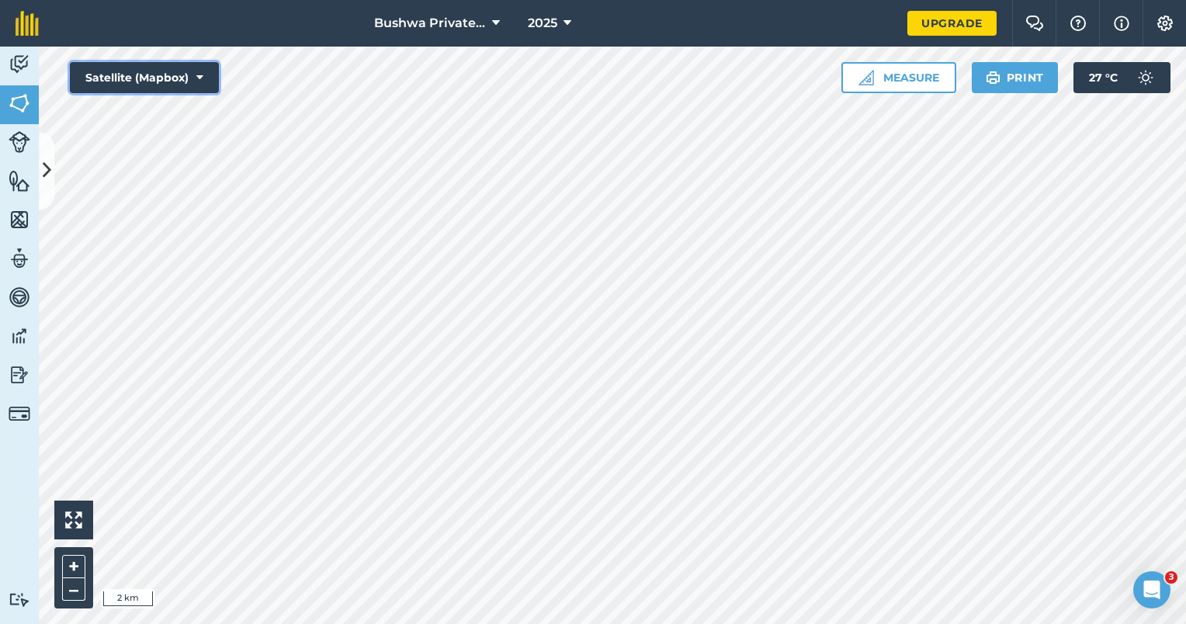
click at [199, 78] on icon at bounding box center [199, 78] width 7 height 16
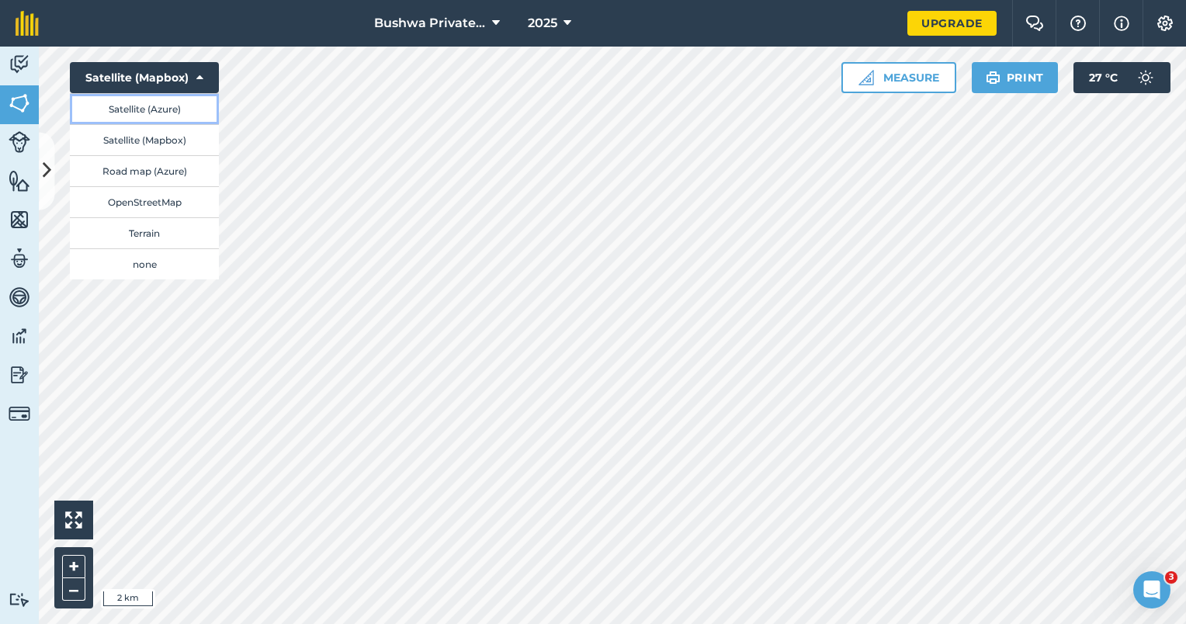
click at [186, 112] on button "Satellite (Azure)" at bounding box center [144, 108] width 149 height 31
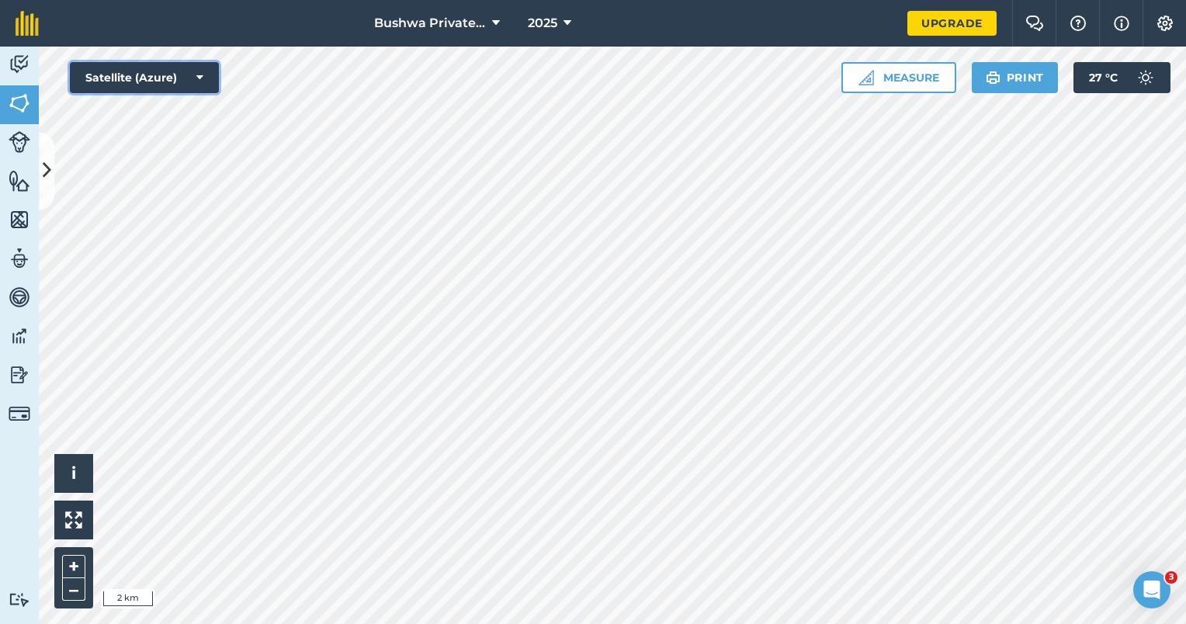
click at [196, 78] on icon at bounding box center [199, 78] width 7 height 16
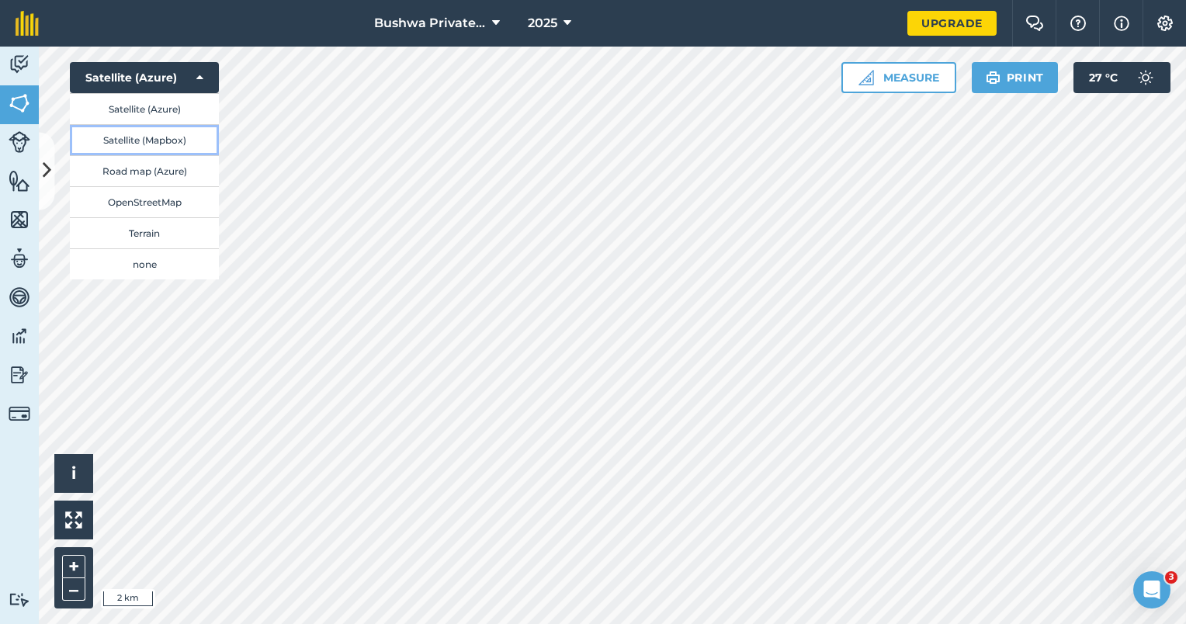
click at [183, 131] on button "Satellite (Mapbox)" at bounding box center [144, 139] width 149 height 31
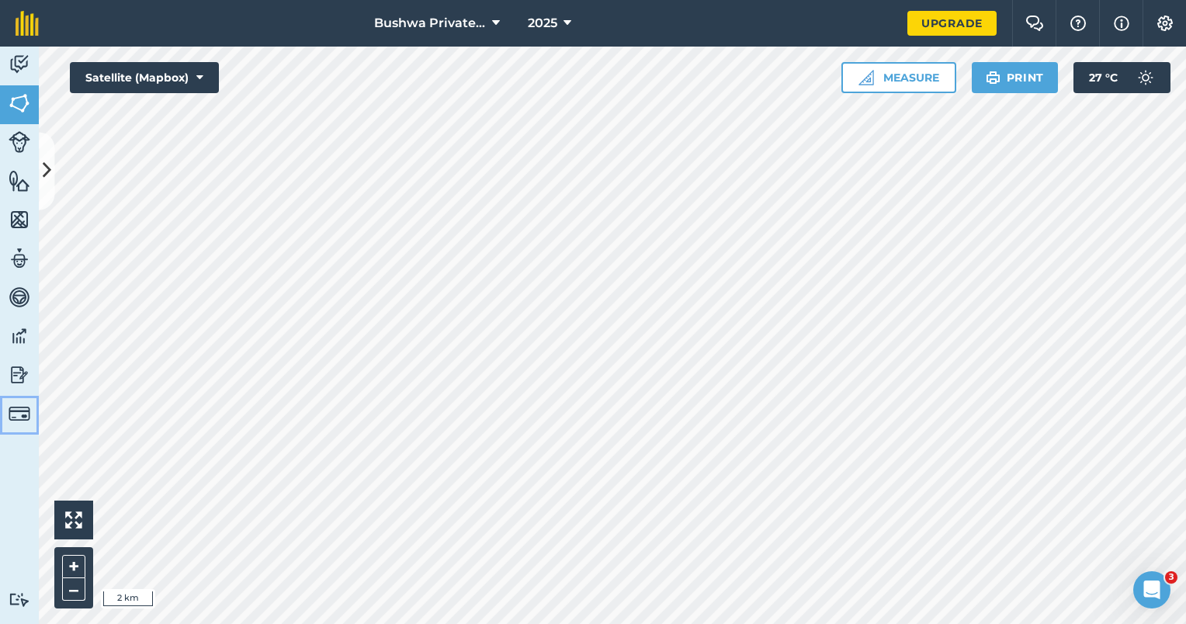
click at [29, 408] on img at bounding box center [20, 414] width 22 height 22
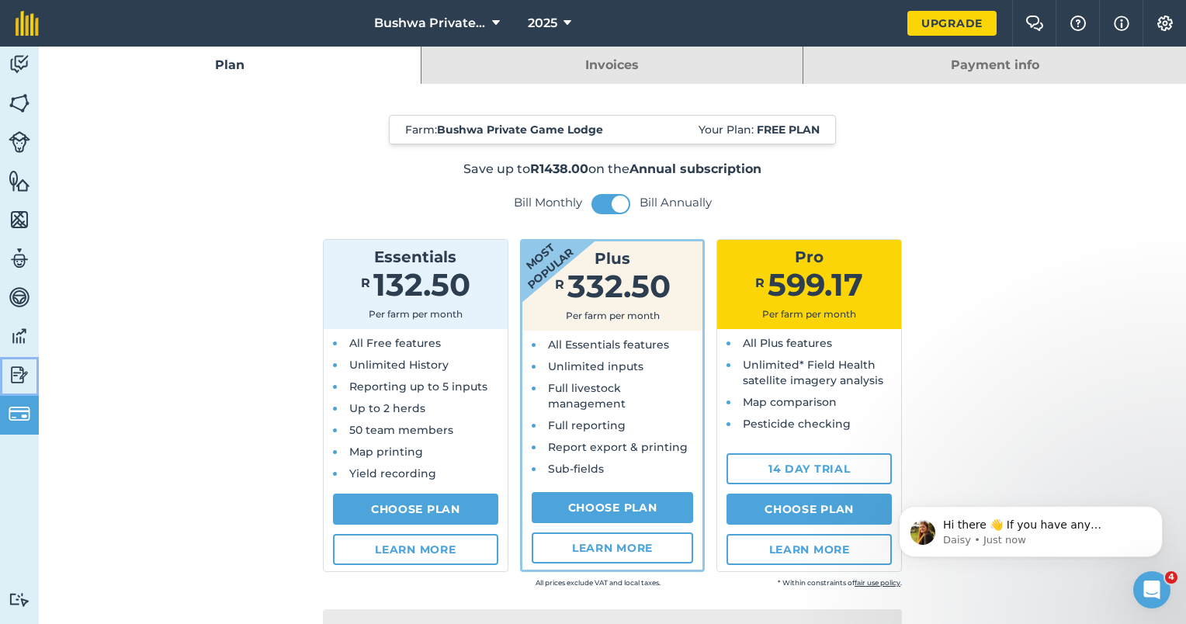
click at [22, 376] on img at bounding box center [20, 374] width 22 height 23
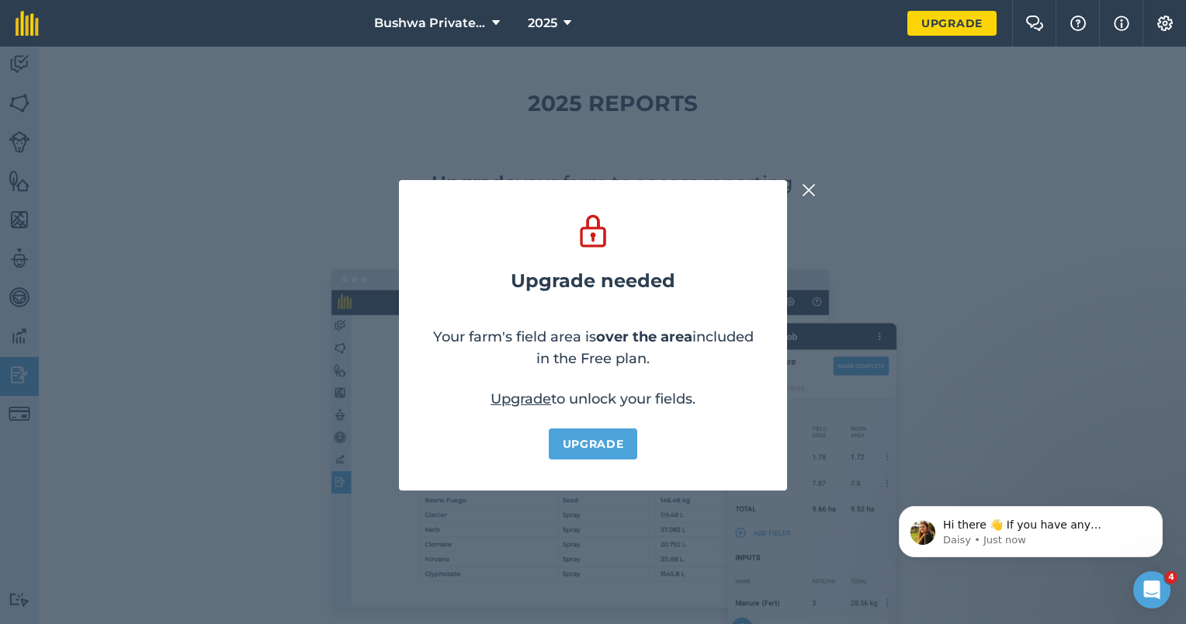
click at [804, 185] on img at bounding box center [809, 190] width 14 height 19
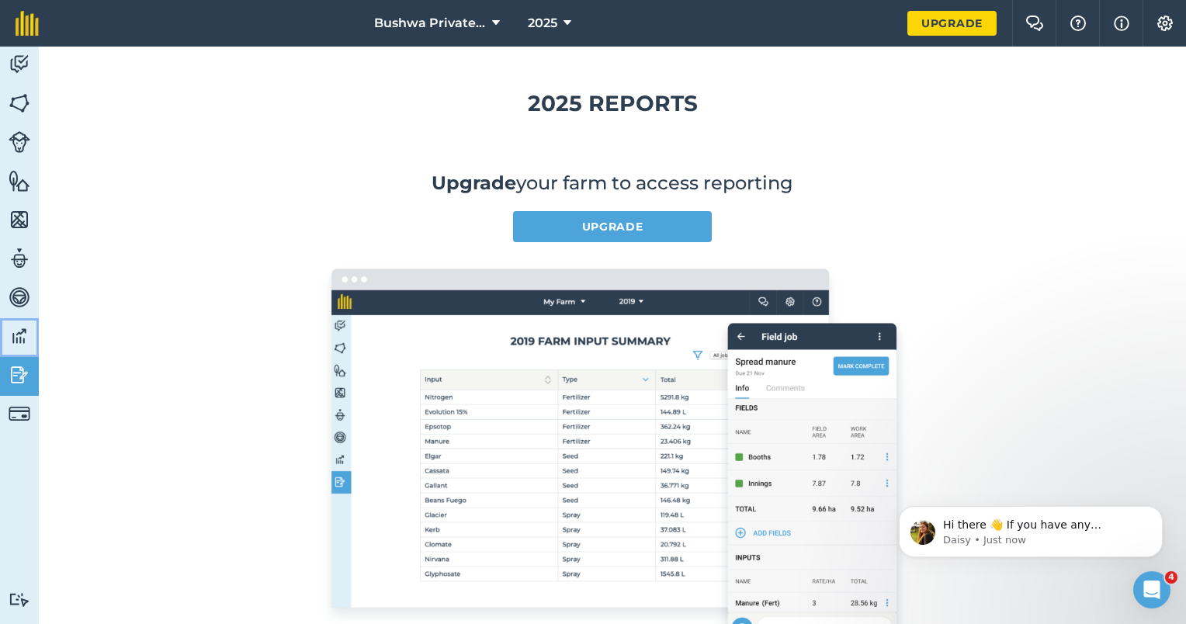
click at [26, 326] on img at bounding box center [20, 335] width 22 height 23
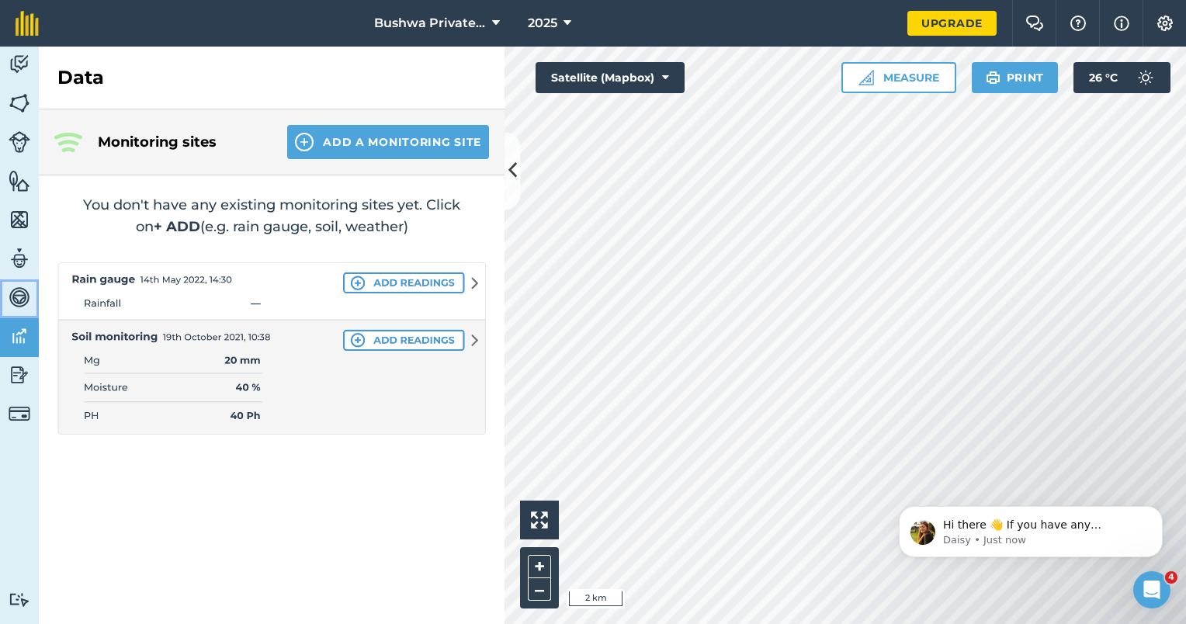
click at [23, 286] on img at bounding box center [20, 297] width 22 height 23
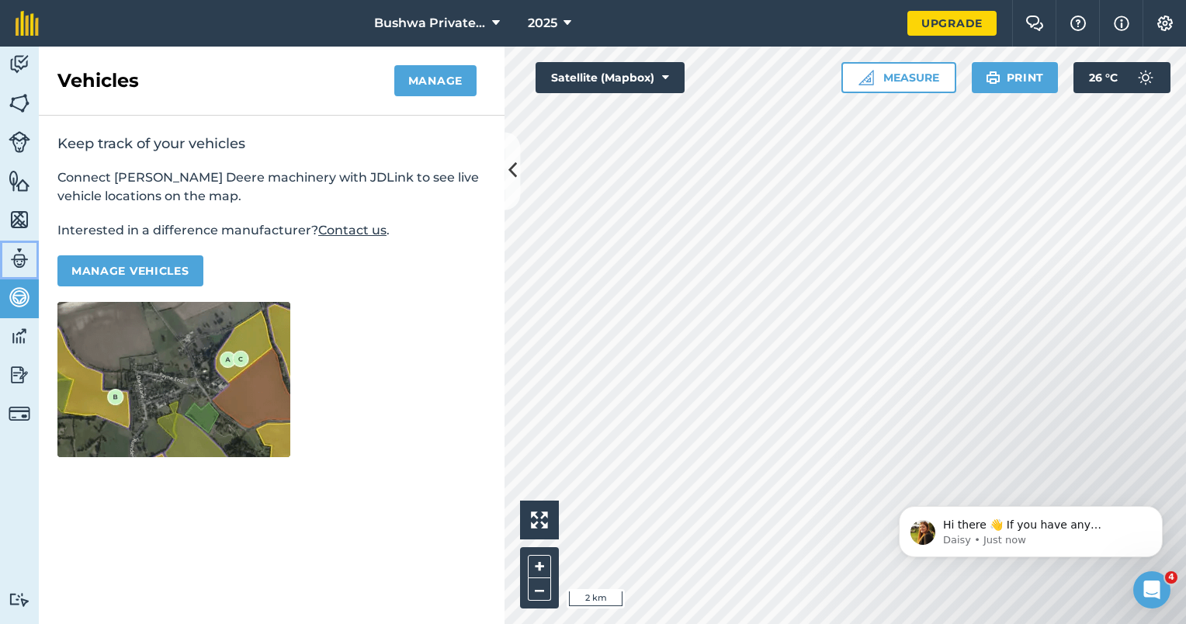
click at [16, 255] on img at bounding box center [20, 258] width 22 height 23
select select "MEMBER"
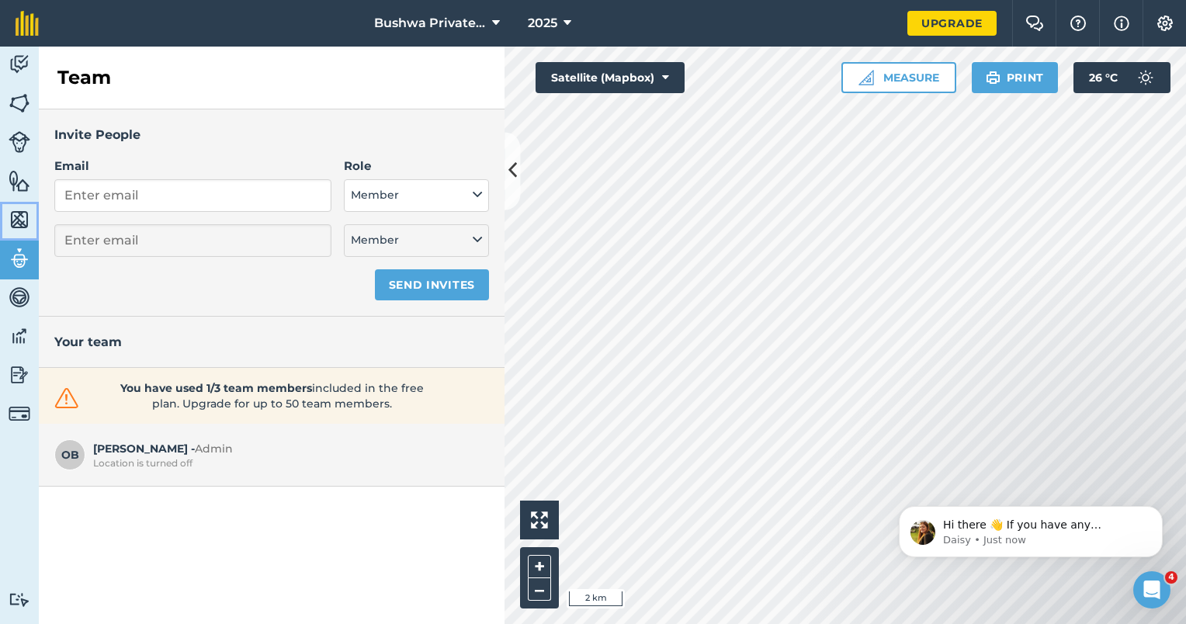
click at [16, 214] on img at bounding box center [20, 219] width 22 height 23
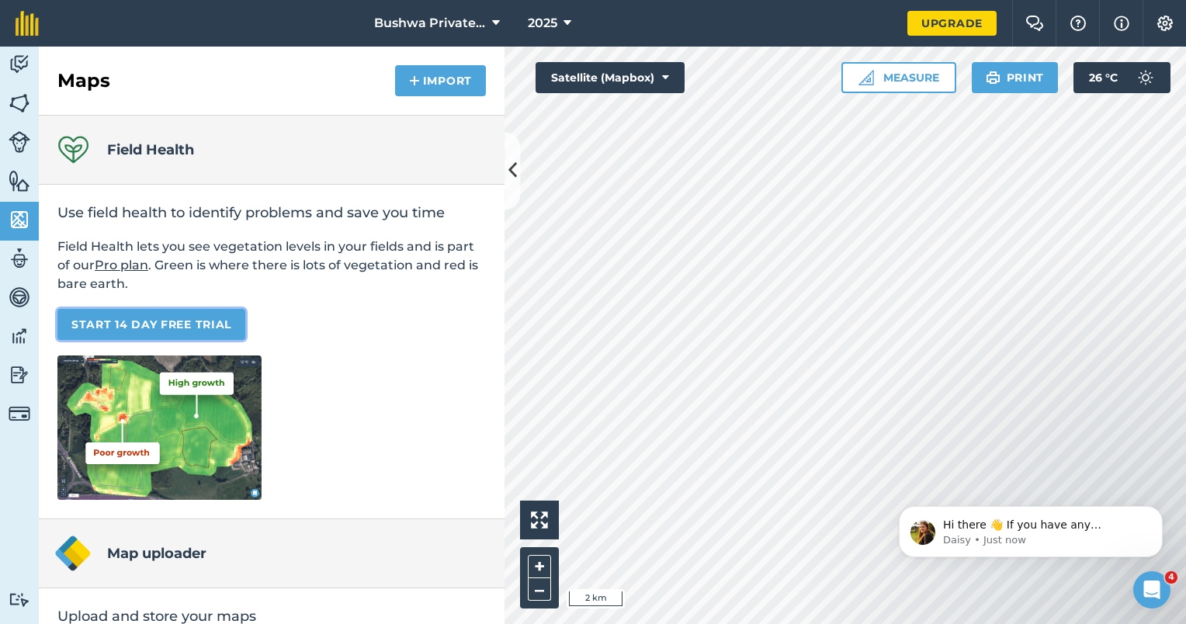
click at [144, 331] on link "START 14 DAY FREE TRIAL" at bounding box center [151, 324] width 188 height 31
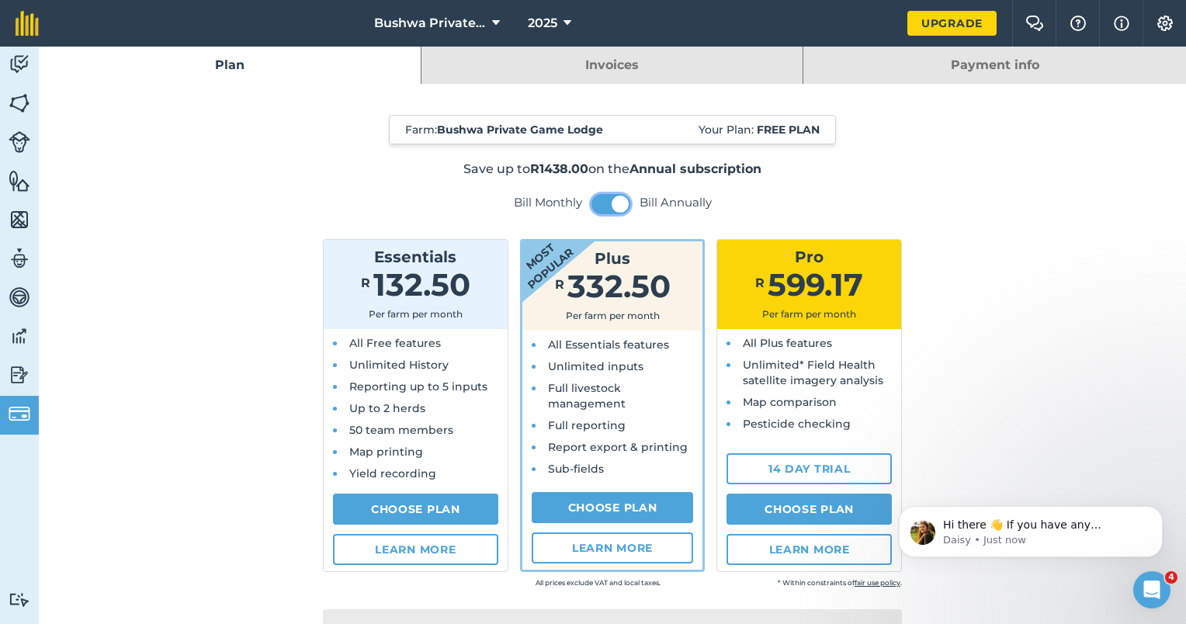
click at [597, 204] on button at bounding box center [610, 204] width 39 height 20
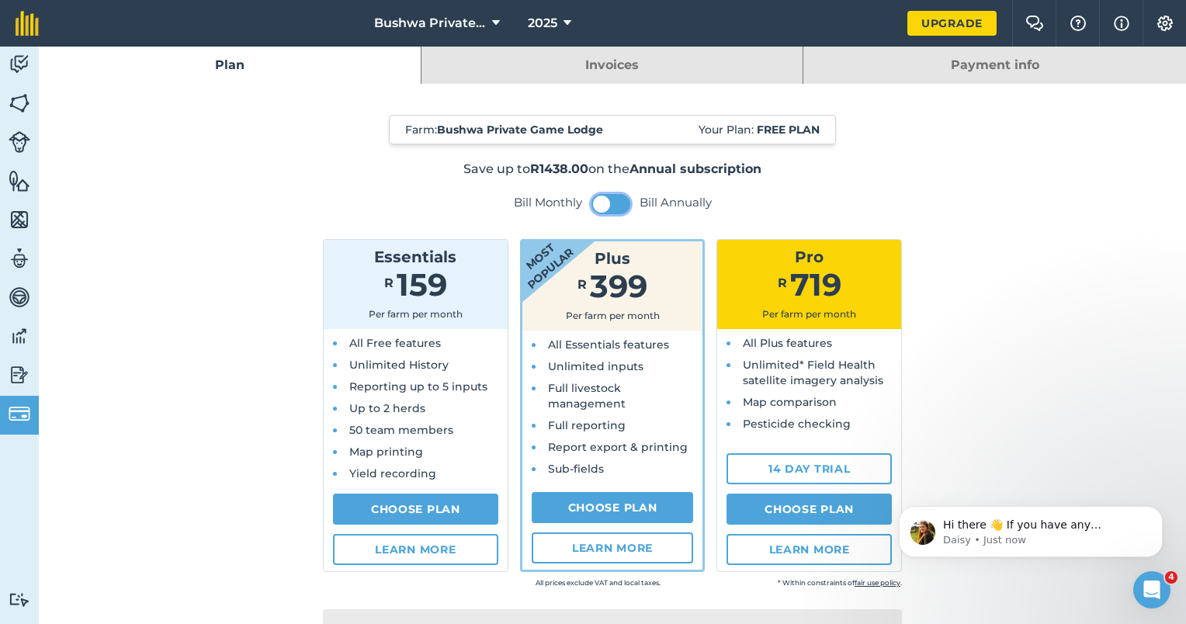
click at [602, 204] on span at bounding box center [601, 204] width 17 height 17
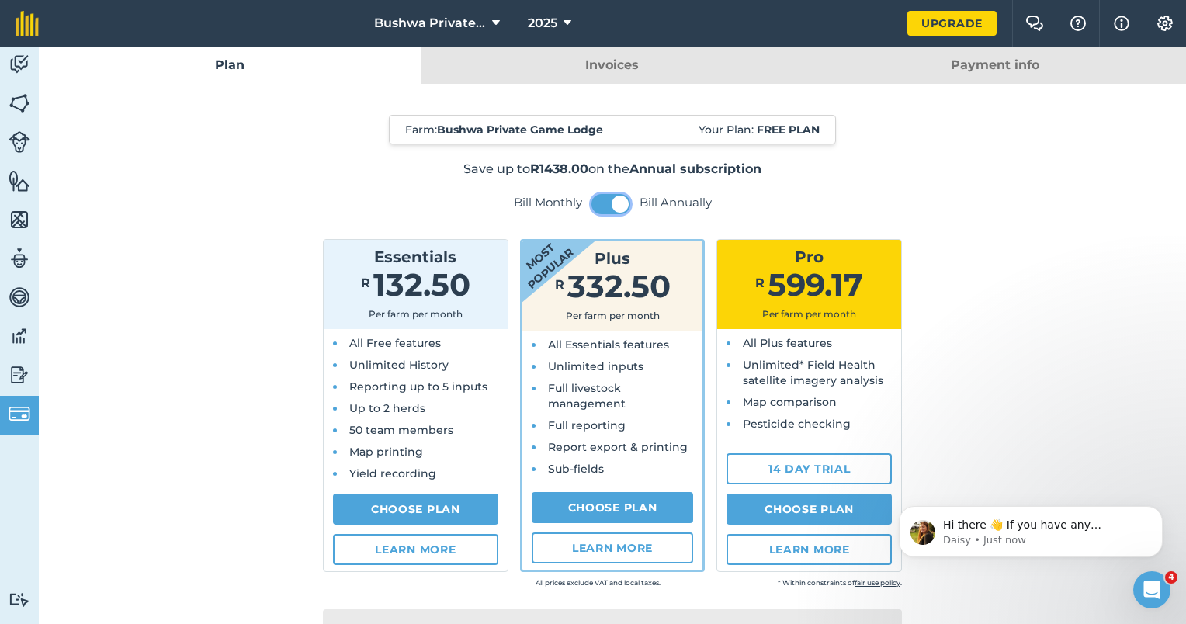
click at [596, 201] on button at bounding box center [610, 204] width 39 height 20
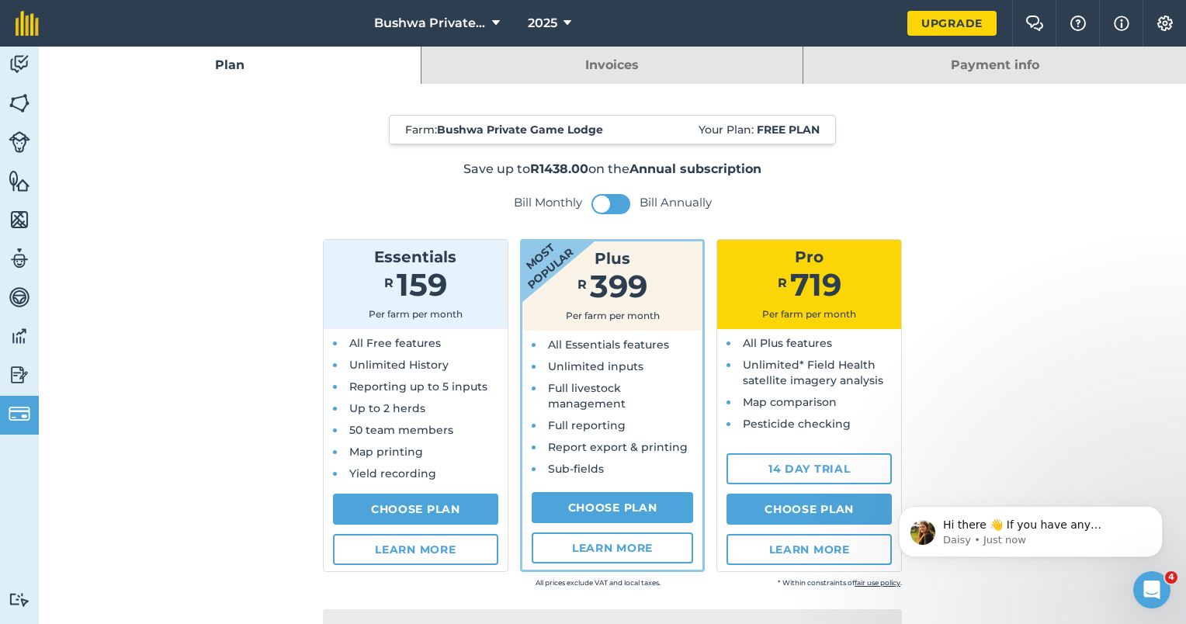
click at [757, 130] on strong "Free plan" at bounding box center [788, 130] width 63 height 14
click at [26, 175] on img at bounding box center [20, 180] width 22 height 23
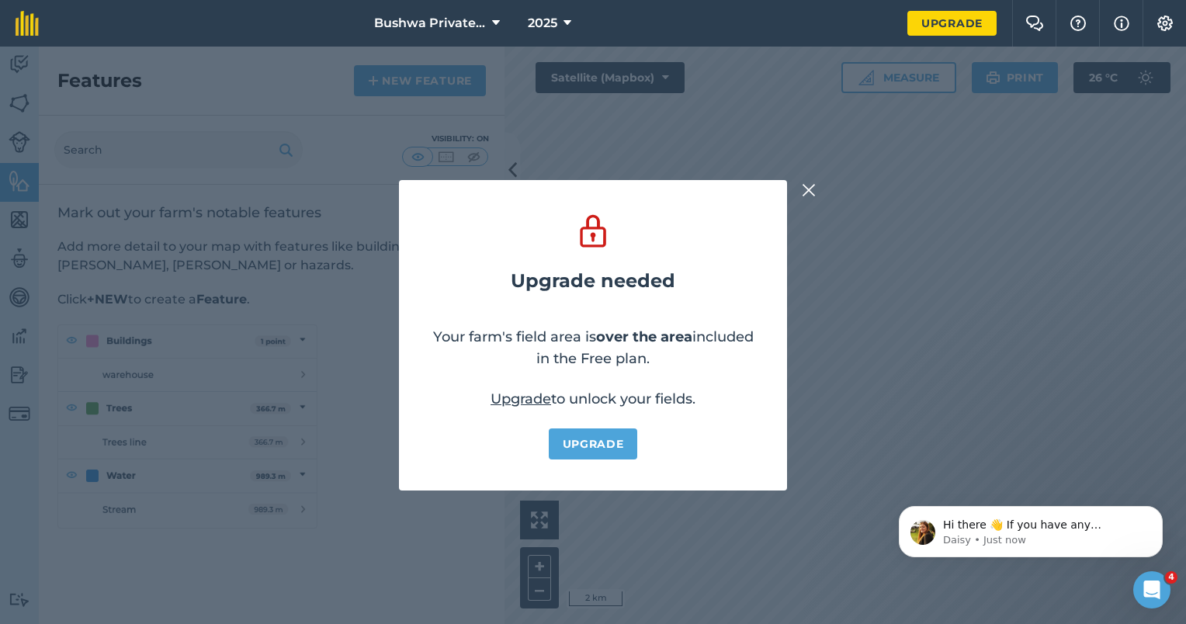
click at [803, 191] on img at bounding box center [809, 190] width 14 height 19
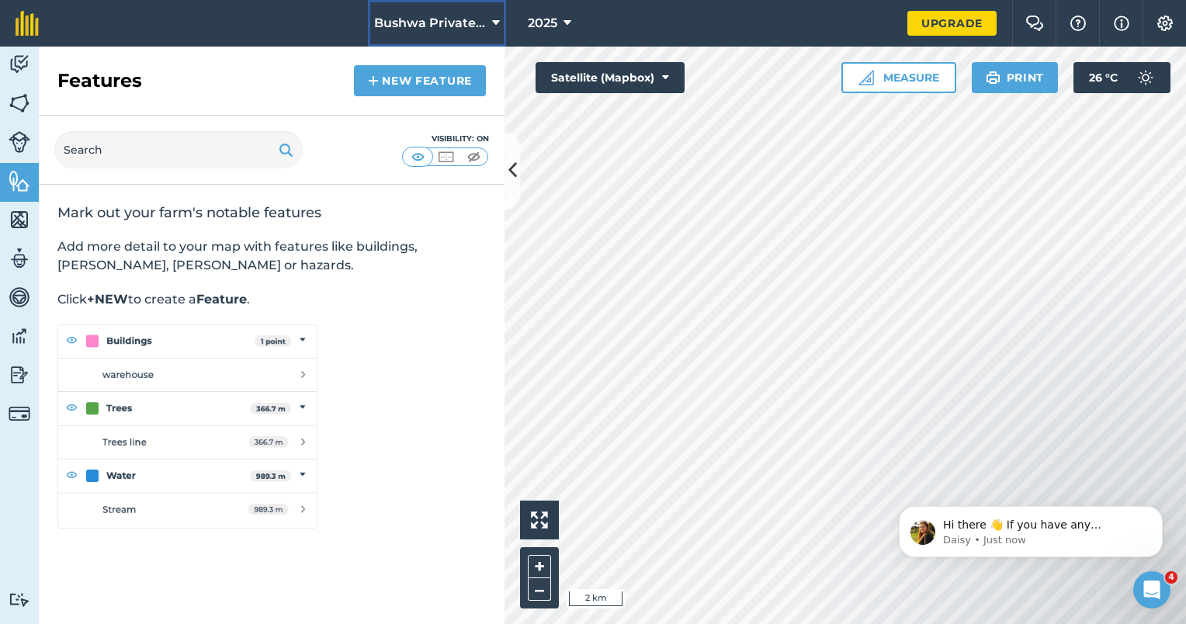
click at [505, 15] on button "Bushwa Private Game Lodge" at bounding box center [437, 23] width 138 height 47
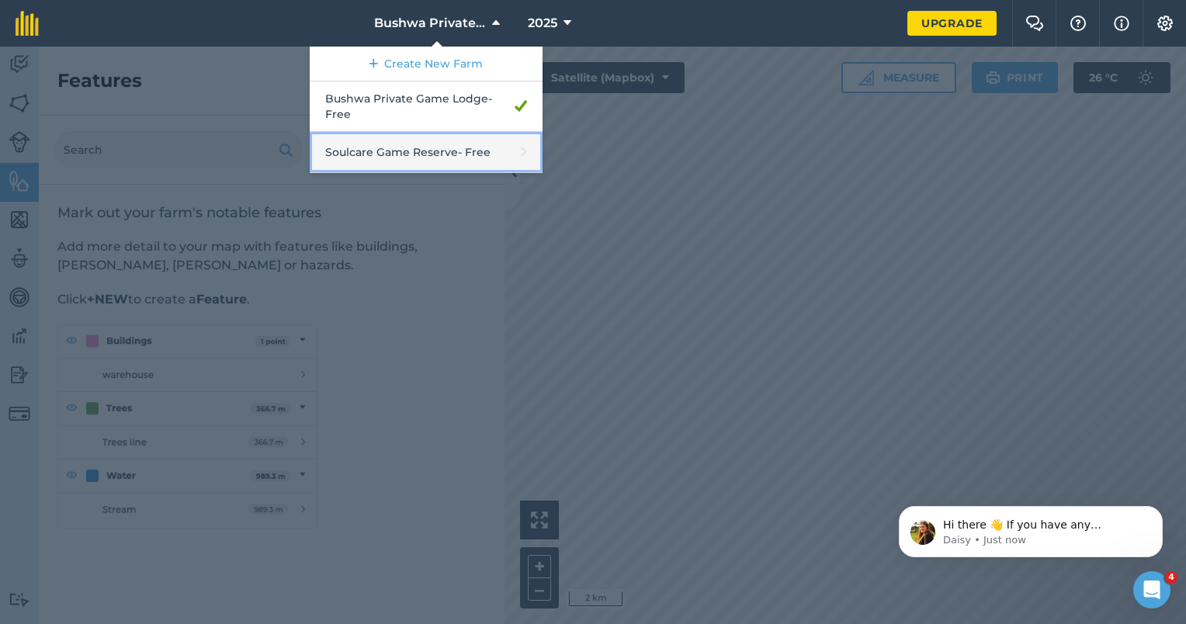
click at [466, 147] on link "Soulcare Game Reserve - Free" at bounding box center [426, 152] width 233 height 41
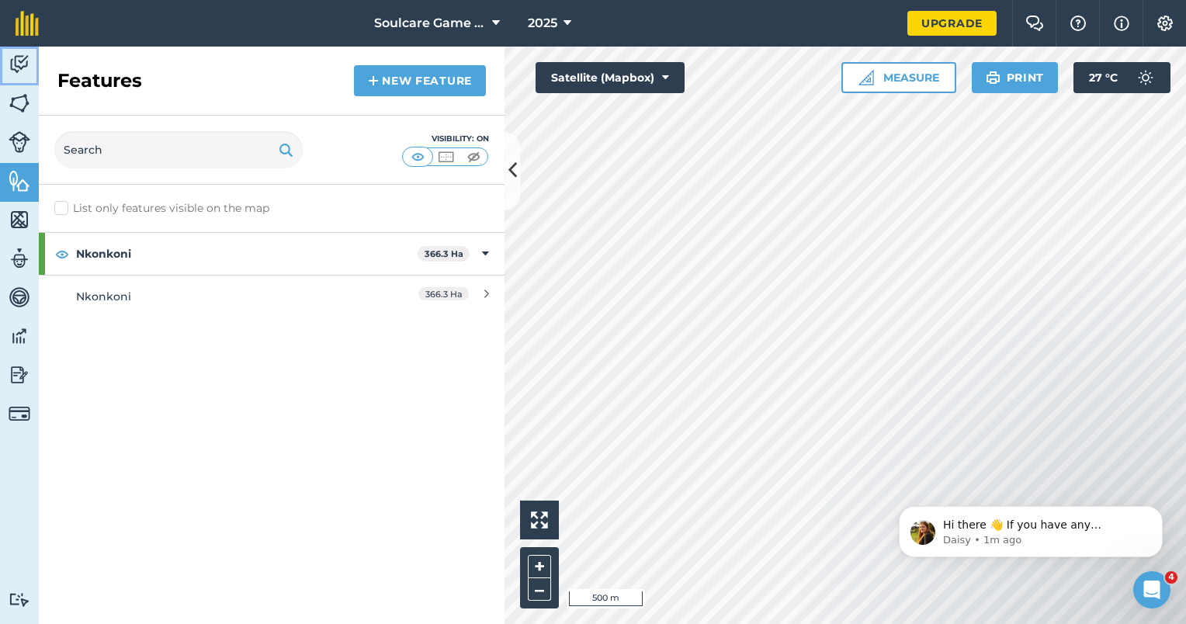
click at [26, 63] on img at bounding box center [20, 64] width 22 height 23
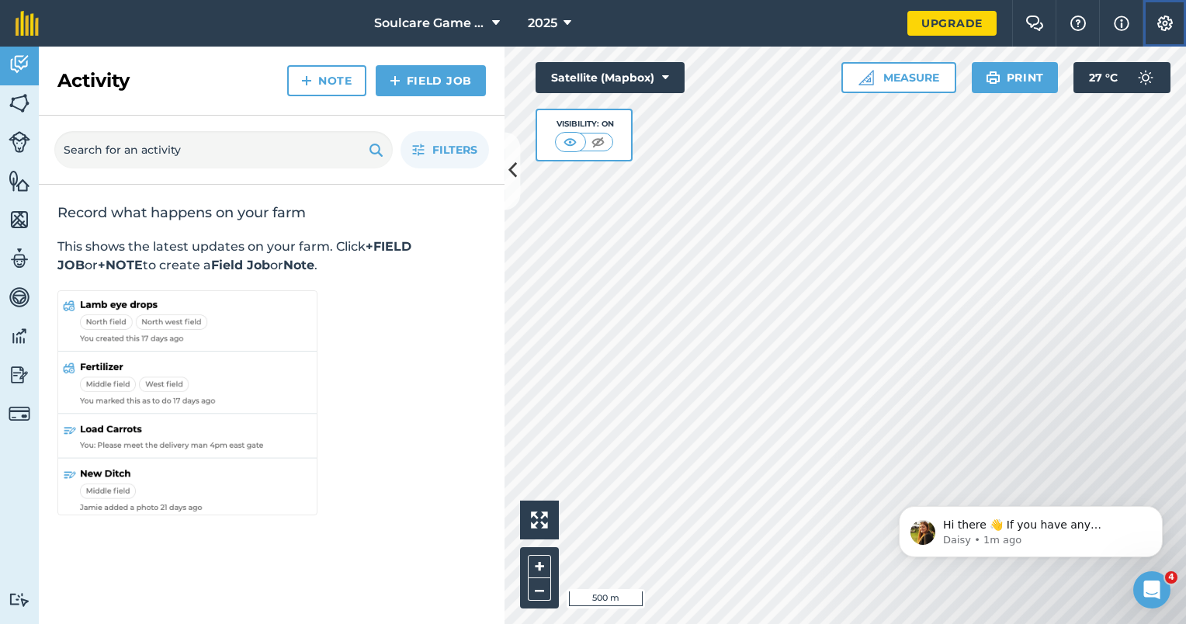
click at [1156, 24] on img at bounding box center [1164, 24] width 19 height 16
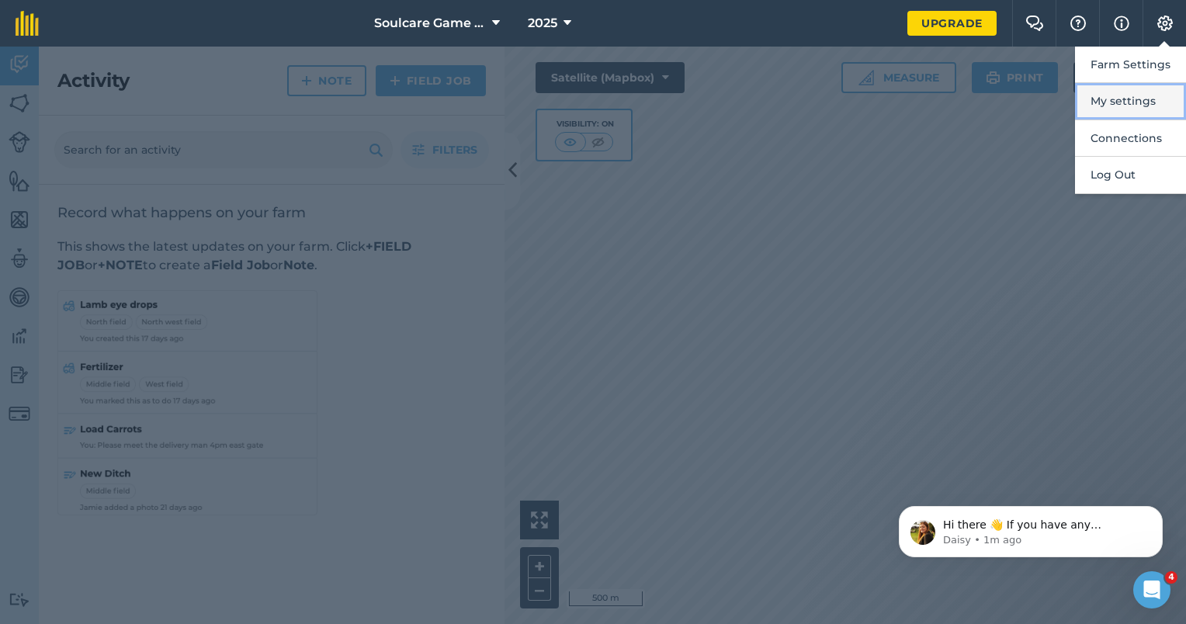
click at [1120, 106] on button "My settings" at bounding box center [1130, 101] width 111 height 36
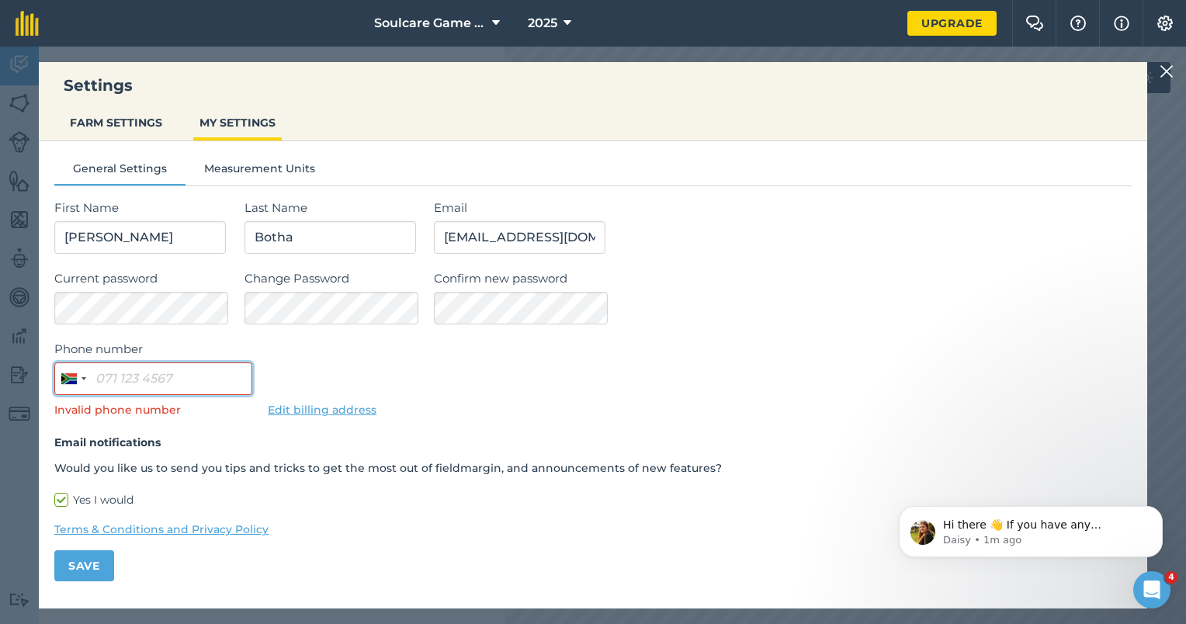
click at [126, 388] on input "Phone number" at bounding box center [153, 378] width 198 height 33
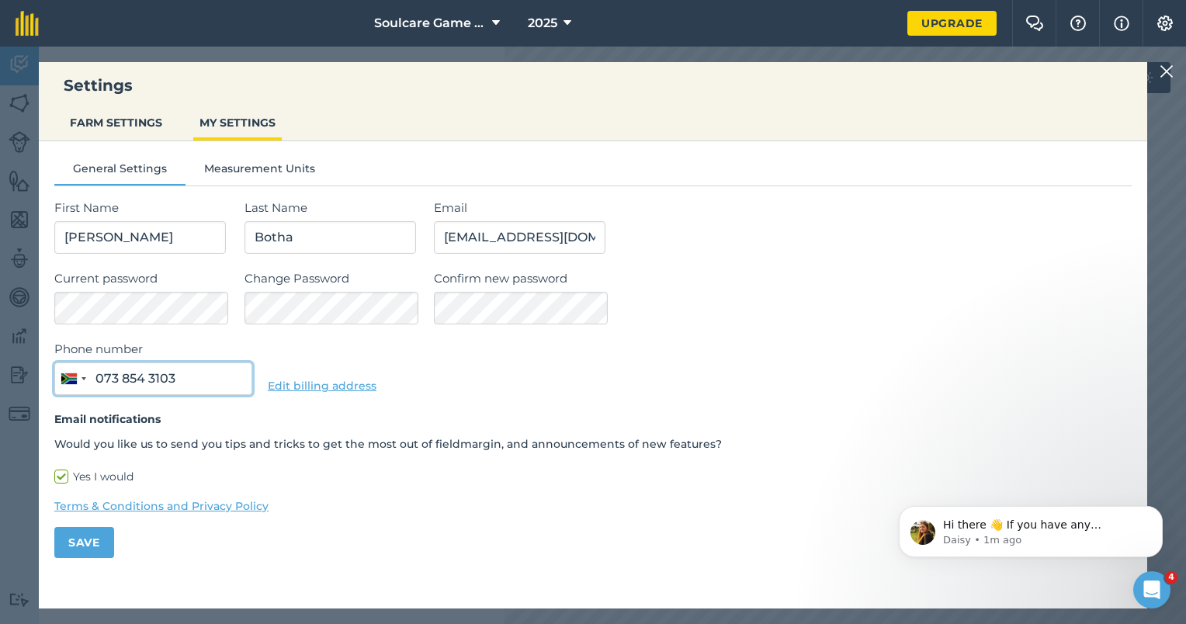
type input "073 854 3103"
click at [92, 535] on button "Save" at bounding box center [84, 542] width 60 height 31
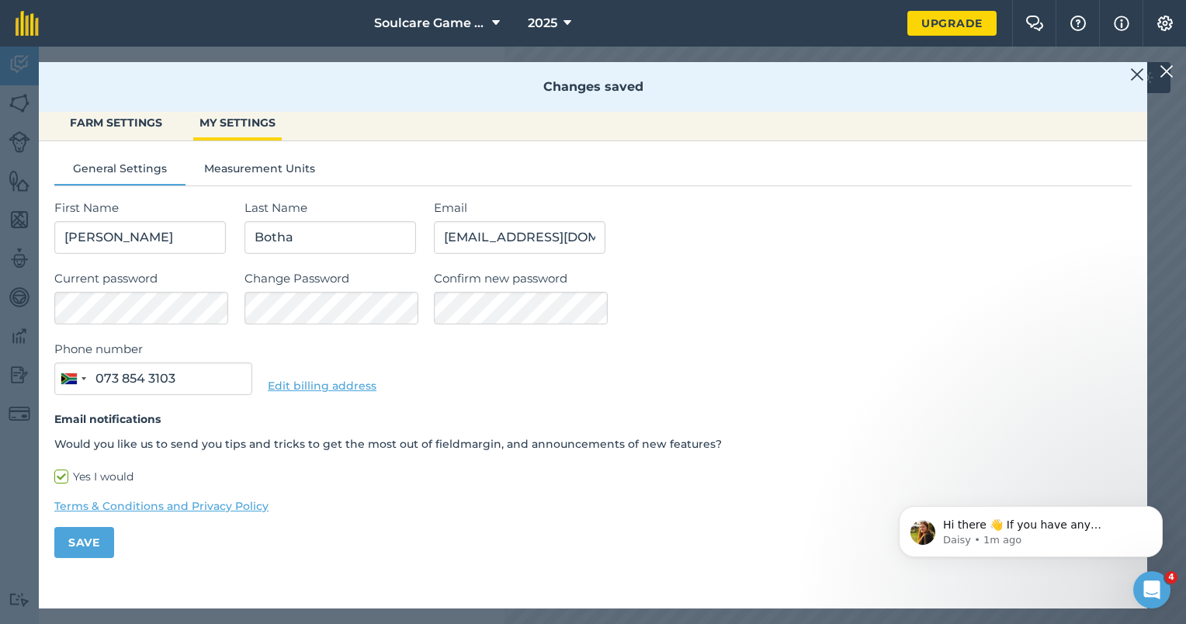
click at [1134, 77] on img at bounding box center [1137, 74] width 14 height 19
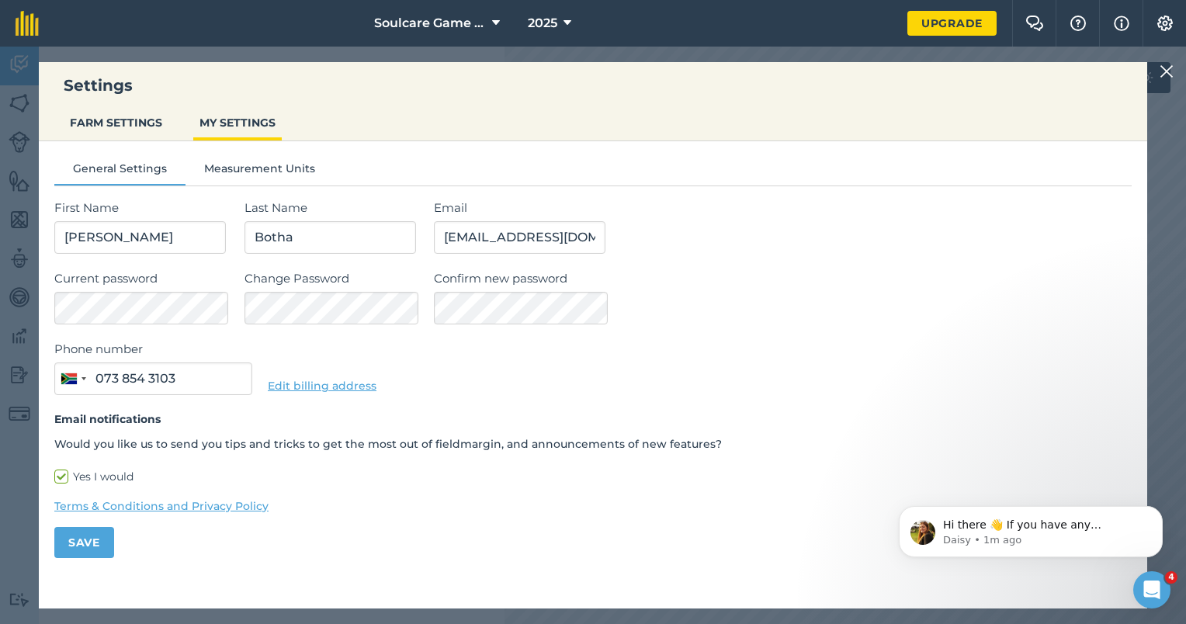
click at [1163, 71] on img at bounding box center [1166, 71] width 14 height 19
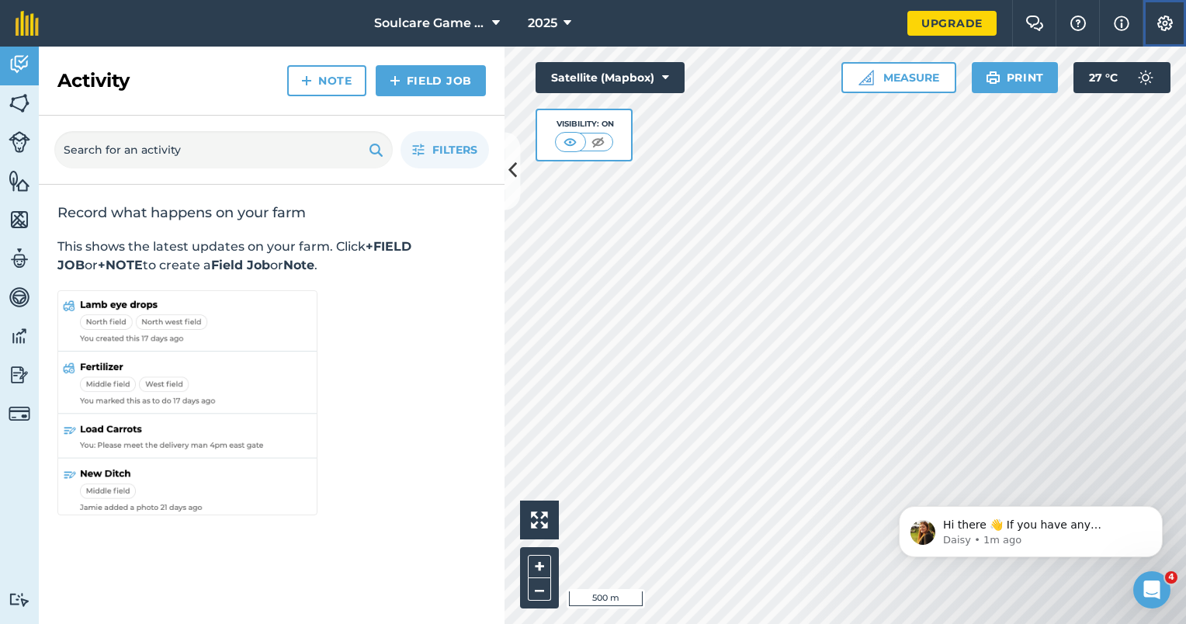
click at [1170, 22] on img at bounding box center [1164, 24] width 19 height 16
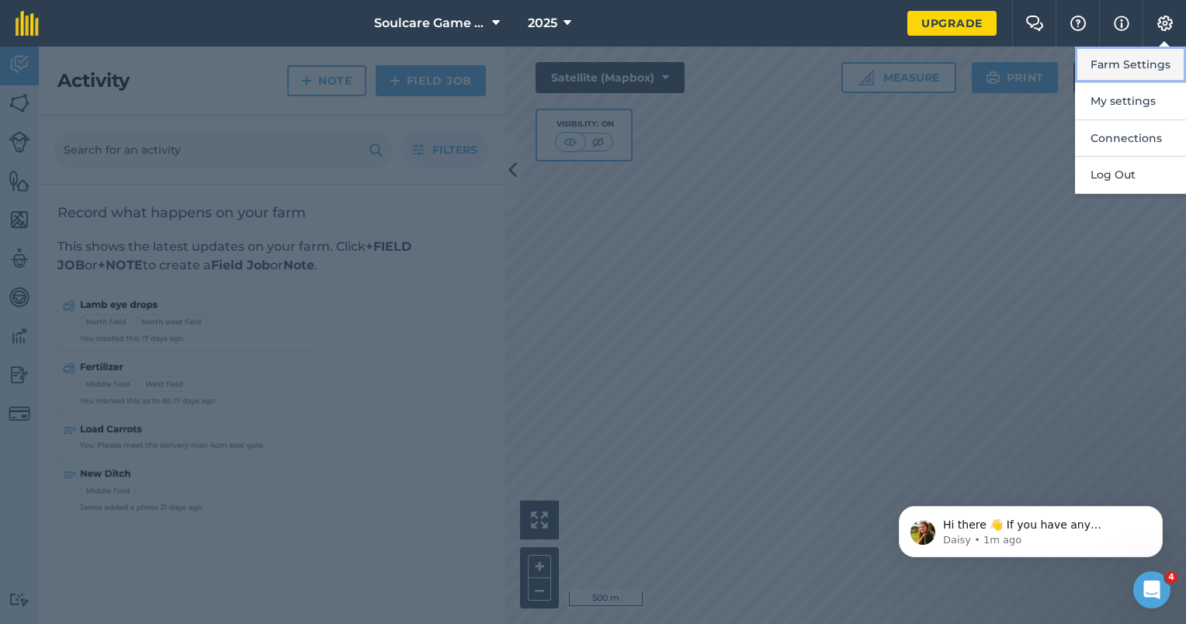
click at [1116, 69] on button "Farm Settings" at bounding box center [1130, 65] width 111 height 36
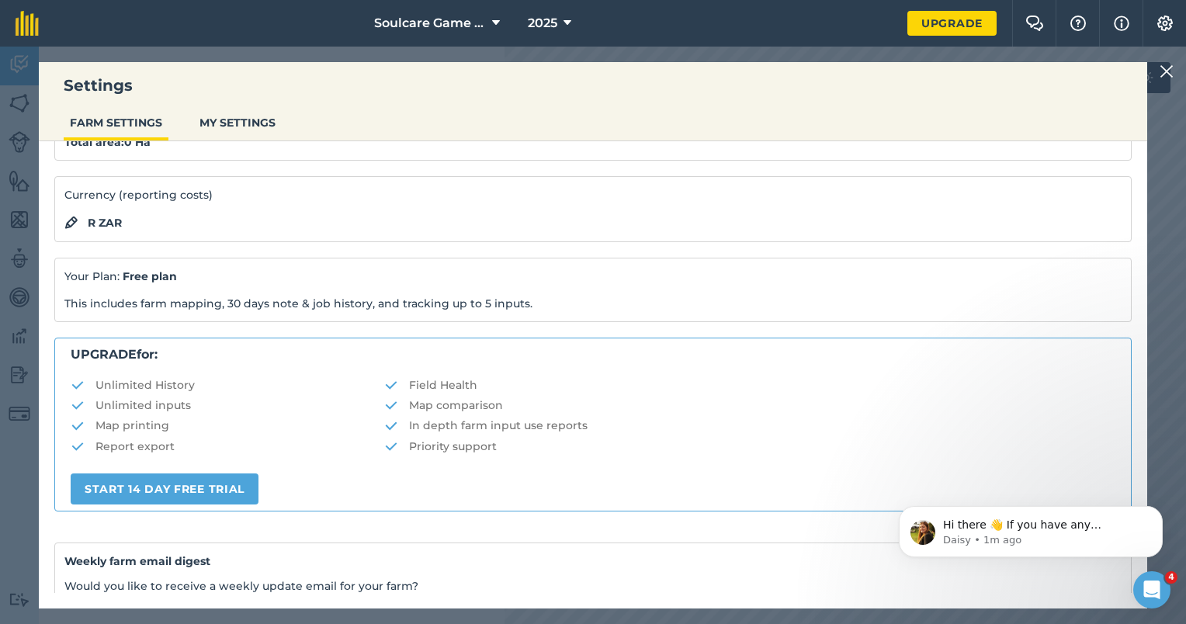
scroll to position [155, 0]
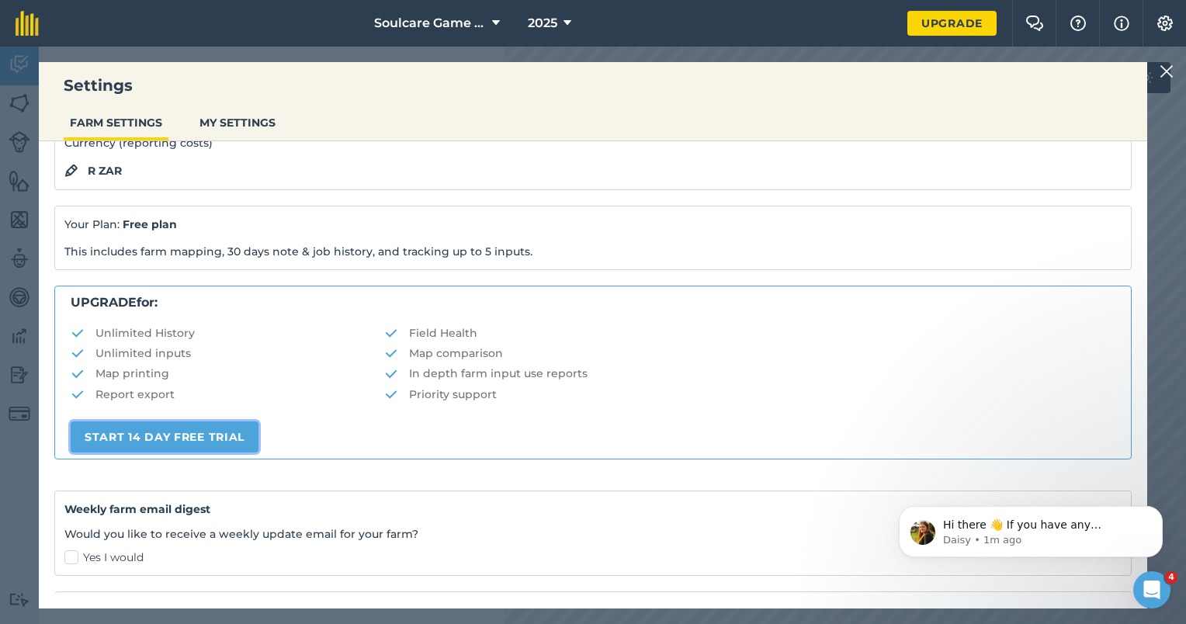
click at [227, 429] on link "START 14 DAY FREE TRIAL" at bounding box center [165, 436] width 188 height 31
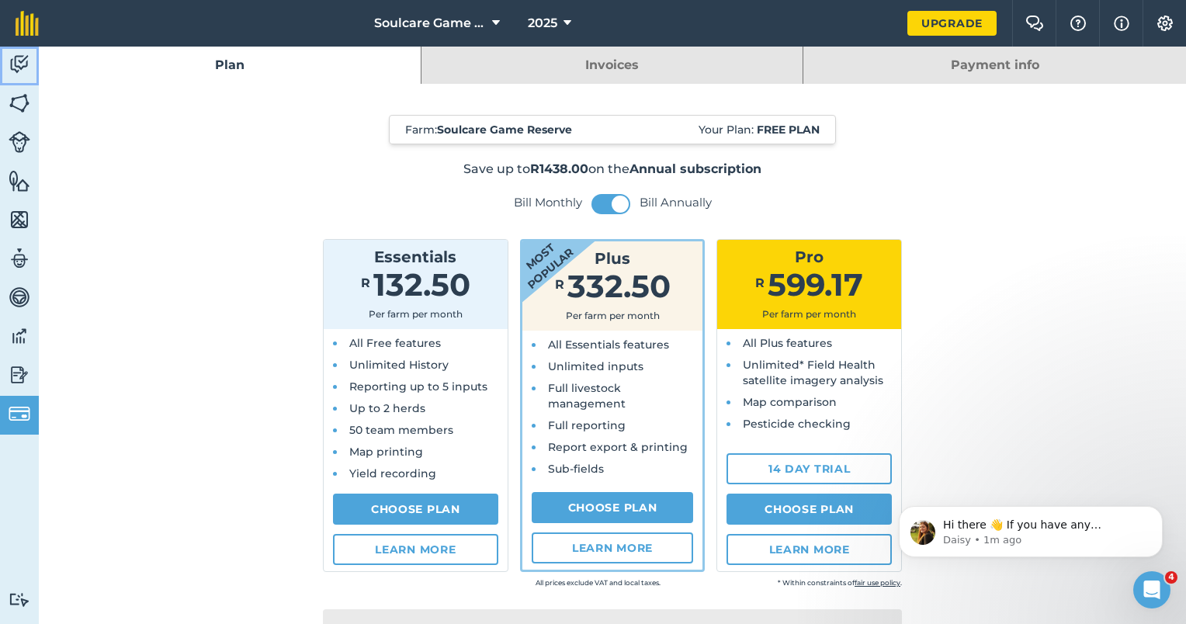
click at [34, 68] on link "Activity" at bounding box center [19, 66] width 39 height 39
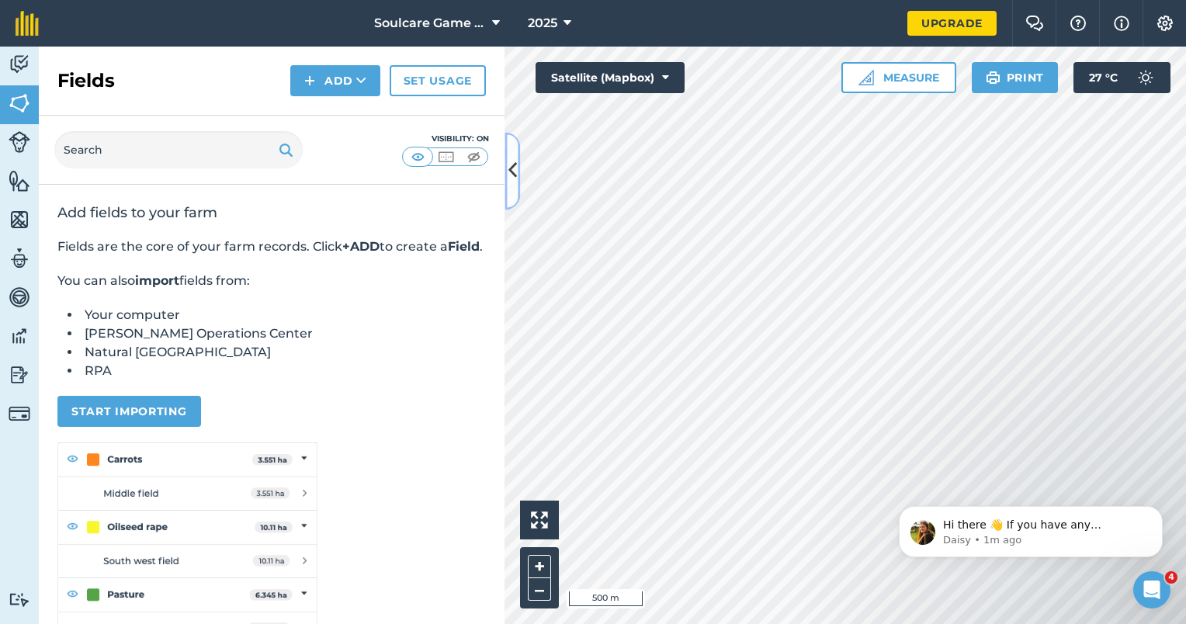
click at [508, 171] on icon at bounding box center [512, 171] width 9 height 27
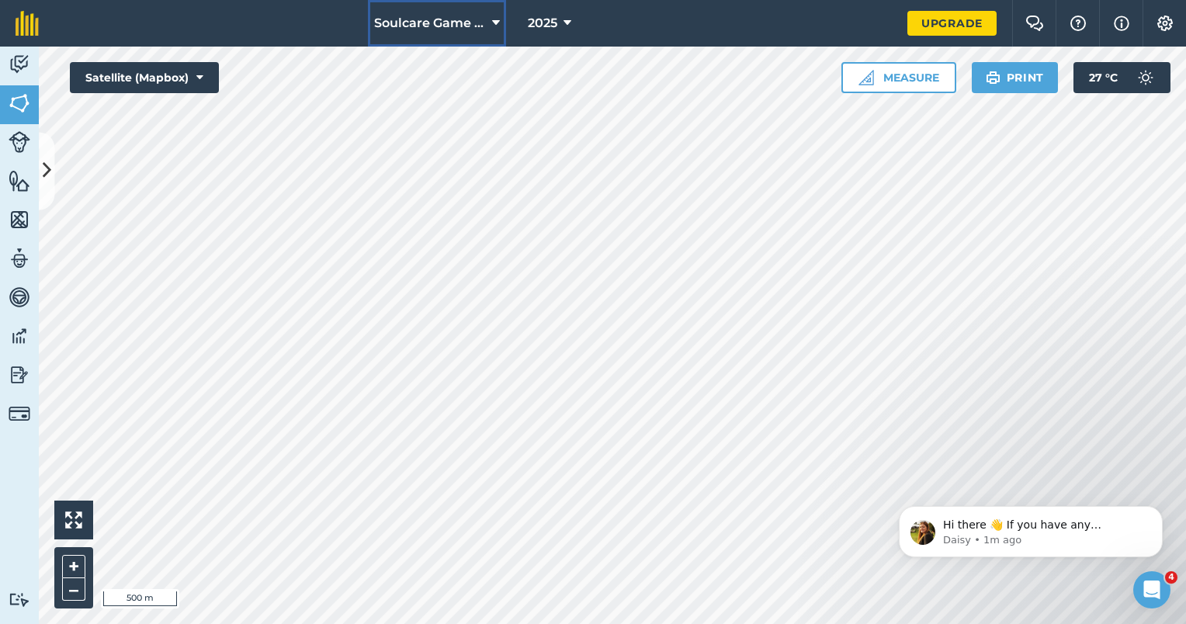
click at [500, 35] on button "Soulcare Game Reserve" at bounding box center [437, 23] width 138 height 47
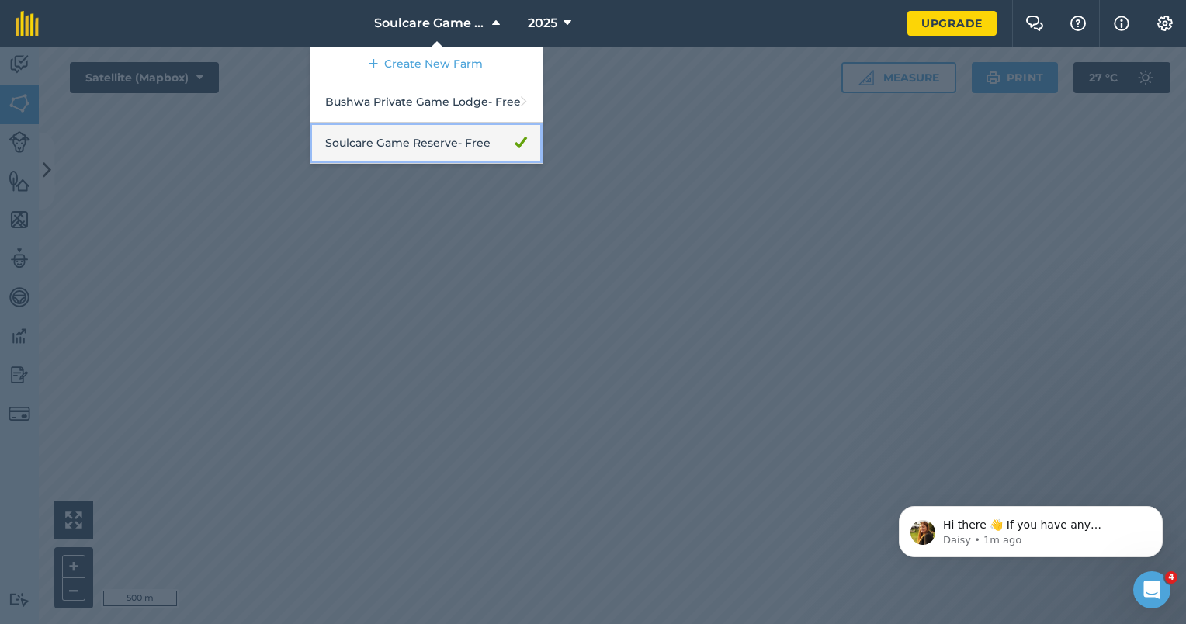
click at [478, 136] on link "Soulcare Game Reserve - Free" at bounding box center [426, 143] width 233 height 41
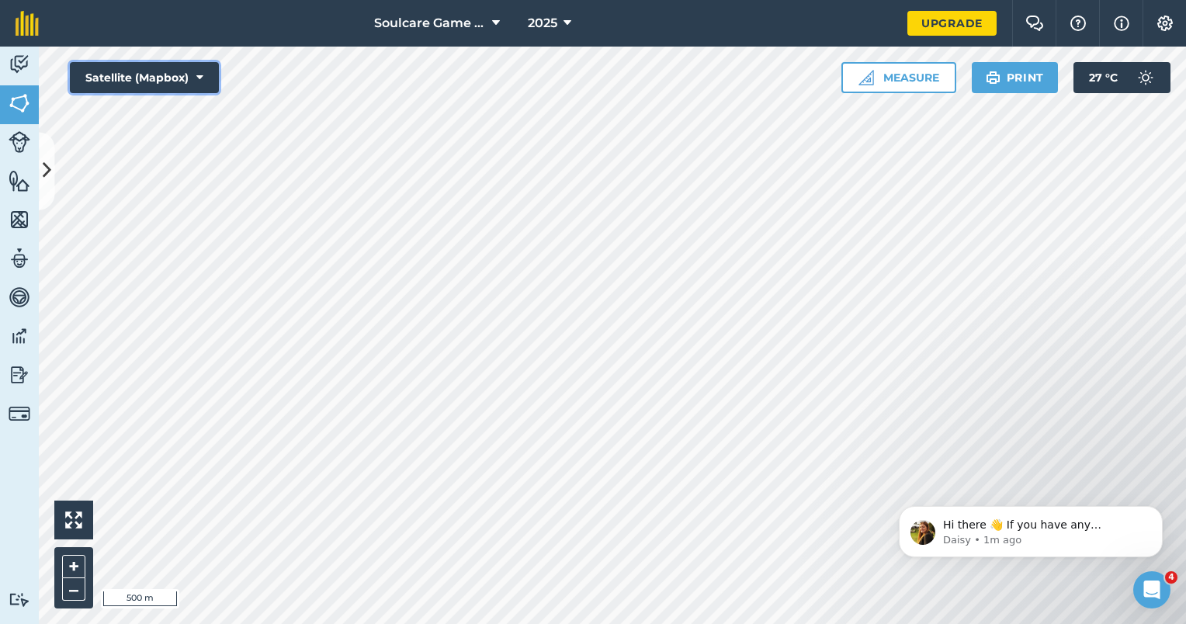
click at [189, 85] on button "Satellite (Mapbox)" at bounding box center [144, 77] width 149 height 31
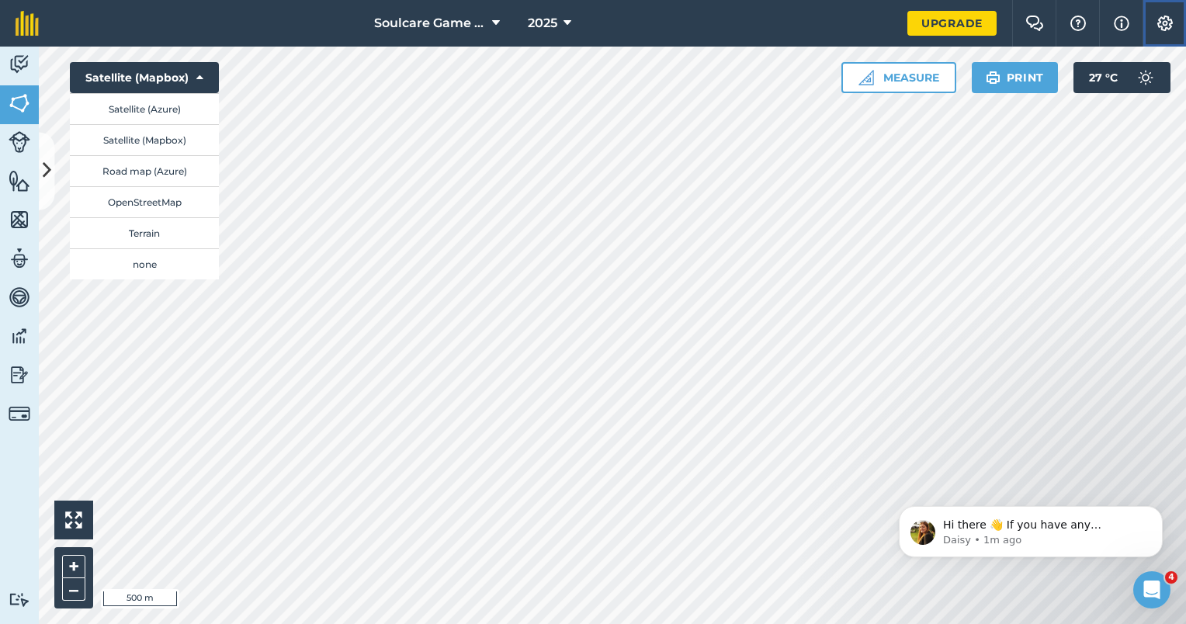
click at [1160, 19] on img at bounding box center [1164, 24] width 19 height 16
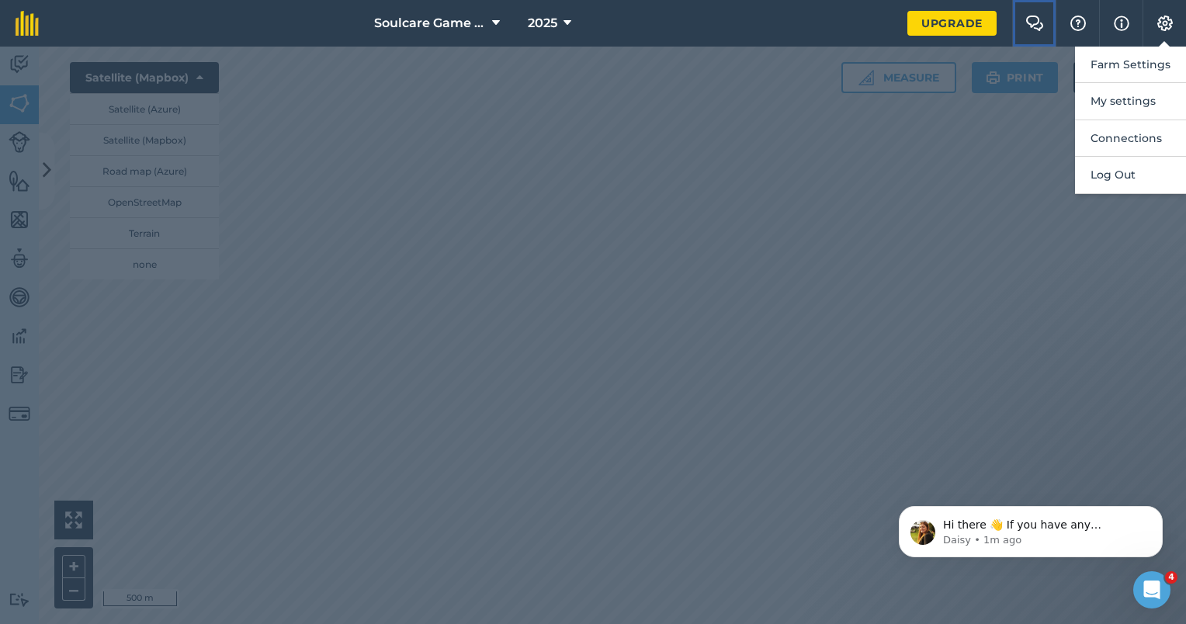
click at [1046, 21] on button "Farm Chat" at bounding box center [1033, 23] width 43 height 47
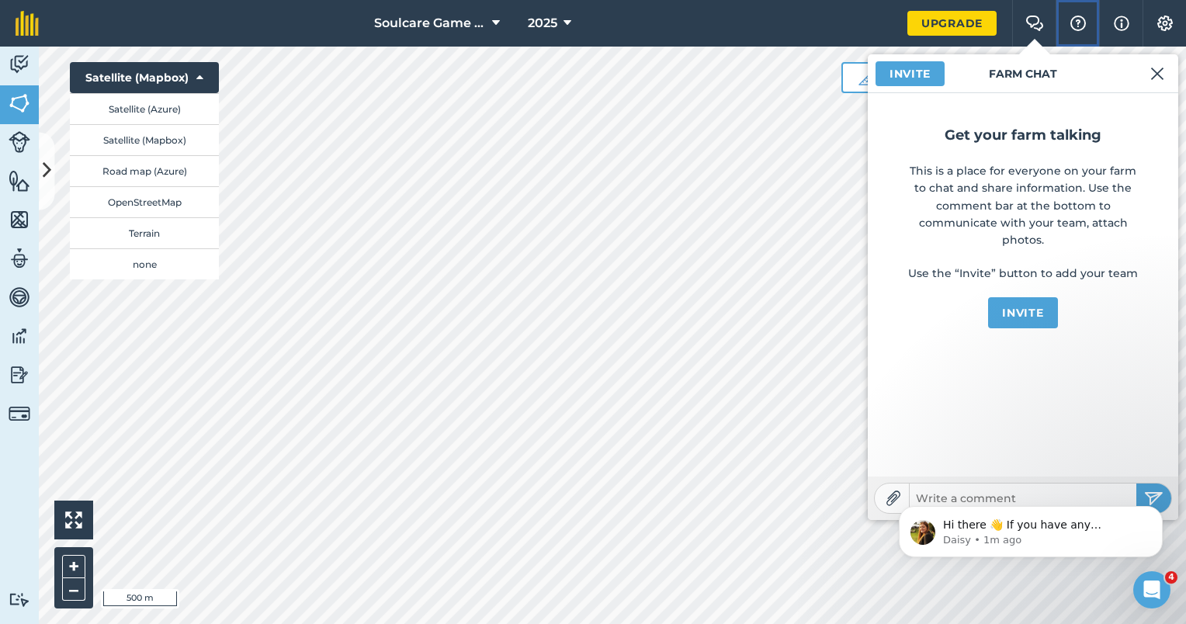
click at [1079, 19] on img at bounding box center [1077, 24] width 19 height 16
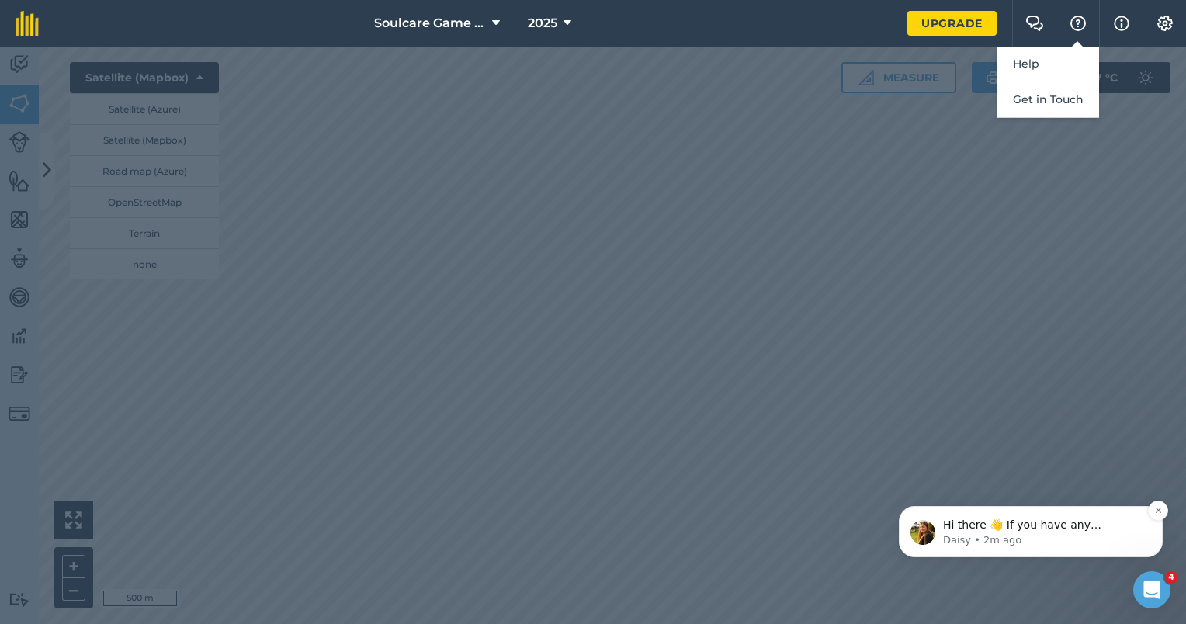
click at [1068, 543] on p "Daisy • 2m ago" at bounding box center [1043, 540] width 200 height 14
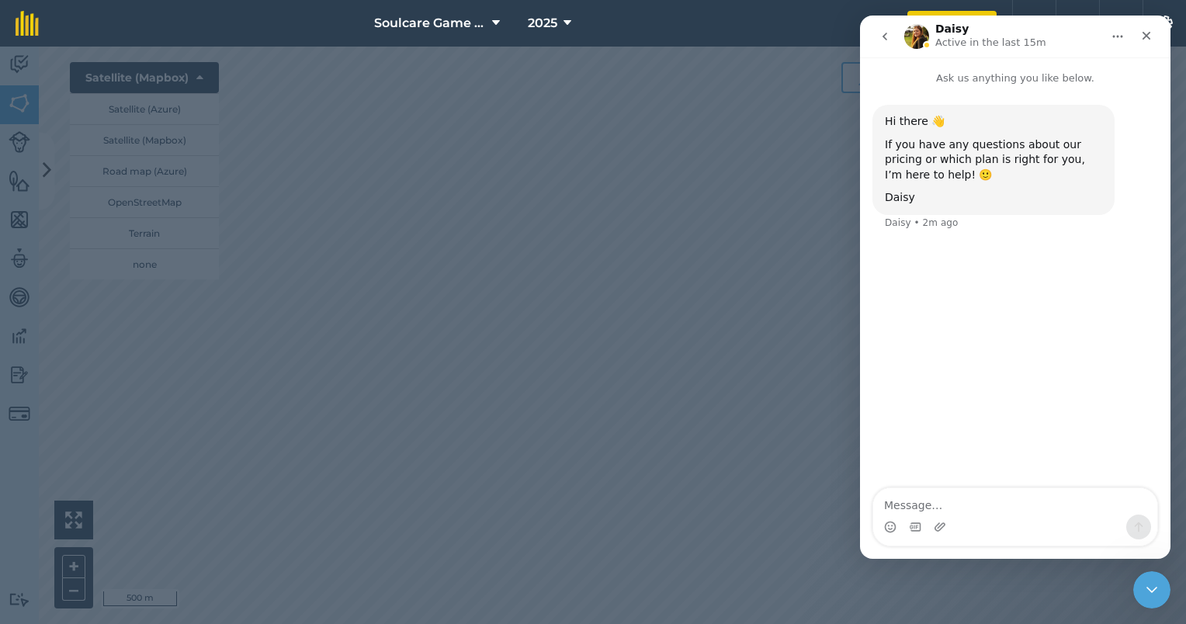
click at [990, 514] on textarea "Message…" at bounding box center [1015, 501] width 284 height 26
type textarea "How do I delete the farm?"
click at [1117, 31] on icon "Home" at bounding box center [1117, 36] width 12 height 12
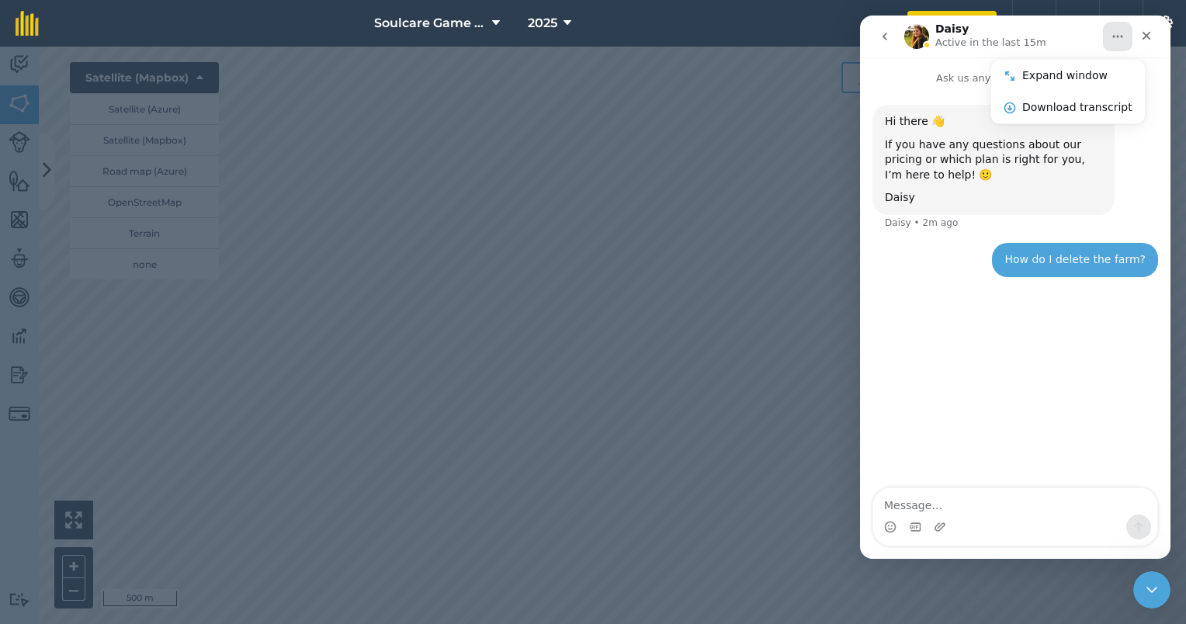
click at [784, 19] on nav "Soulcare Game Reserve 2025" at bounding box center [480, 23] width 853 height 47
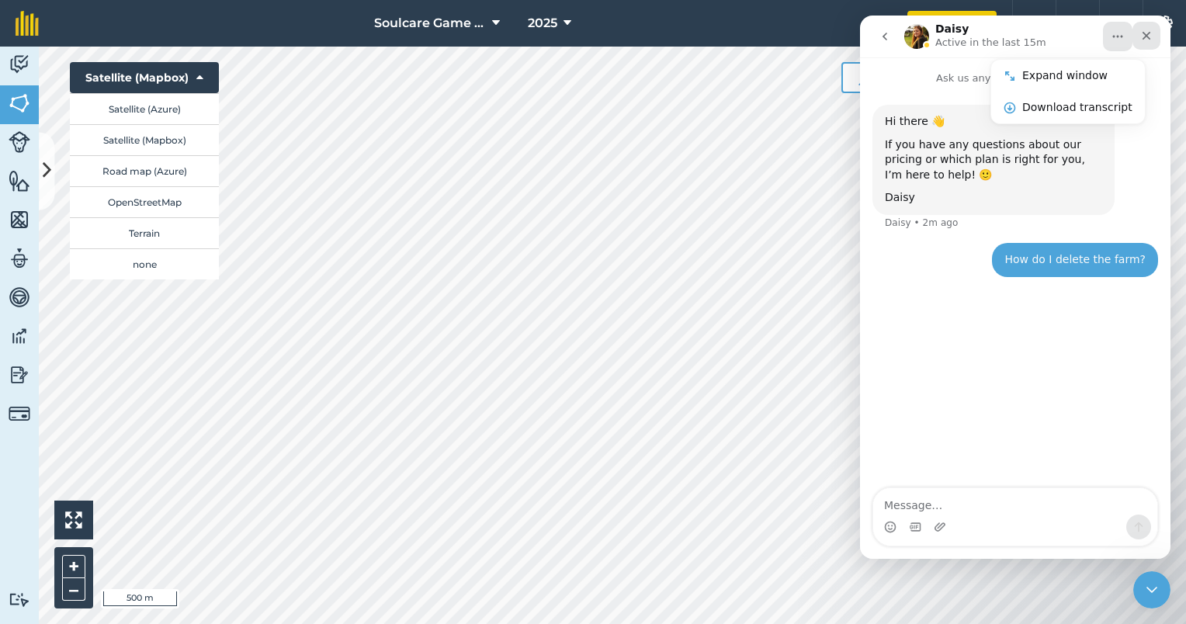
click at [1152, 34] on icon "Close" at bounding box center [1146, 35] width 12 height 12
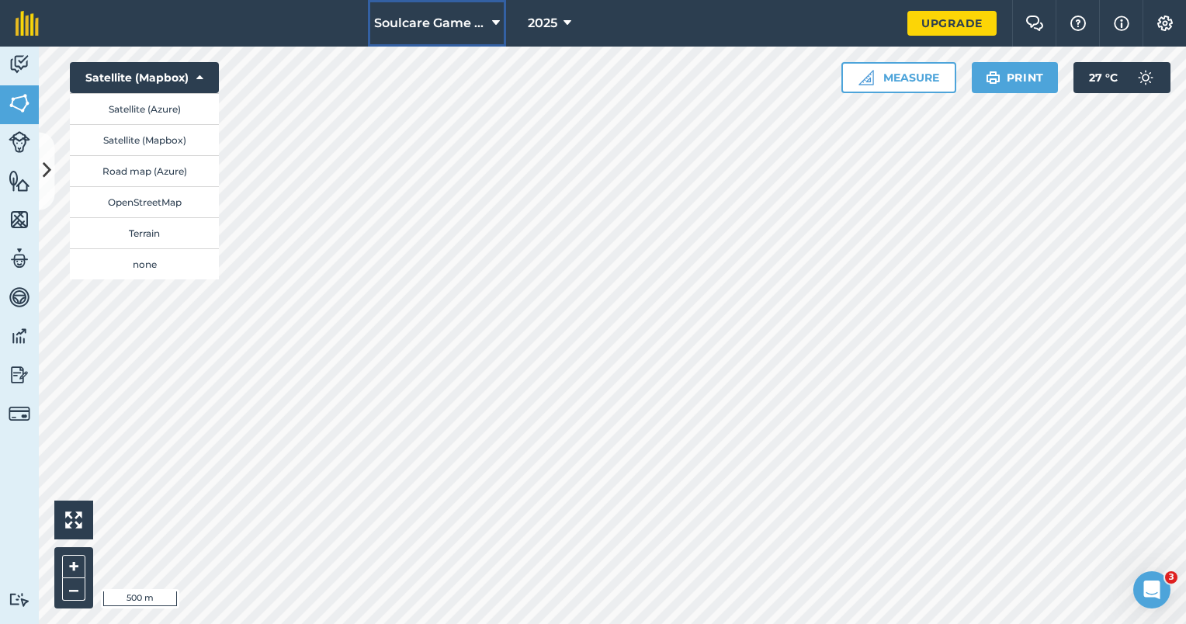
click at [503, 24] on button "Soulcare Game Reserve" at bounding box center [437, 23] width 138 height 47
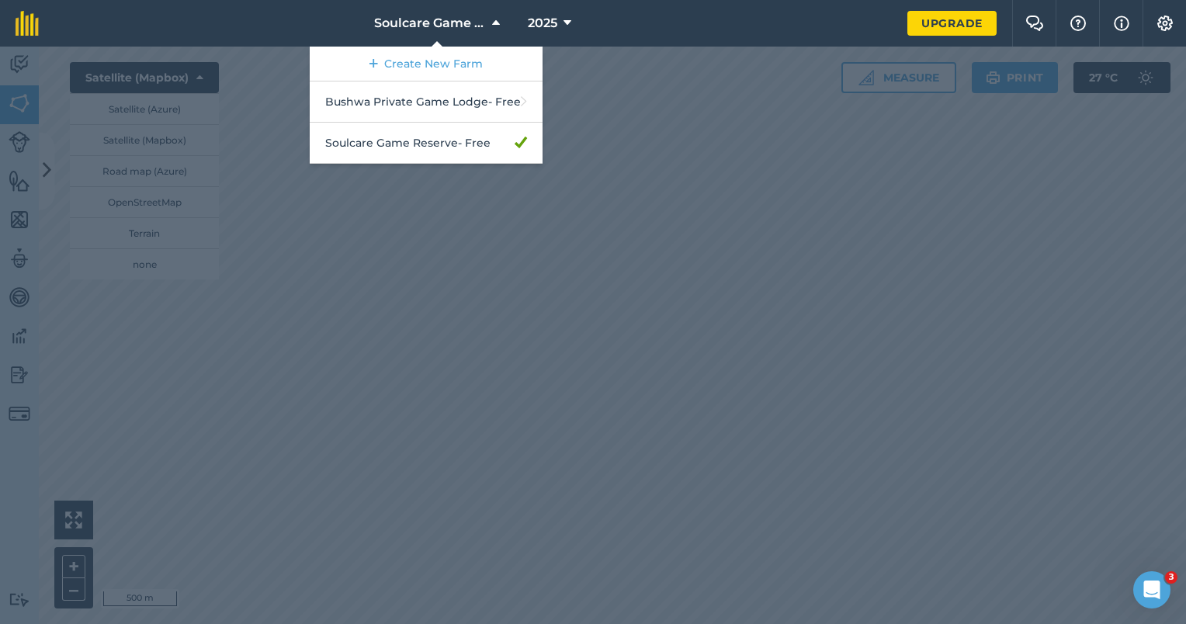
click at [190, 44] on nav "Soulcare Game Reserve Create New Farm Bushwa Private Game Lodge - Free Soulcare…" at bounding box center [480, 23] width 853 height 47
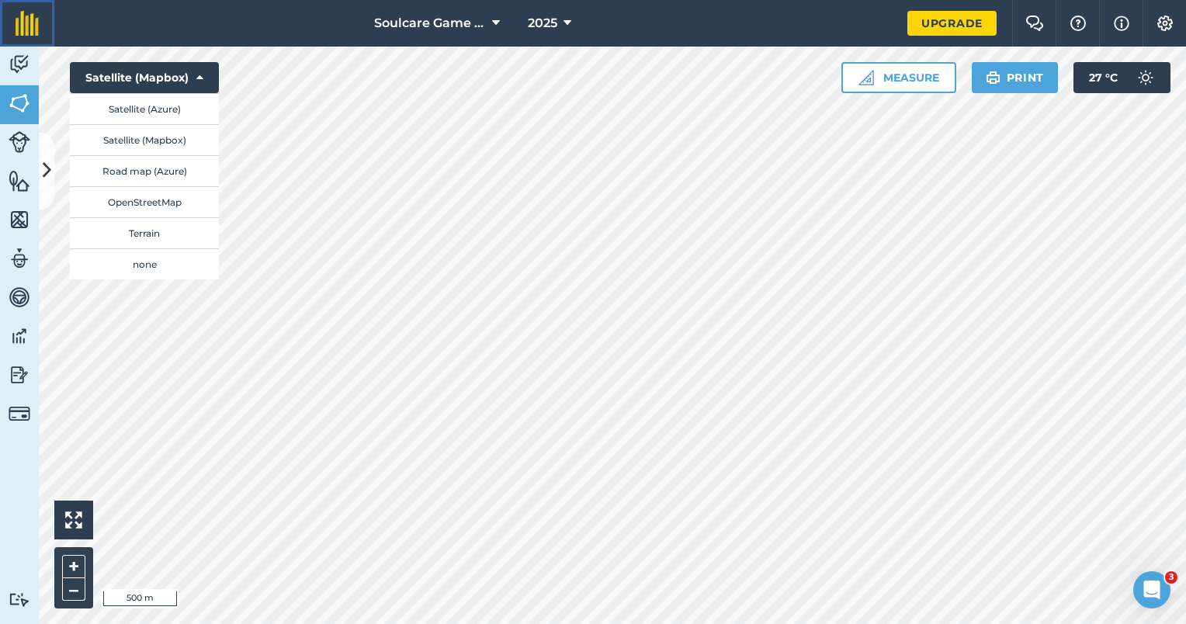
click at [19, 15] on img at bounding box center [27, 23] width 23 height 25
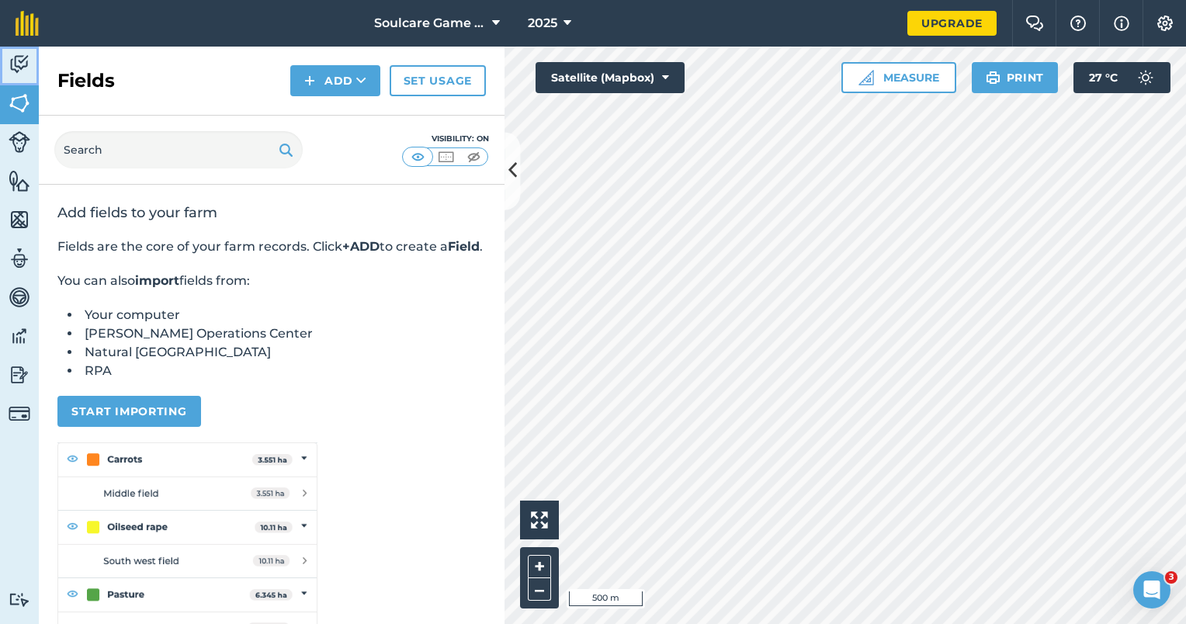
click at [24, 62] on img at bounding box center [20, 64] width 22 height 23
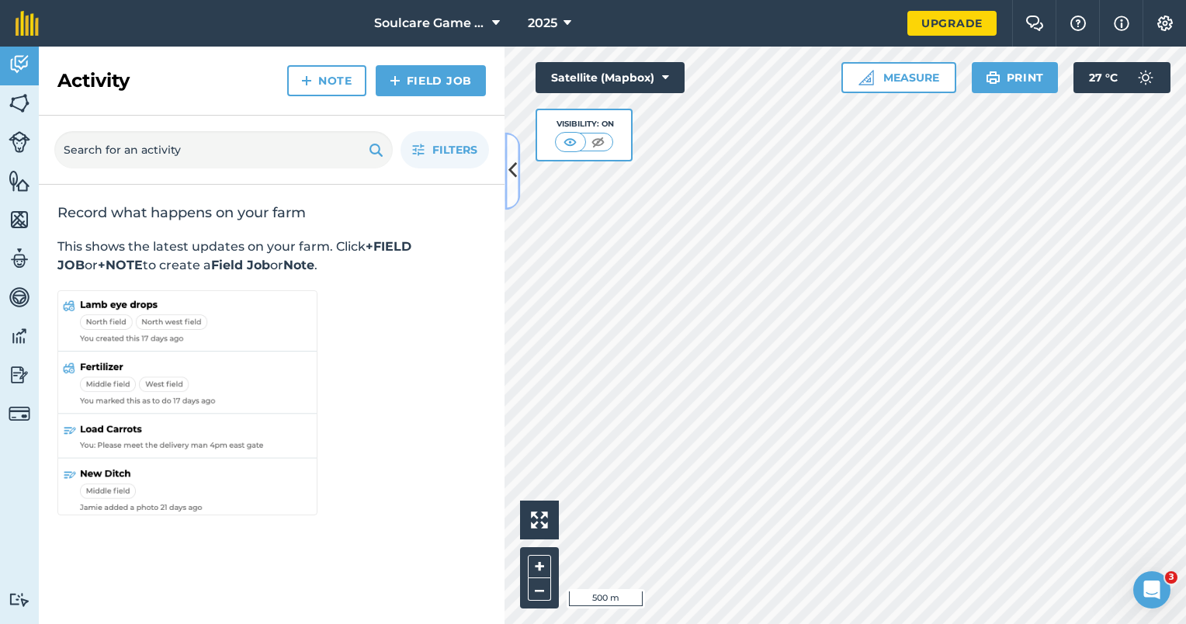
click at [512, 161] on icon at bounding box center [512, 171] width 9 height 27
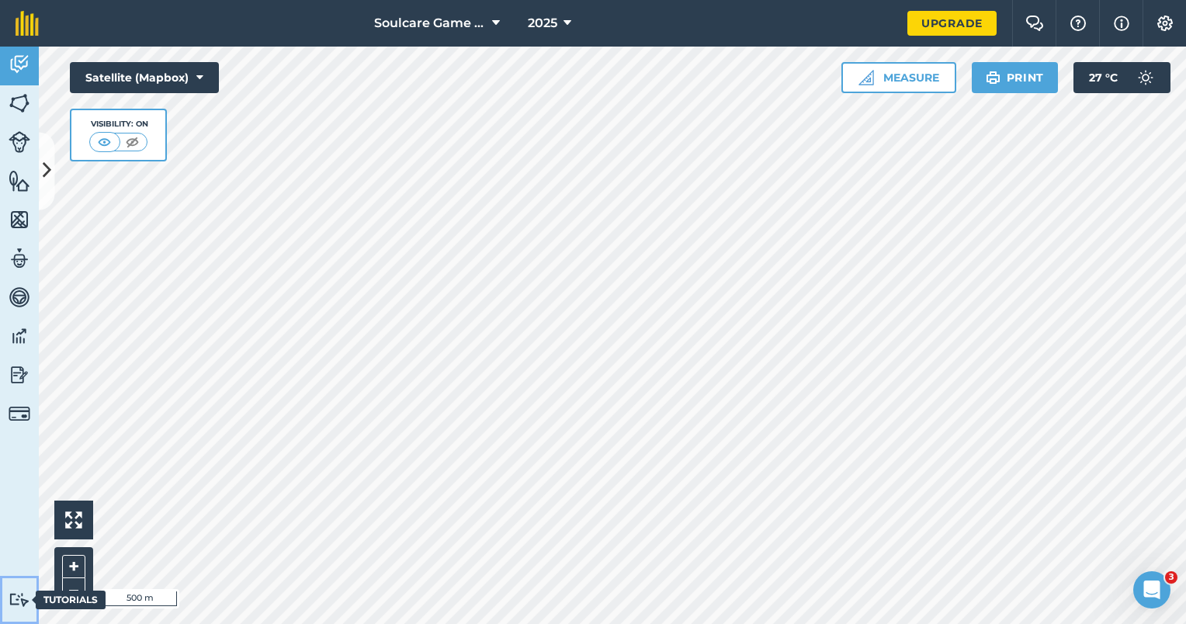
click at [23, 591] on link "Tutorials Tutorials" at bounding box center [19, 600] width 39 height 48
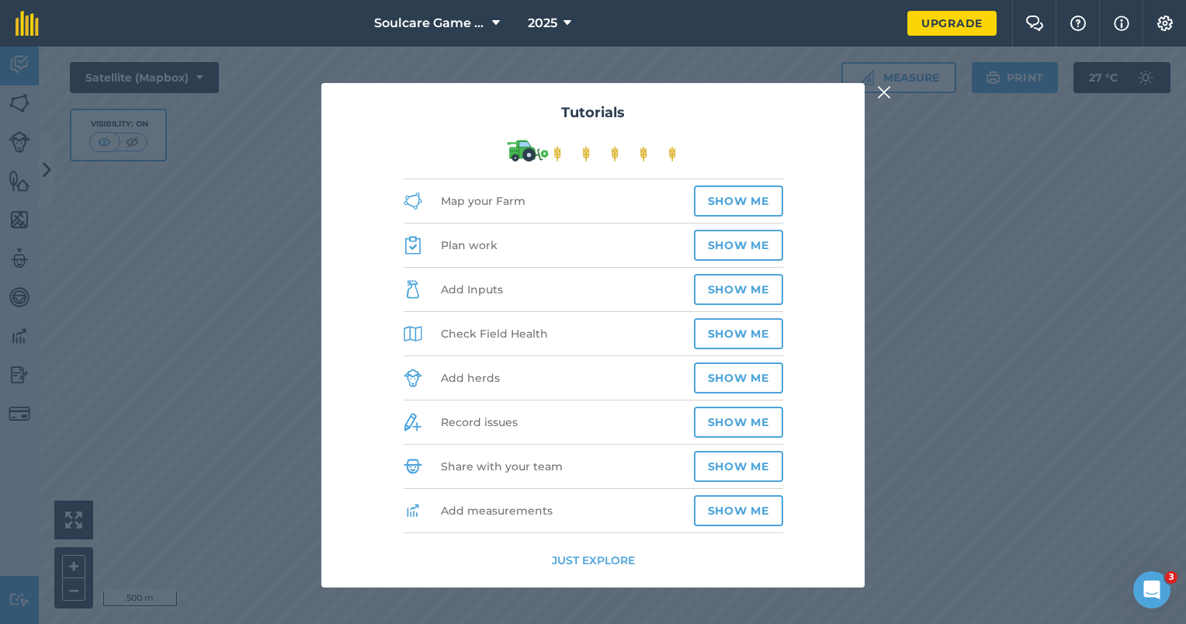
click at [881, 97] on img at bounding box center [884, 92] width 14 height 19
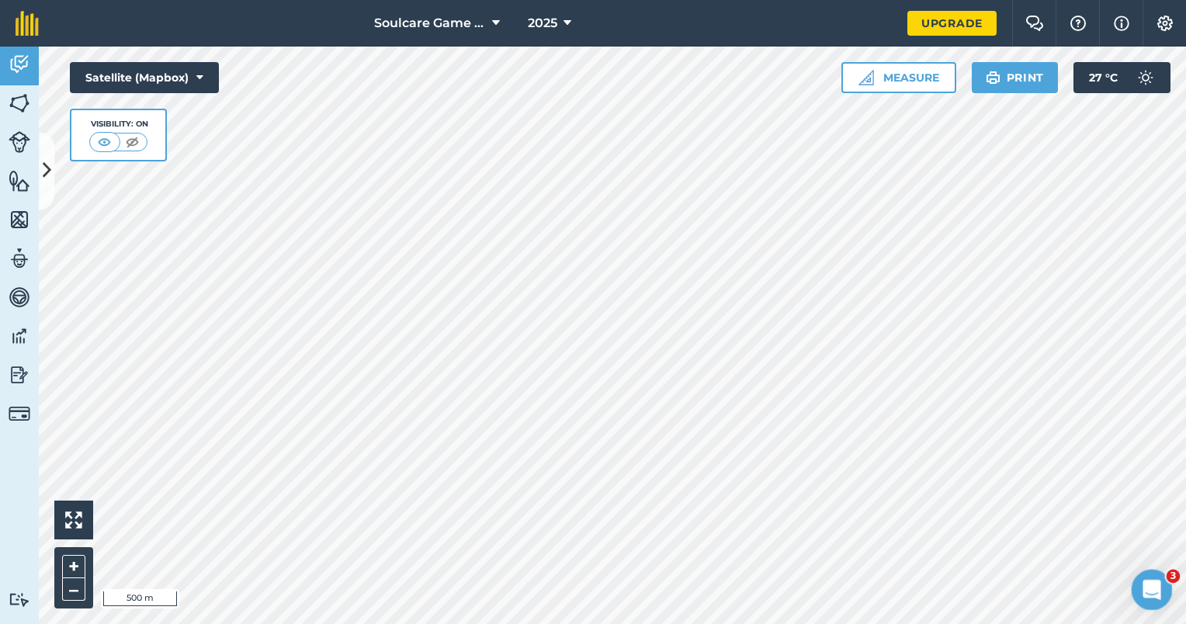
click at [1170, 572] on body "Soulcare Game Reserve 2025 Upgrade Farm Chat Help Info Settings Map printing is…" at bounding box center [593, 312] width 1186 height 624
click at [1166, 584] on div "Open Intercom Messenger" at bounding box center [1149, 587] width 51 height 51
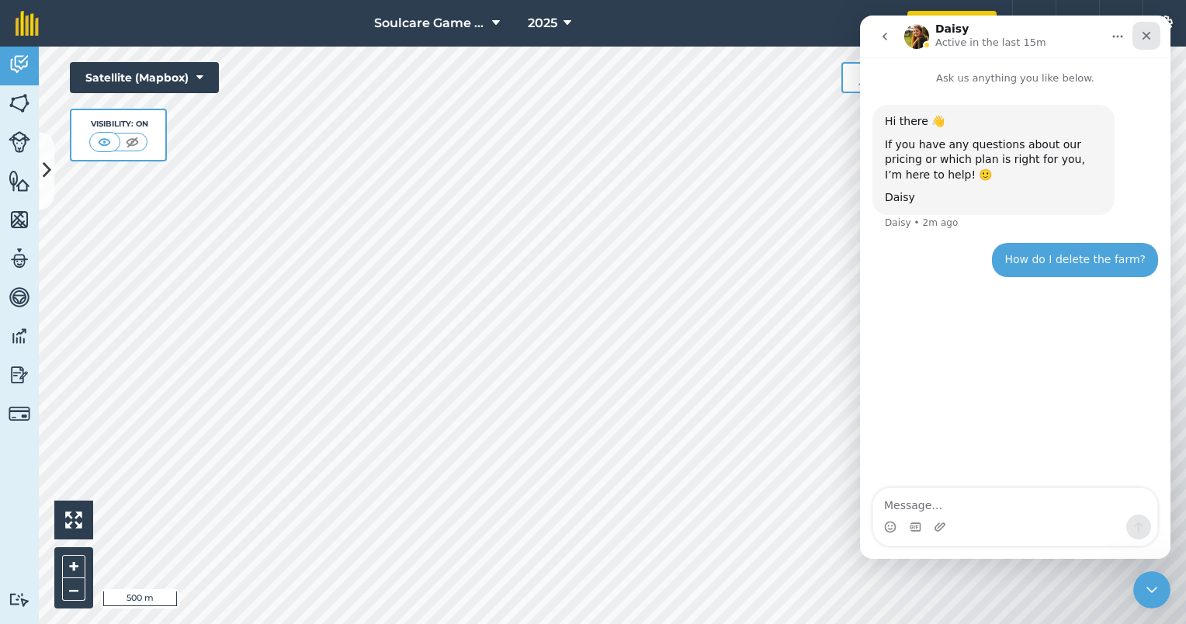
click at [1141, 31] on icon "Close" at bounding box center [1146, 35] width 12 height 12
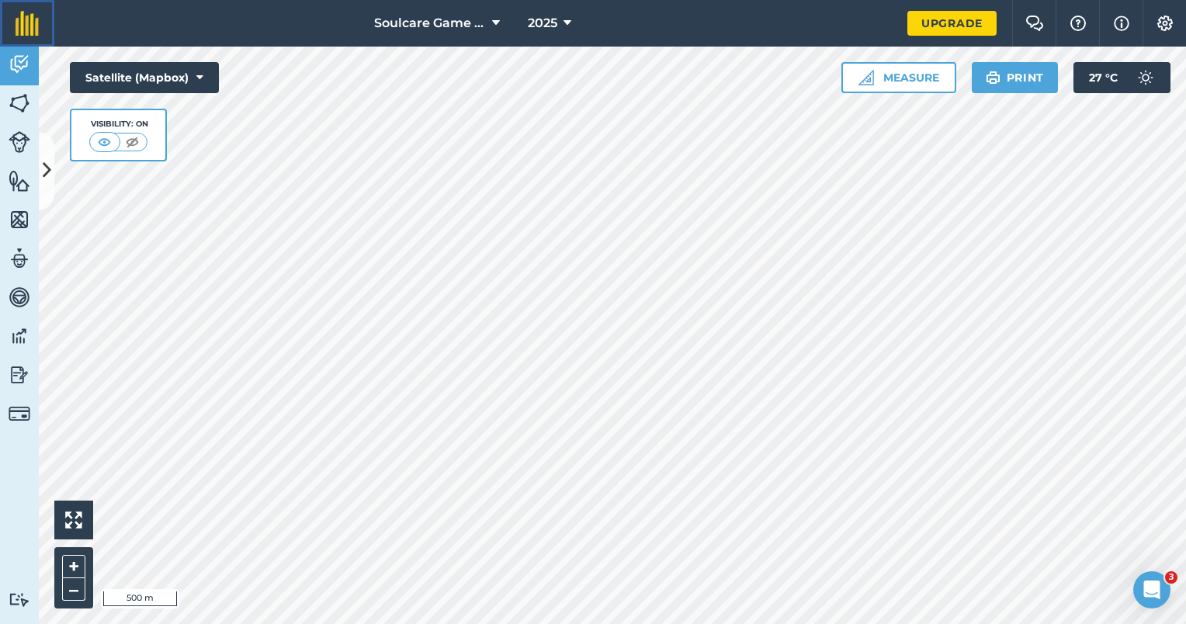
click at [36, 17] on img at bounding box center [27, 23] width 23 height 25
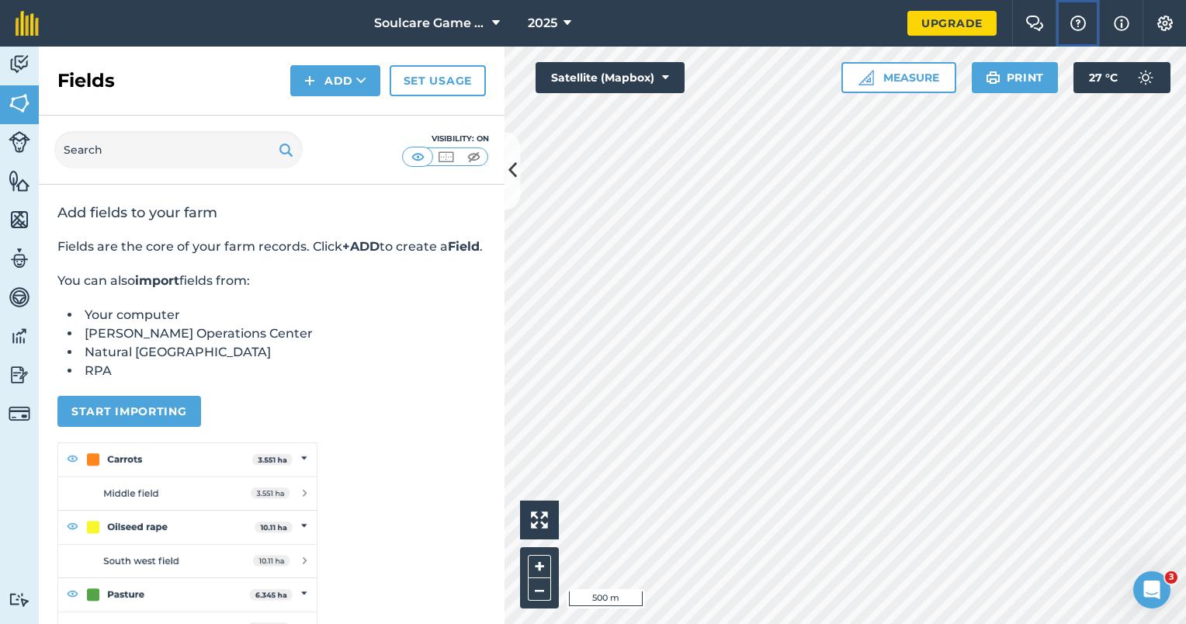
click at [1082, 22] on img at bounding box center [1077, 24] width 19 height 16
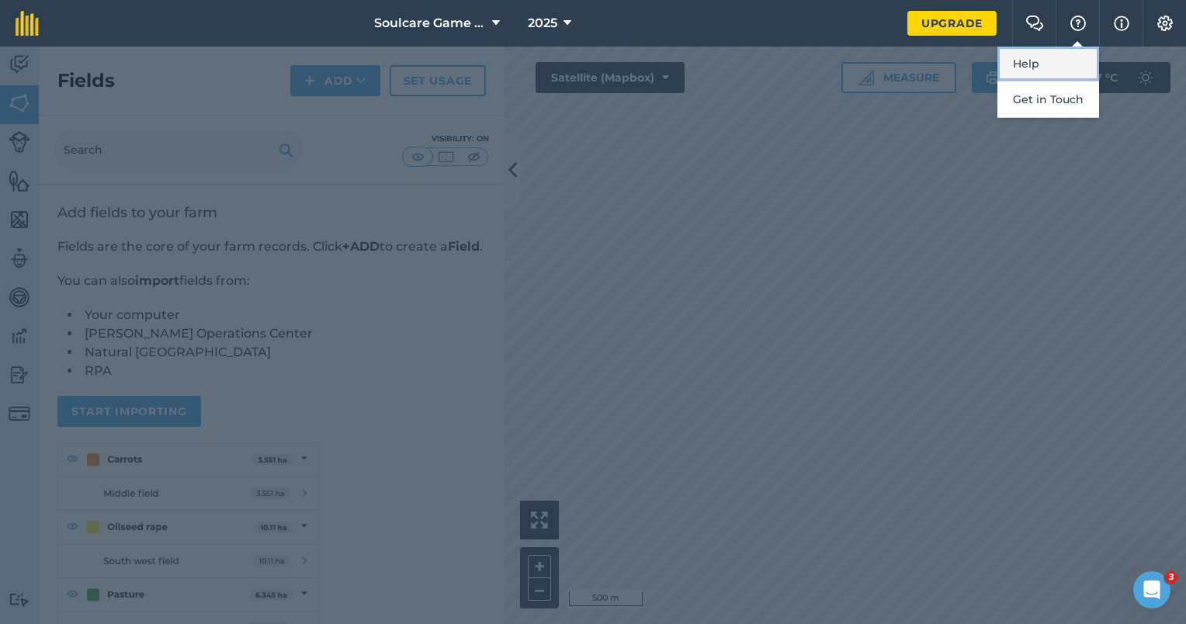
click at [1034, 53] on link "Help" at bounding box center [1048, 64] width 102 height 35
click at [1120, 22] on img at bounding box center [1121, 23] width 16 height 19
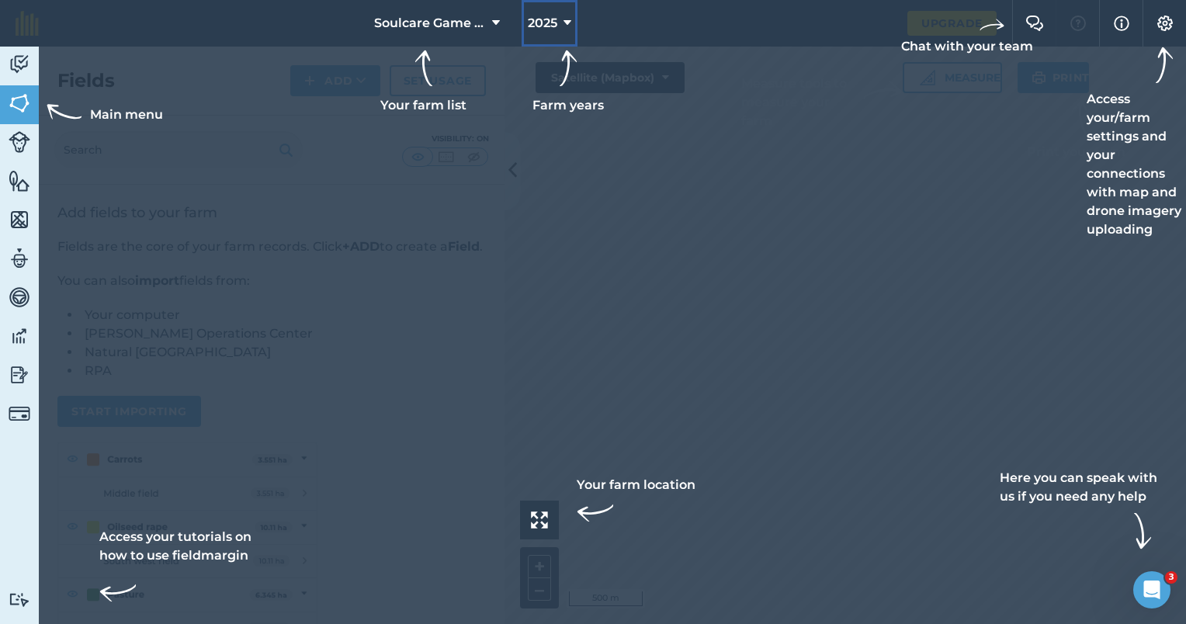
click at [570, 22] on icon at bounding box center [567, 23] width 8 height 19
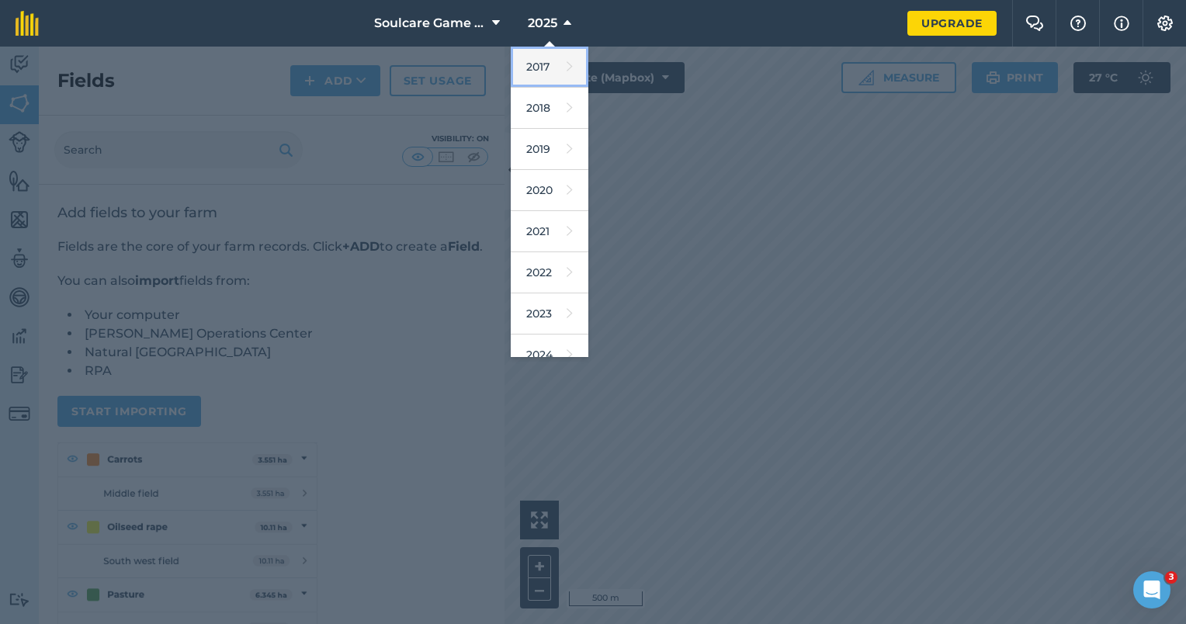
click at [549, 78] on link "2017" at bounding box center [550, 67] width 78 height 41
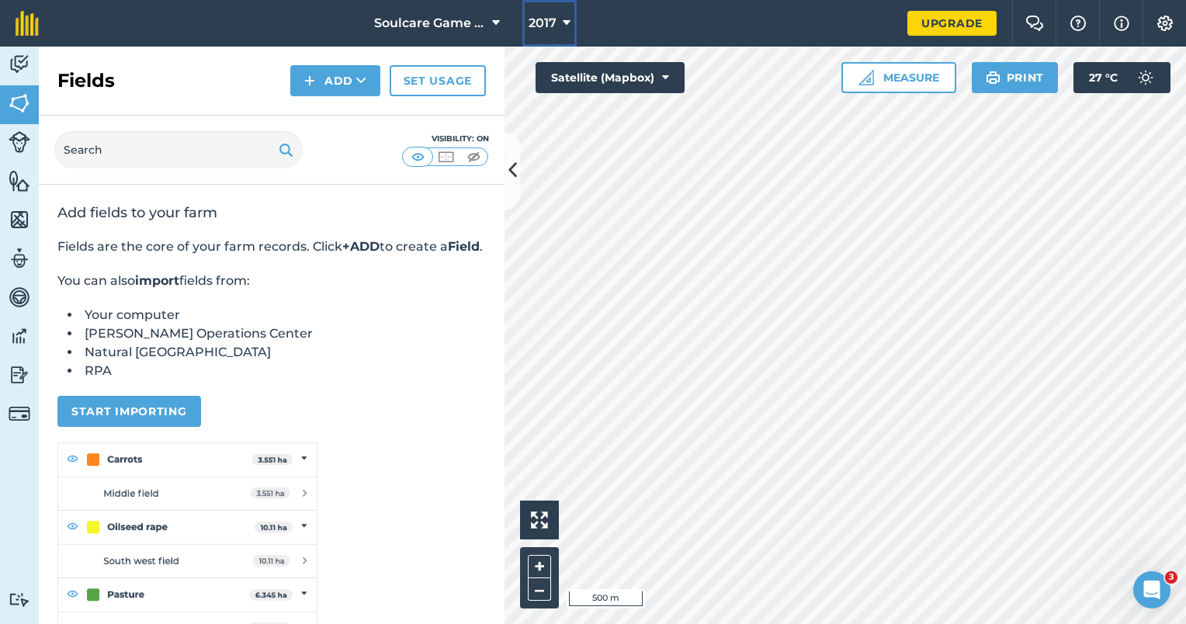
click at [566, 36] on button "2017" at bounding box center [549, 23] width 54 height 47
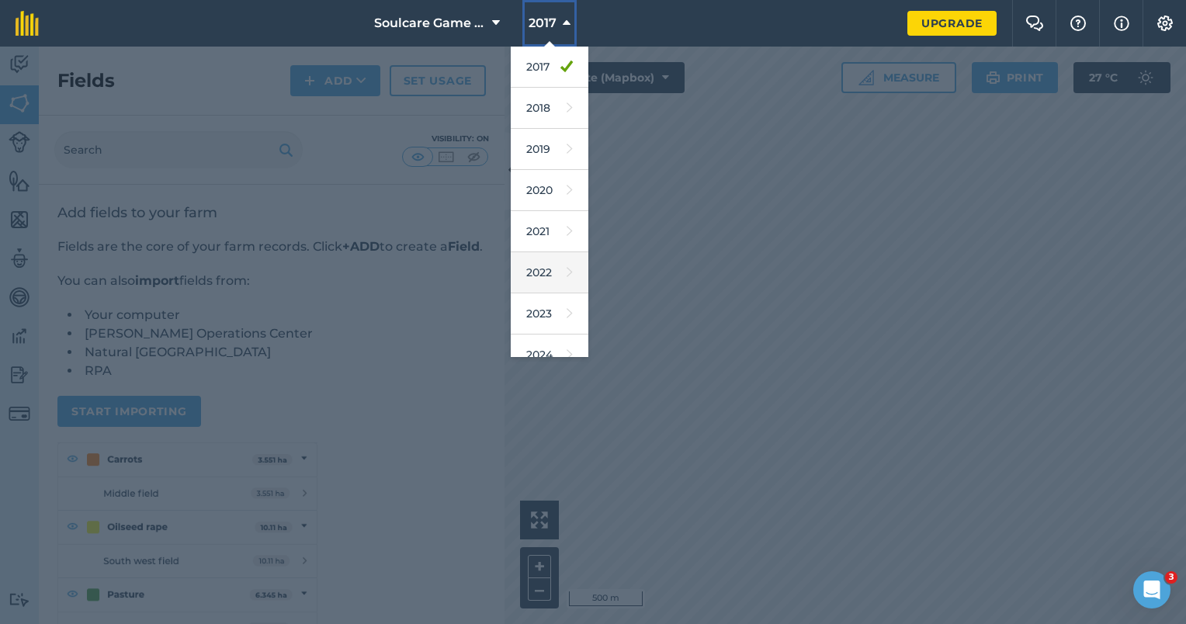
scroll to position [140, 0]
click at [815, 308] on div at bounding box center [593, 335] width 1186 height 577
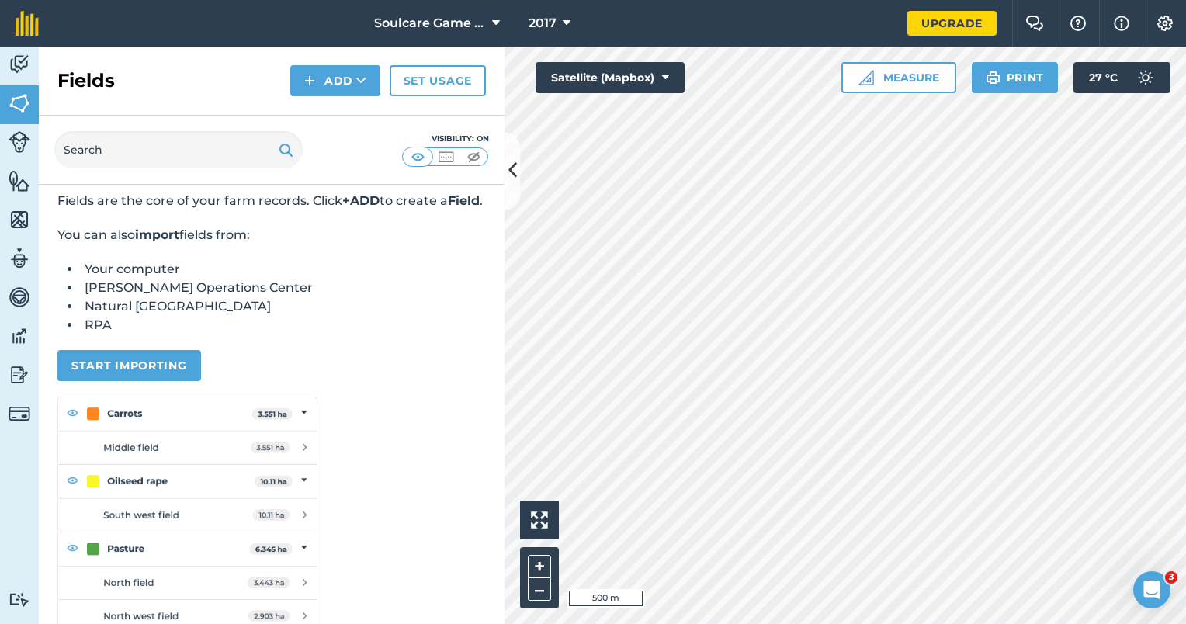
scroll to position [0, 0]
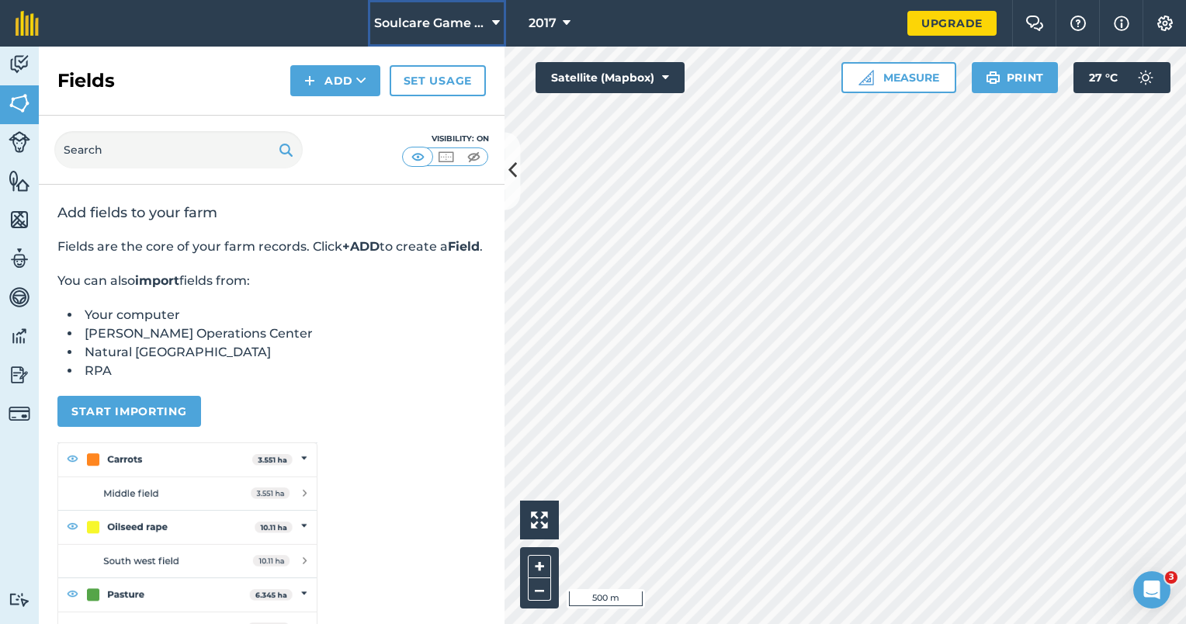
click at [459, 25] on span "Soulcare Game Reserve" at bounding box center [430, 23] width 112 height 19
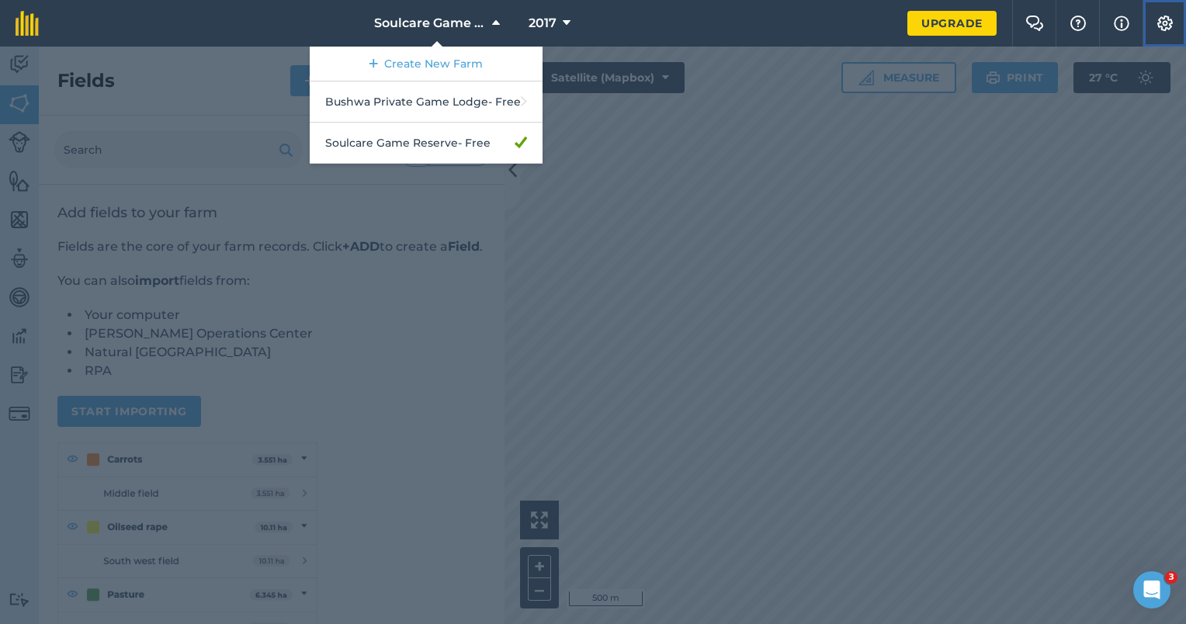
click at [1157, 26] on img at bounding box center [1164, 24] width 19 height 16
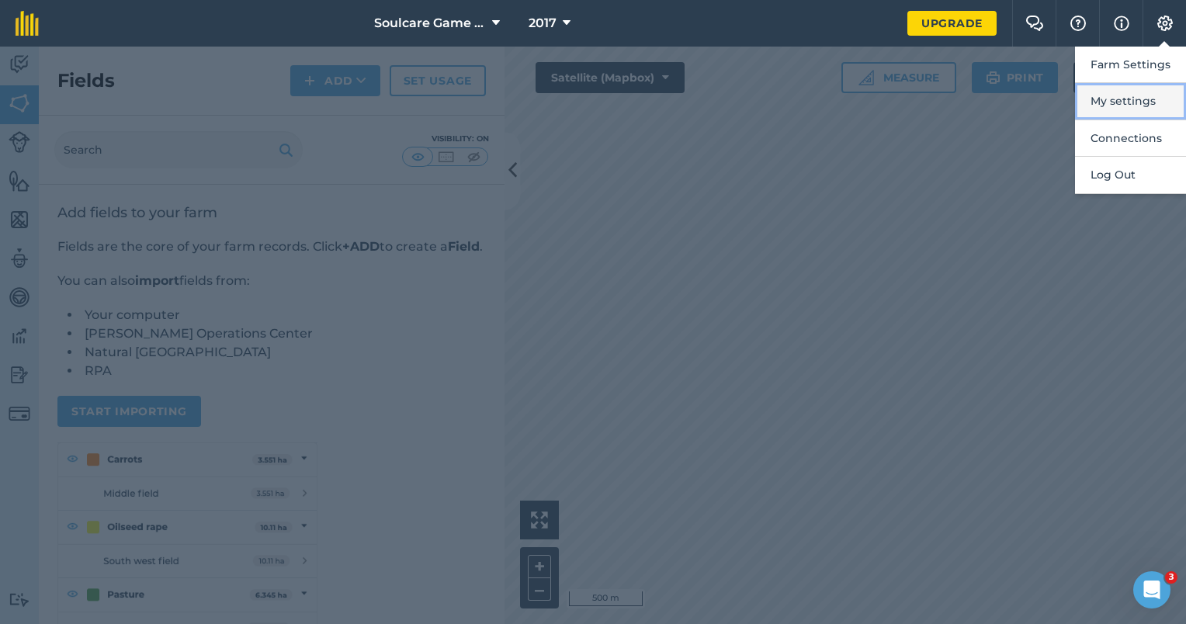
click at [1142, 96] on button "My settings" at bounding box center [1130, 101] width 111 height 36
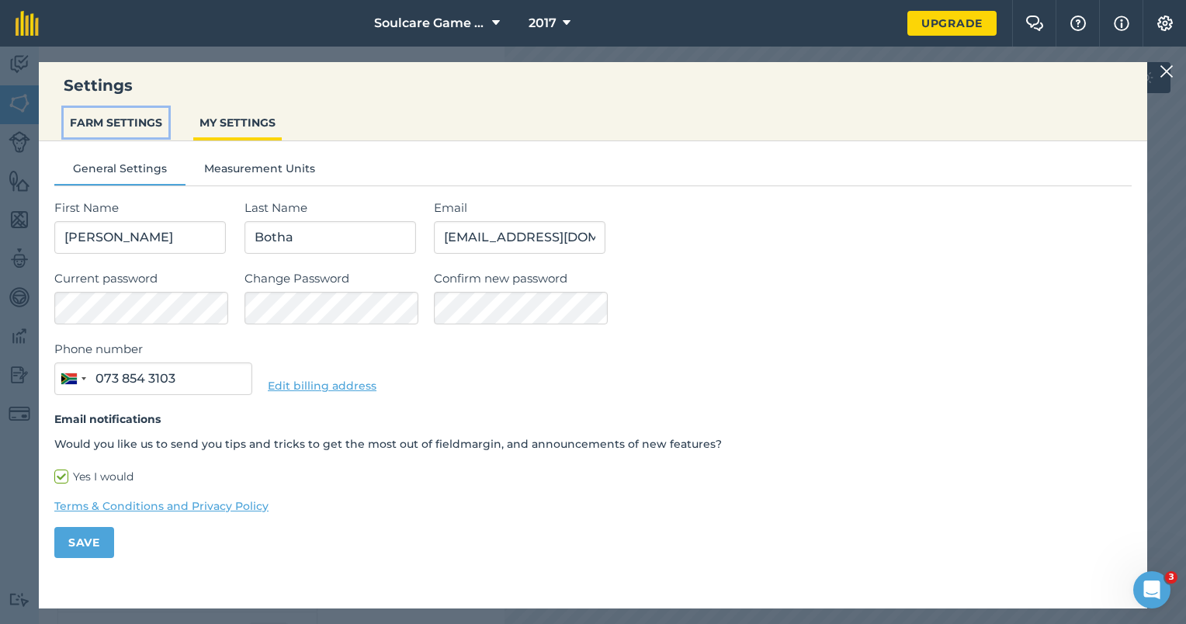
click at [130, 121] on button "FARM SETTINGS" at bounding box center [116, 122] width 105 height 29
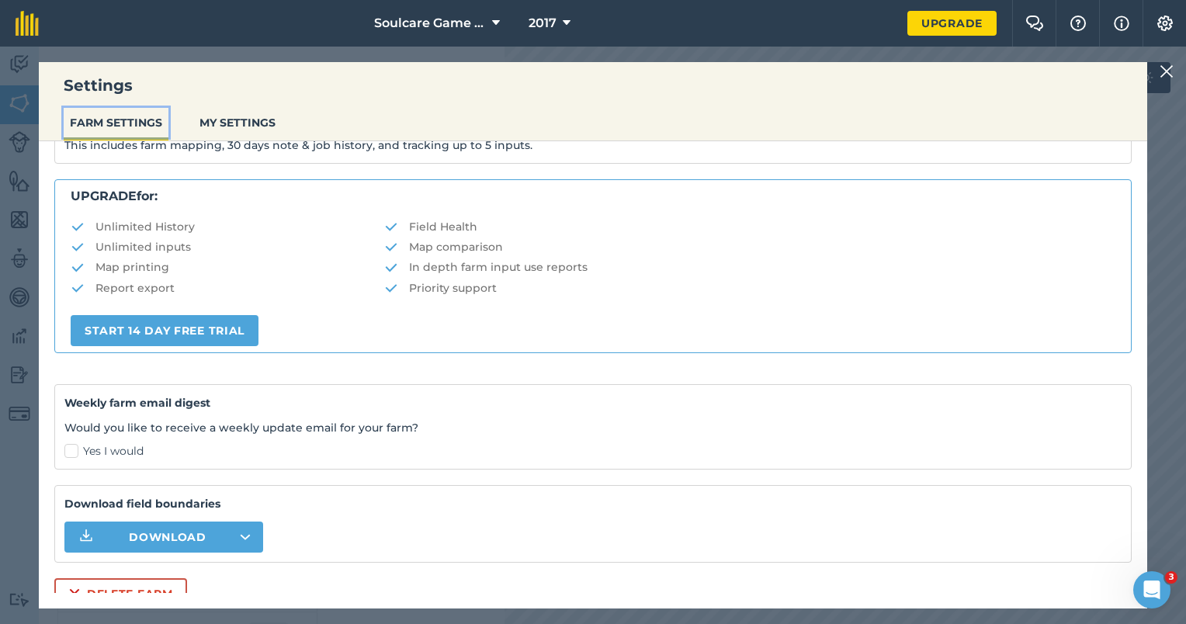
scroll to position [275, 0]
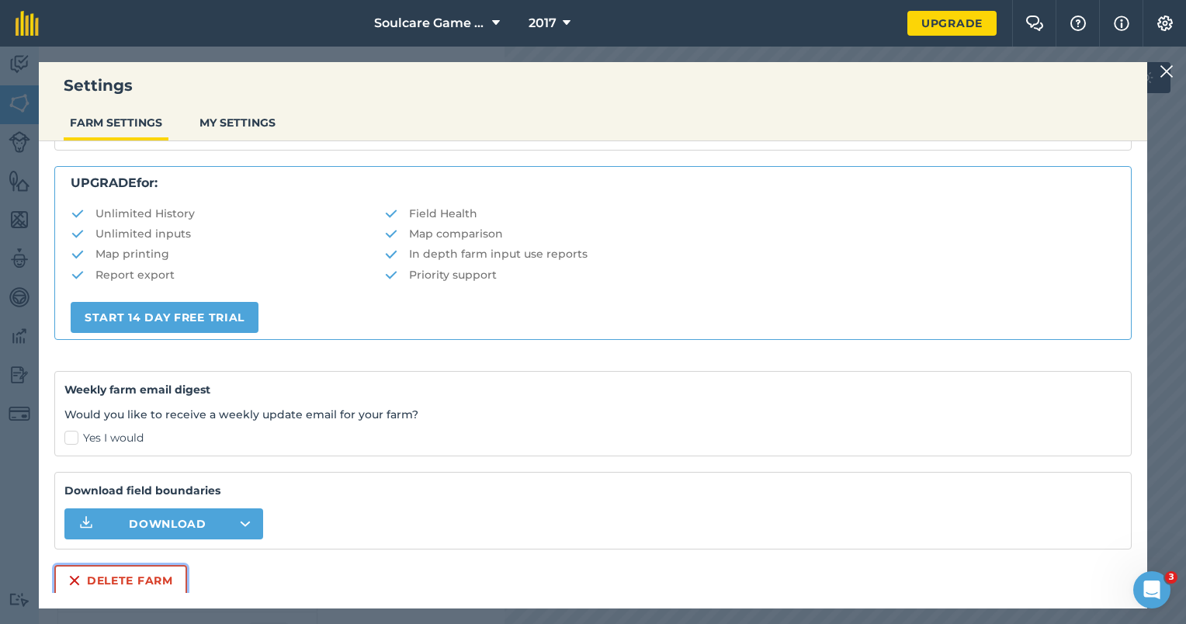
click at [162, 580] on button "Delete farm" at bounding box center [120, 580] width 133 height 31
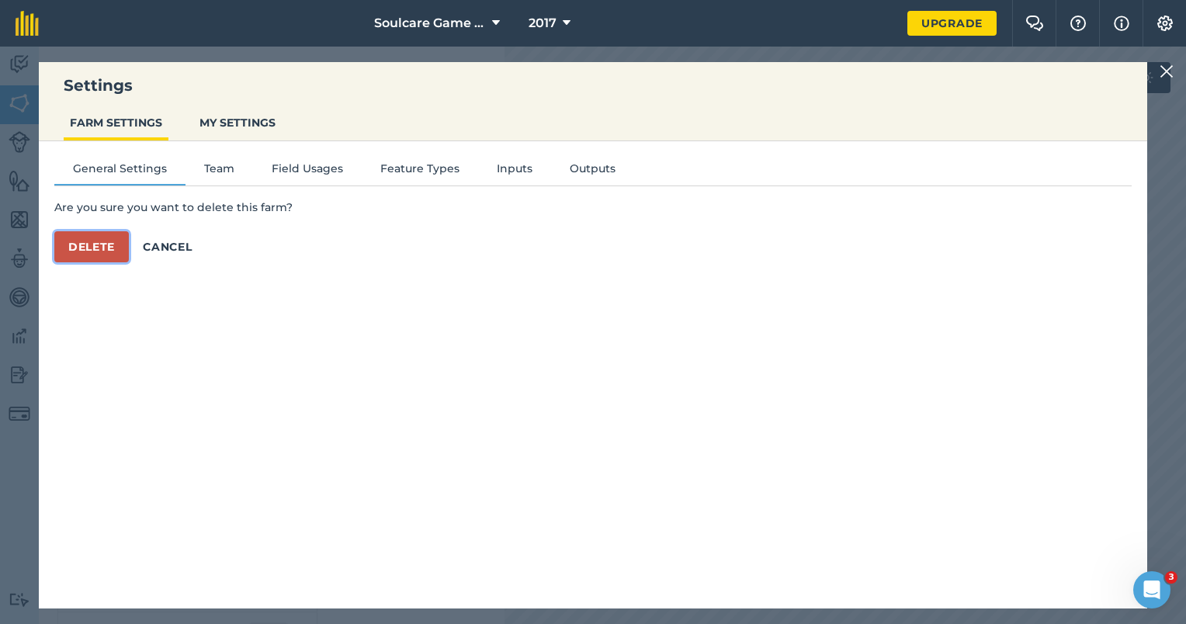
click at [96, 253] on button "Delete" at bounding box center [91, 246] width 74 height 31
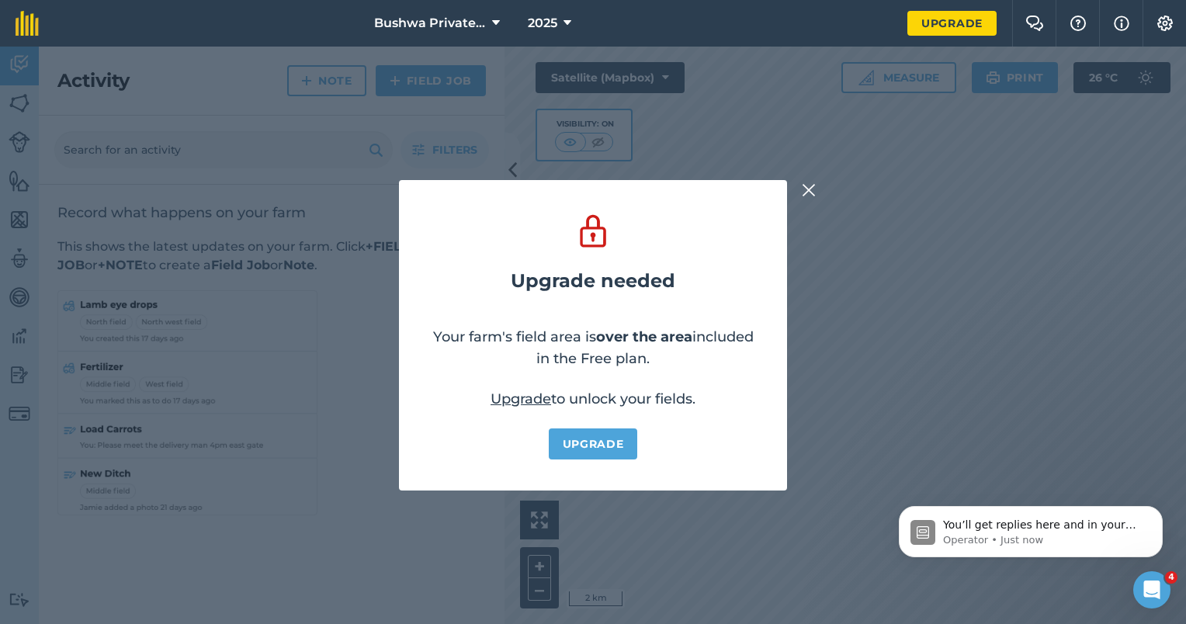
click at [809, 187] on img at bounding box center [809, 190] width 14 height 19
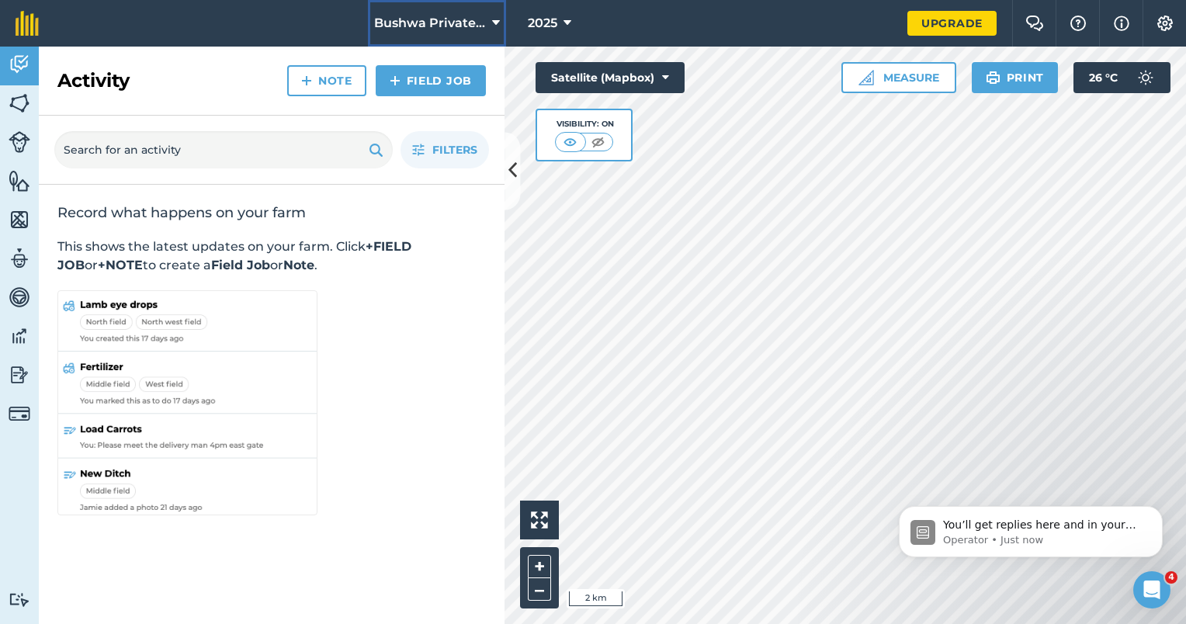
click at [487, 19] on button "Bushwa Private Game Lodge" at bounding box center [437, 23] width 138 height 47
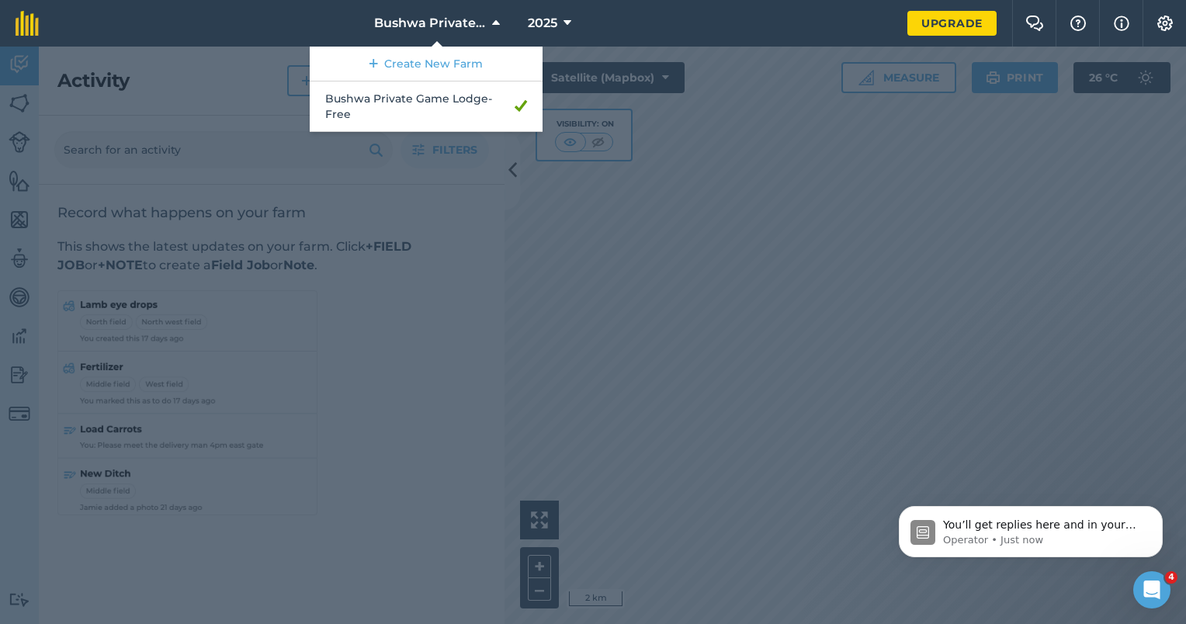
click at [664, 25] on nav "Bushwa Private Game Lodge Create New Farm Bushwa Private Game Lodge - Free 2025" at bounding box center [480, 23] width 853 height 47
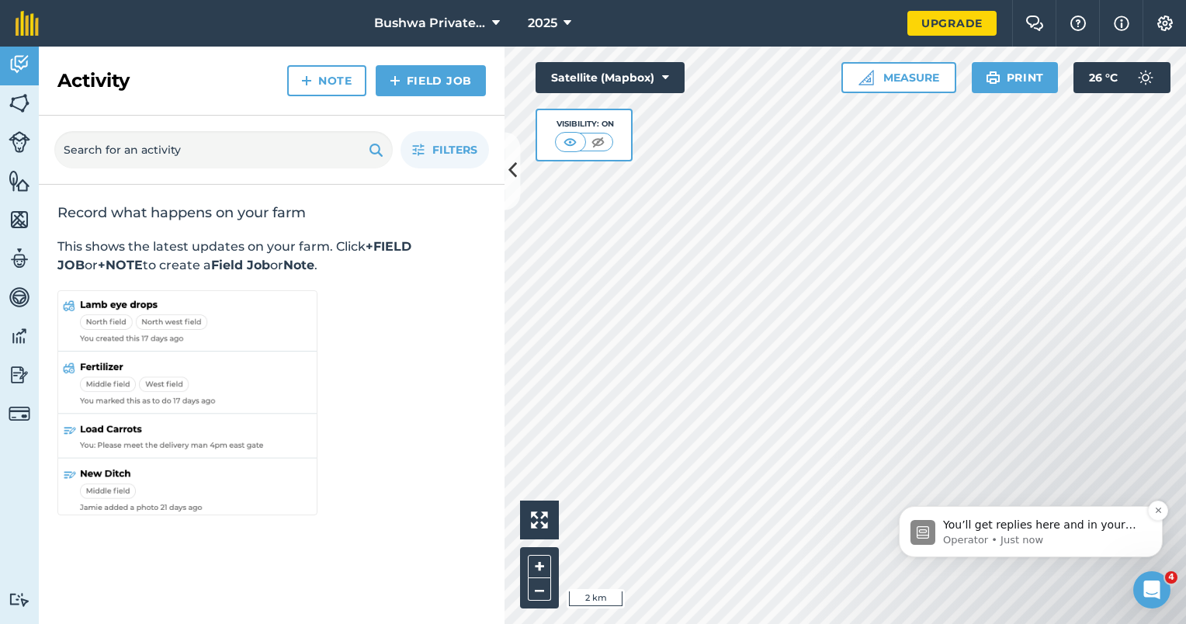
click at [1064, 537] on p "Operator • Just now" at bounding box center [1043, 540] width 200 height 14
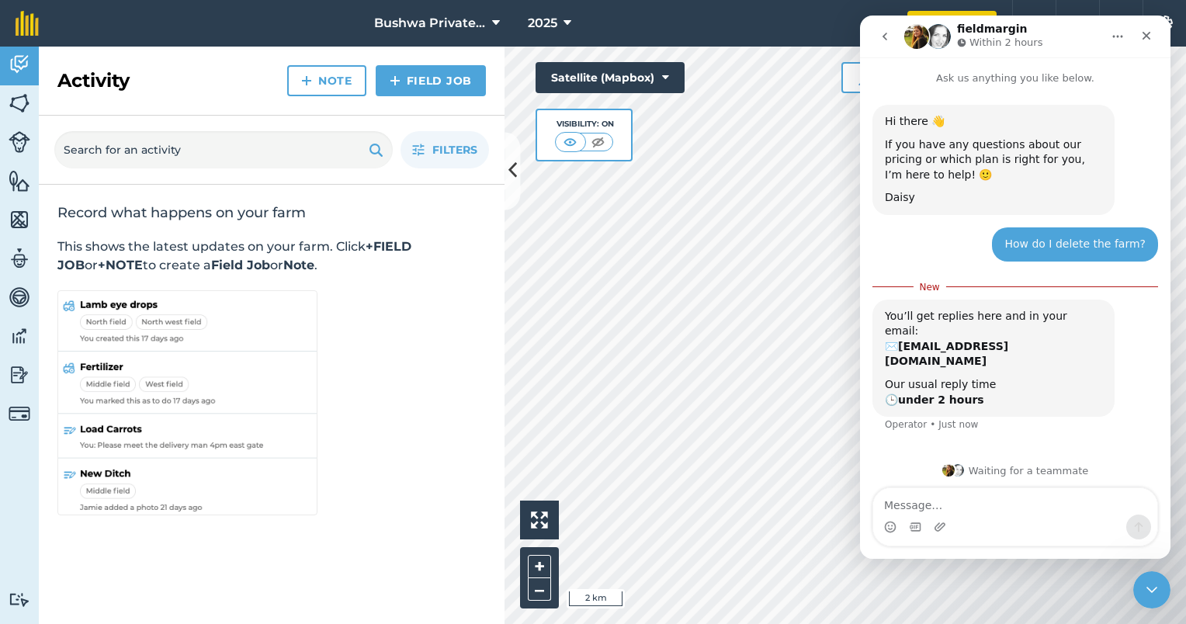
click at [974, 492] on textarea "Message…" at bounding box center [1015, 501] width 284 height 26
type textarea "Thank you"
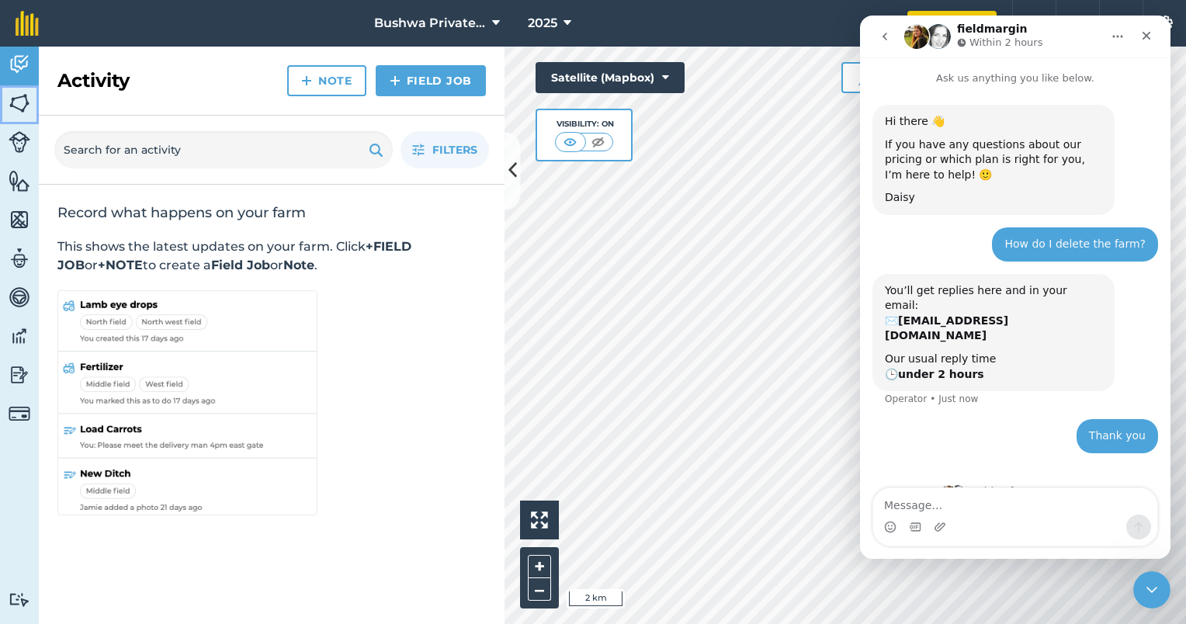
click at [19, 99] on img at bounding box center [20, 103] width 22 height 23
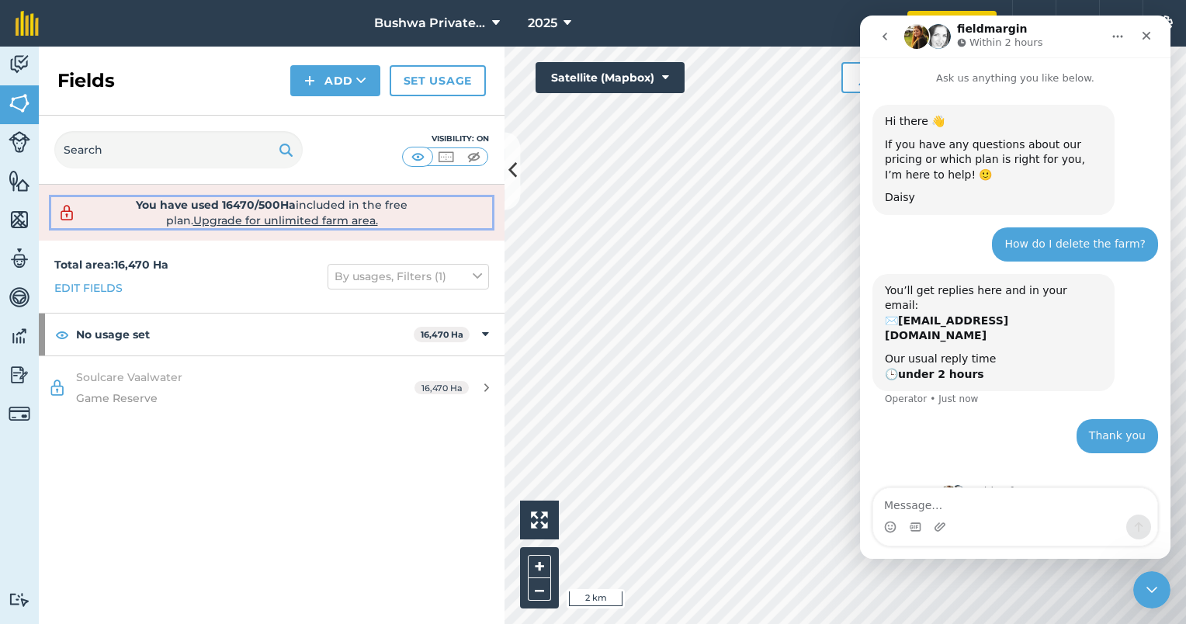
click at [341, 219] on span "Upgrade for unlimited farm area." at bounding box center [285, 220] width 185 height 14
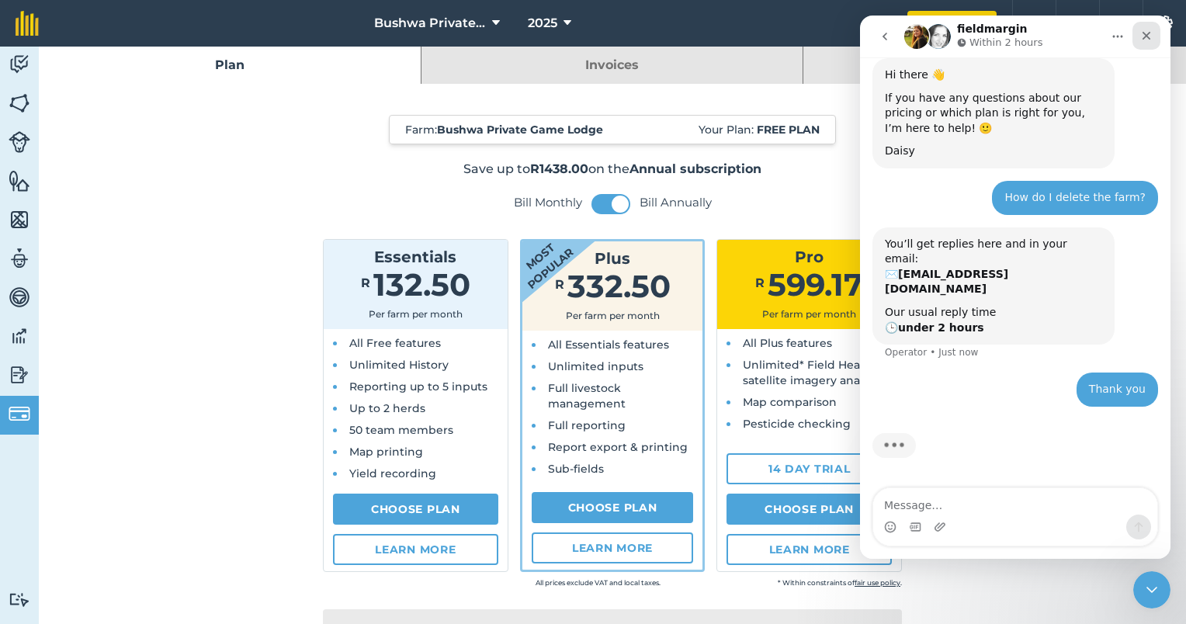
scroll to position [54, 0]
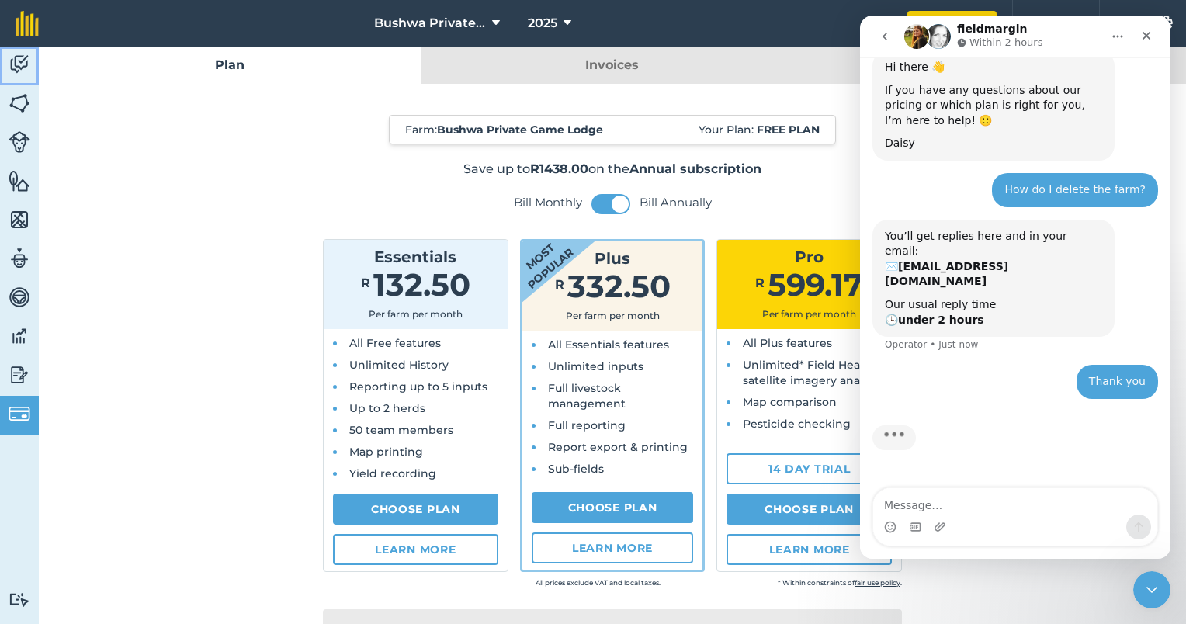
click at [28, 61] on img at bounding box center [20, 64] width 22 height 23
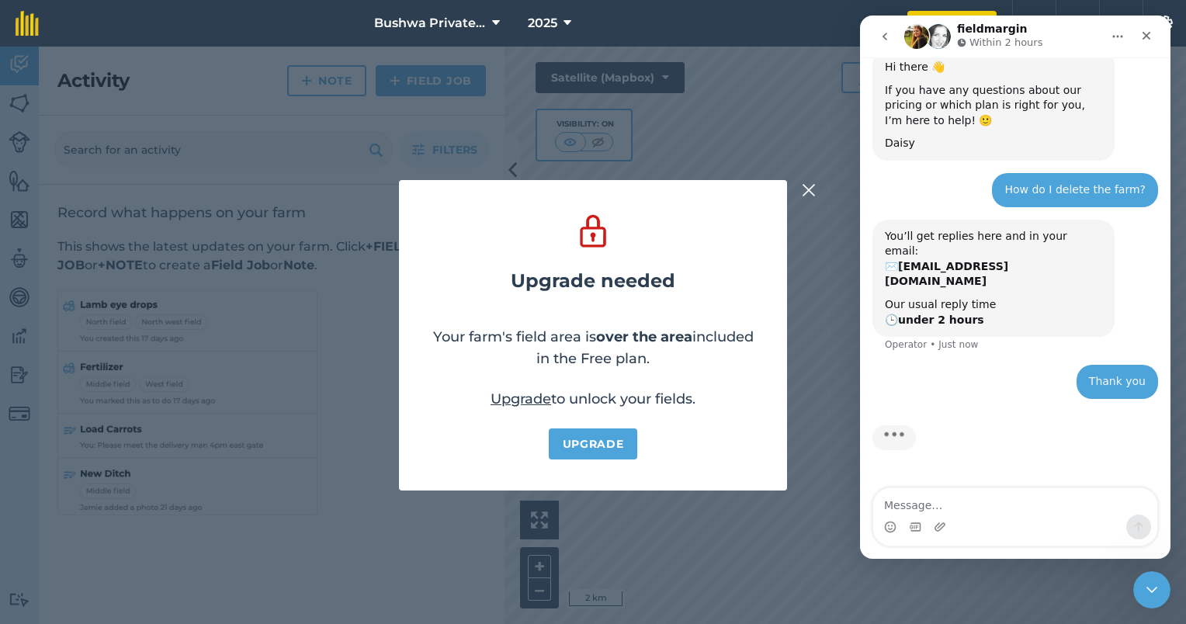
click at [805, 191] on img at bounding box center [809, 190] width 14 height 19
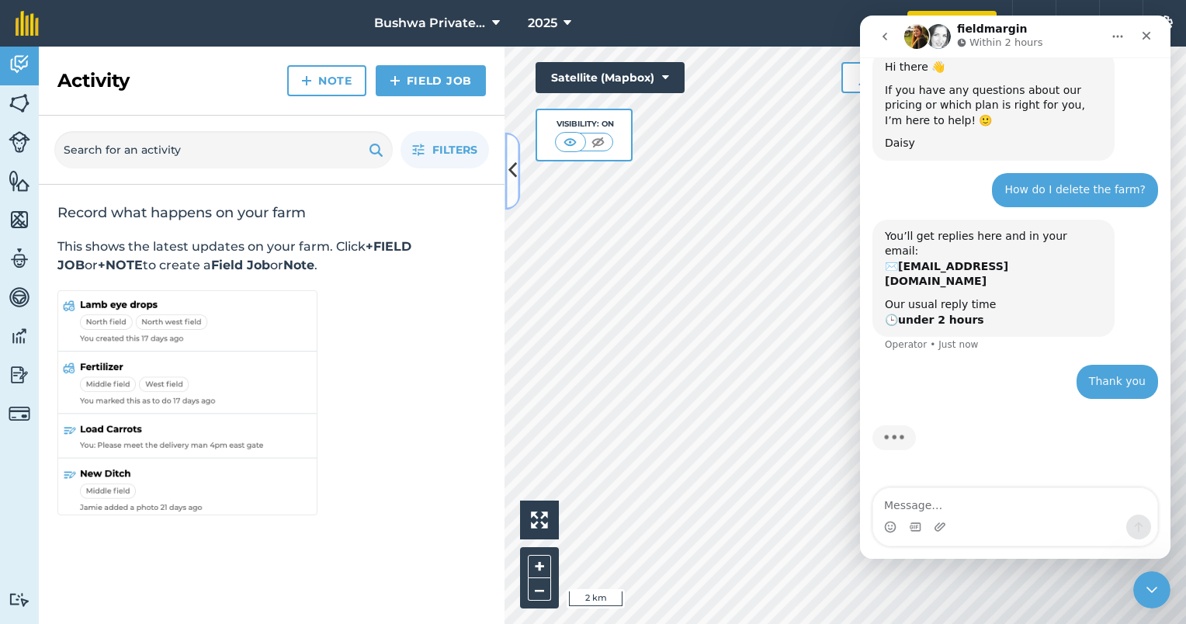
click at [511, 179] on icon at bounding box center [512, 171] width 9 height 27
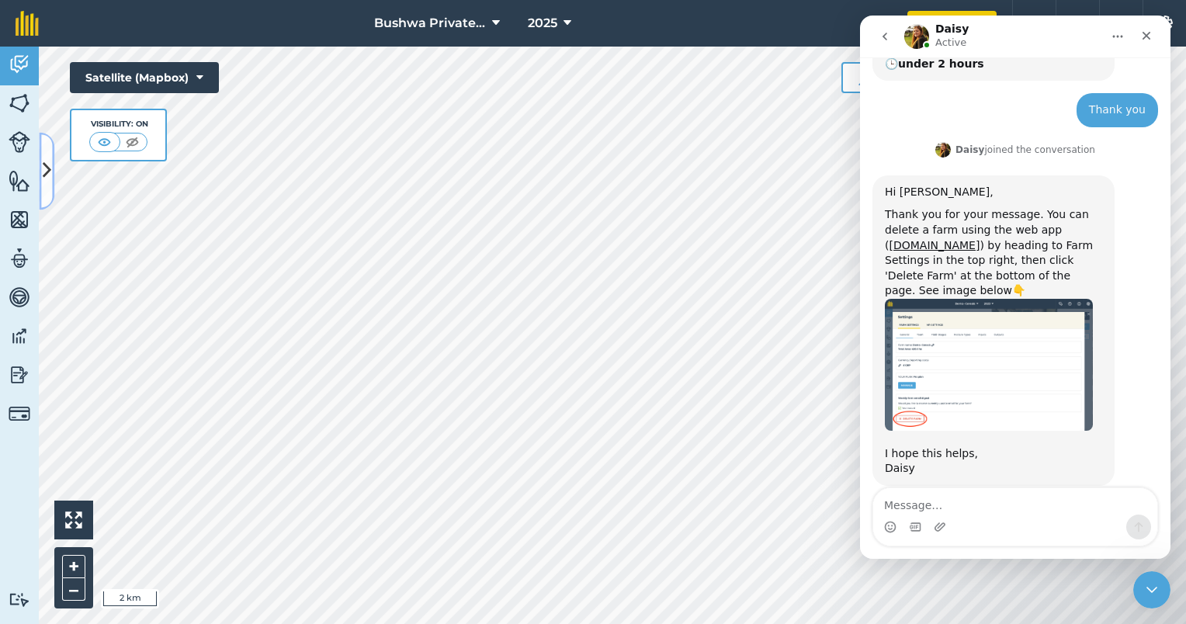
scroll to position [310, 0]
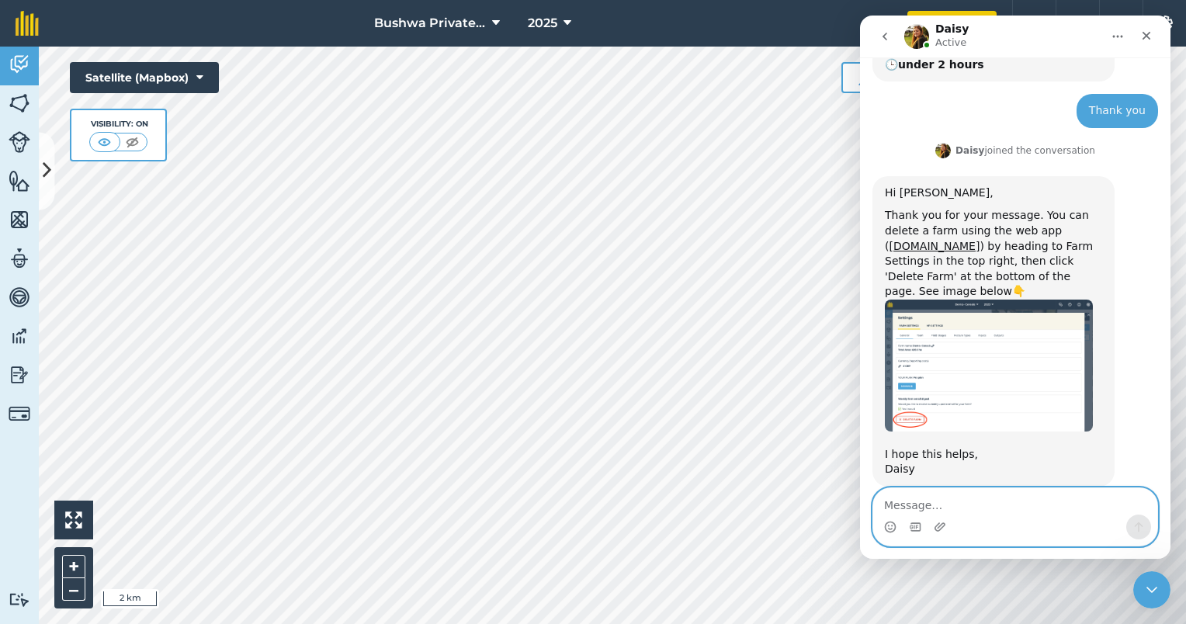
click at [965, 509] on textarea "Message…" at bounding box center [1015, 501] width 284 height 26
type textarea "Thanks, I got it :-)"
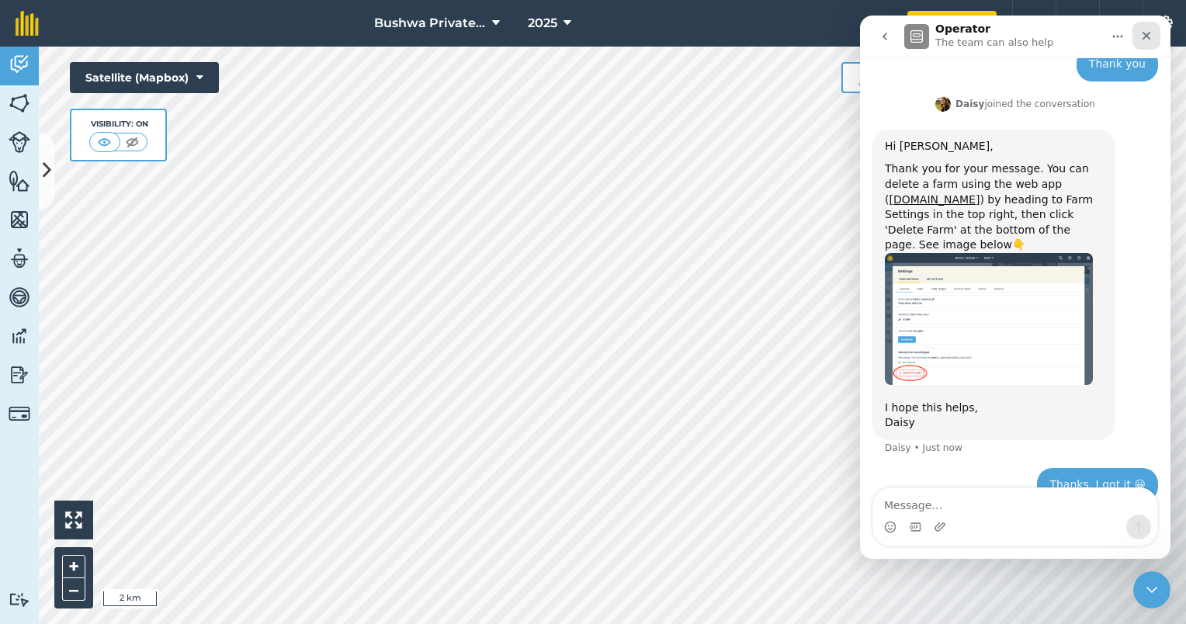
click at [1155, 37] on div "Close" at bounding box center [1146, 36] width 28 height 28
